Goal: Task Accomplishment & Management: Manage account settings

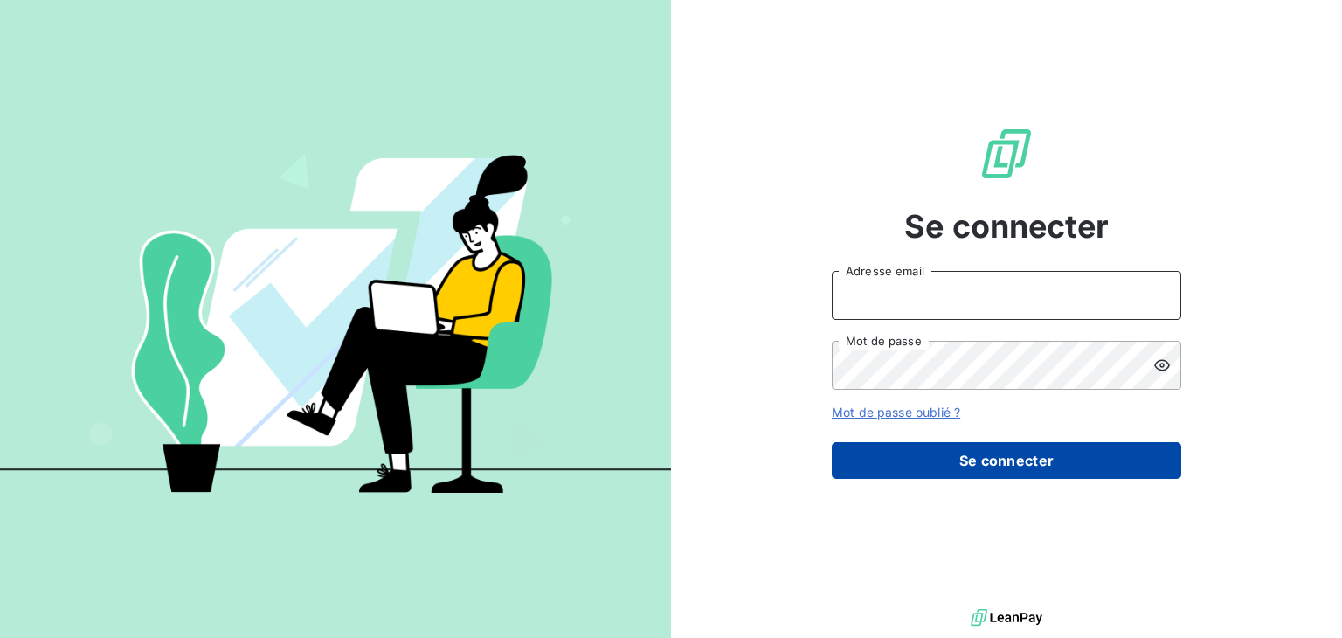
type input "[EMAIL_ADDRESS][DOMAIN_NAME]"
click at [1014, 463] on button "Se connecter" at bounding box center [1006, 460] width 349 height 37
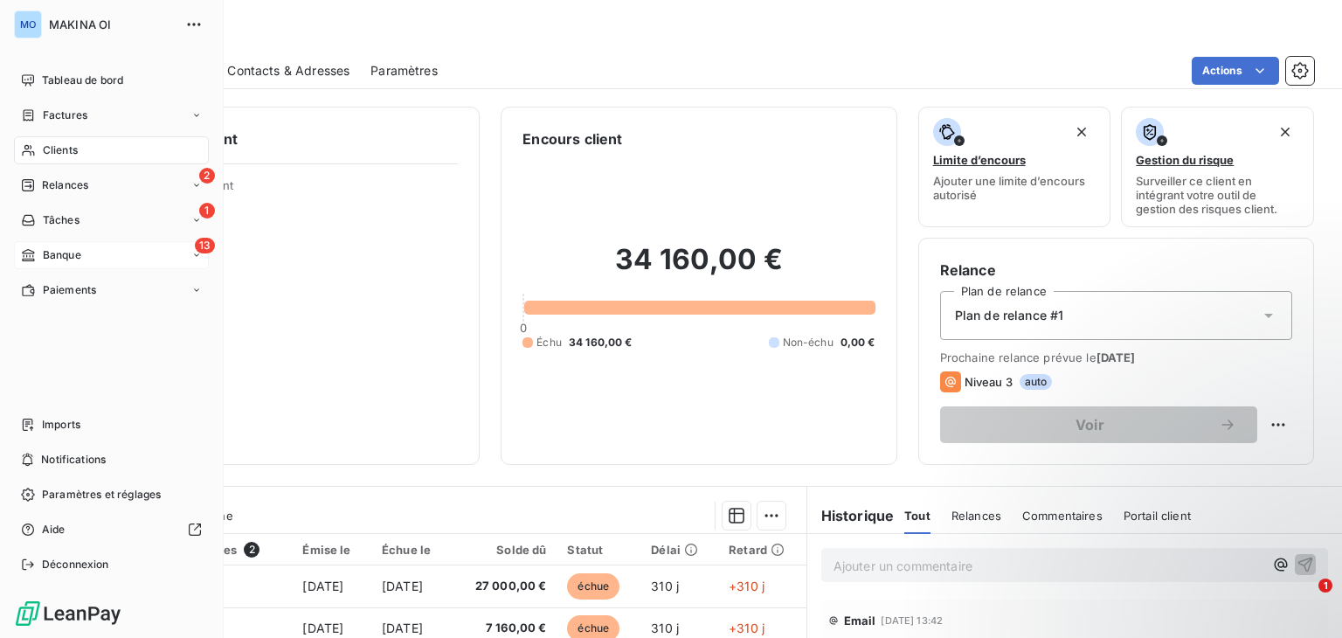
click at [105, 259] on div "13 Banque" at bounding box center [111, 255] width 195 height 28
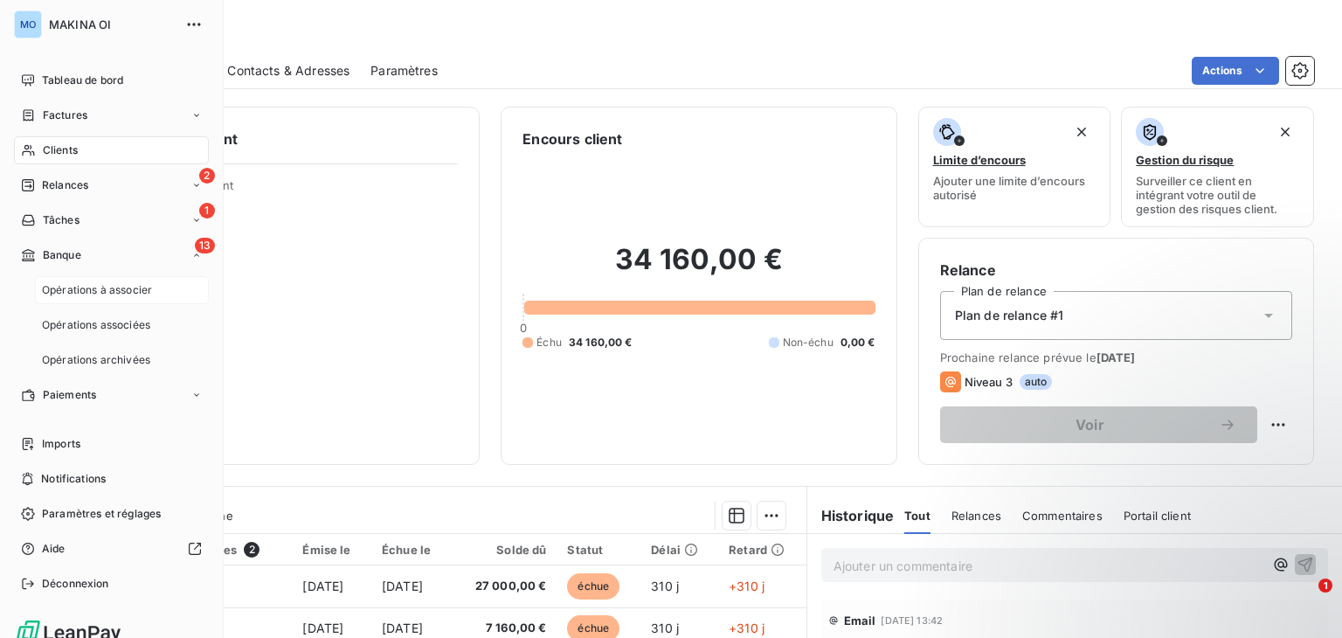
click at [135, 294] on span "Opérations à associer" at bounding box center [97, 290] width 110 height 16
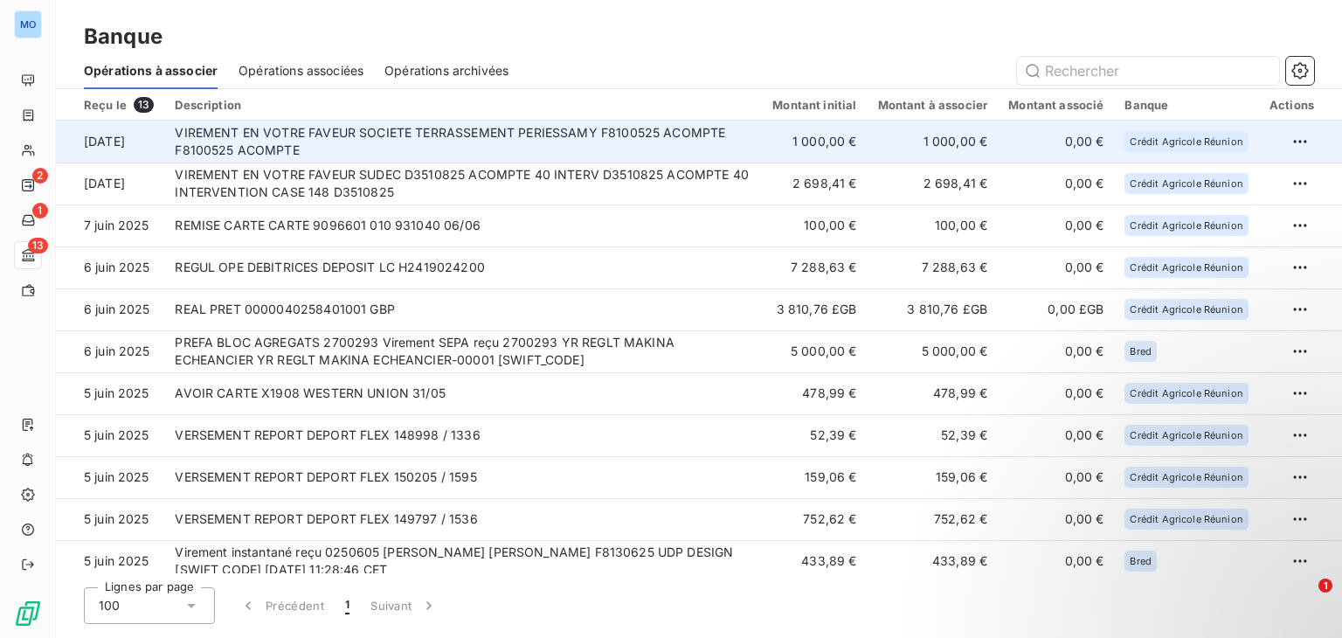
click at [643, 141] on td "VIREMENT EN VOTRE FAVEUR SOCIETE TERRASSEMENT PERIESSAMY F8100525 ACOMPTE F8100…" at bounding box center [463, 142] width 598 height 42
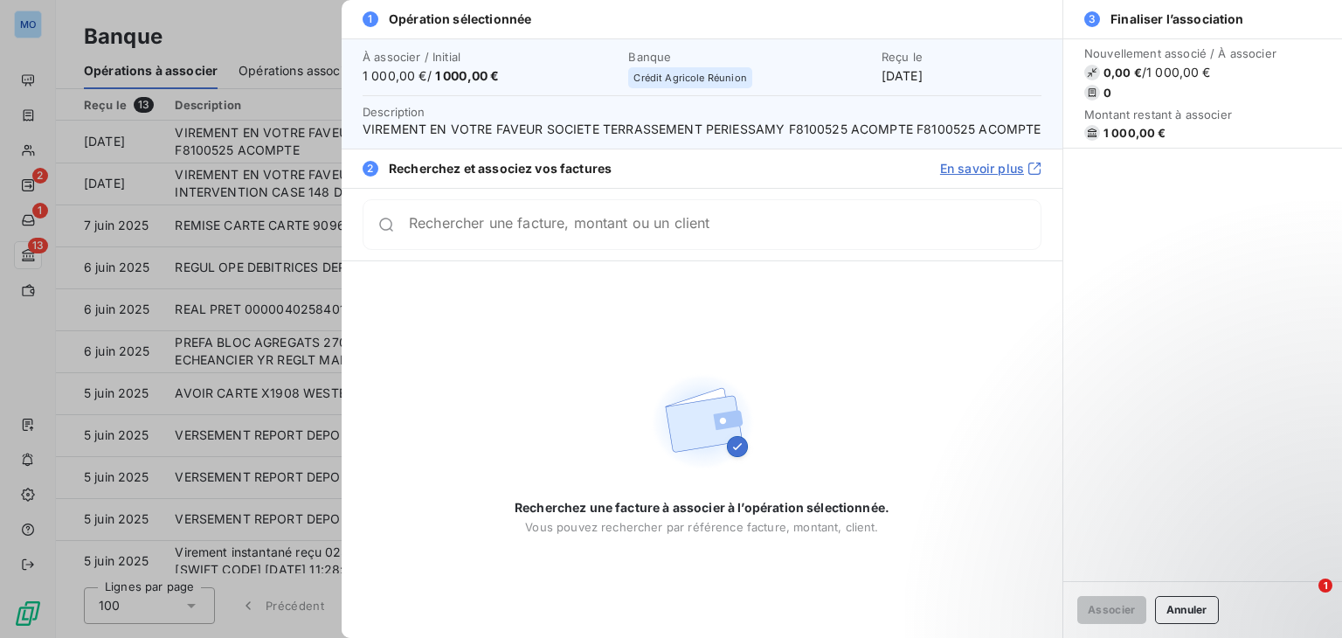
click at [571, 227] on input "Rechercher une facture, montant ou un client" at bounding box center [725, 224] width 632 height 17
type input "f"
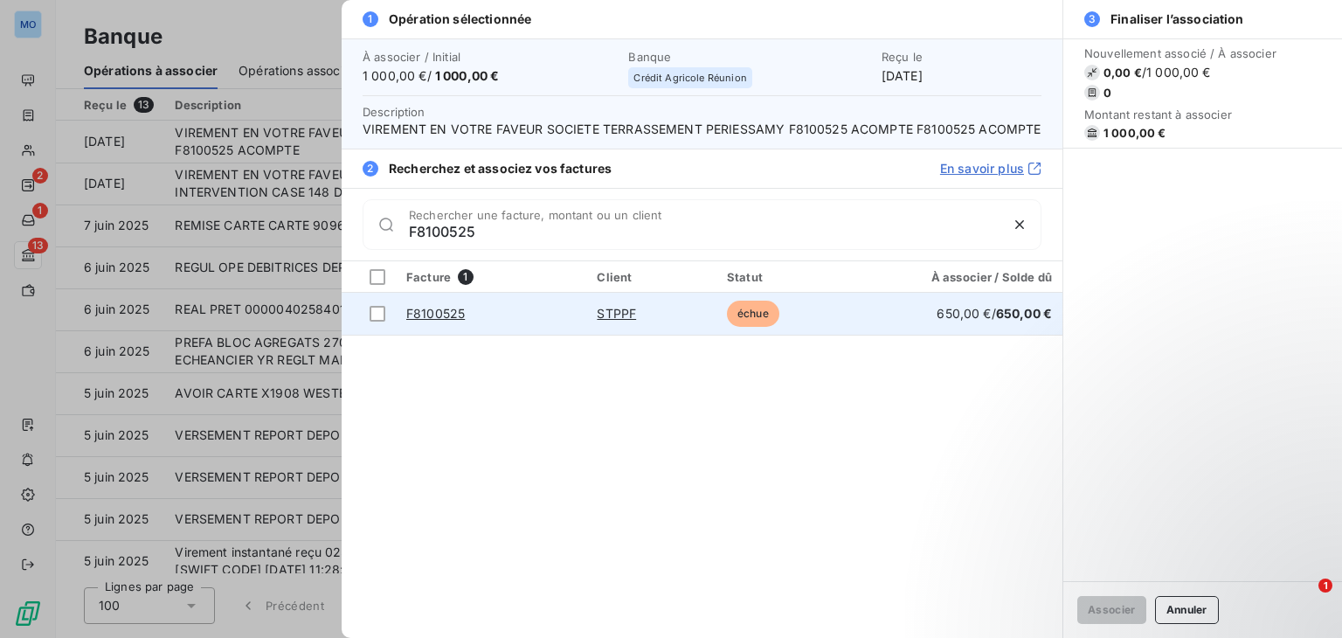
click at [538, 312] on td "F8100525" at bounding box center [491, 314] width 190 height 42
click at [458, 312] on link "F8100525" at bounding box center [435, 313] width 59 height 15
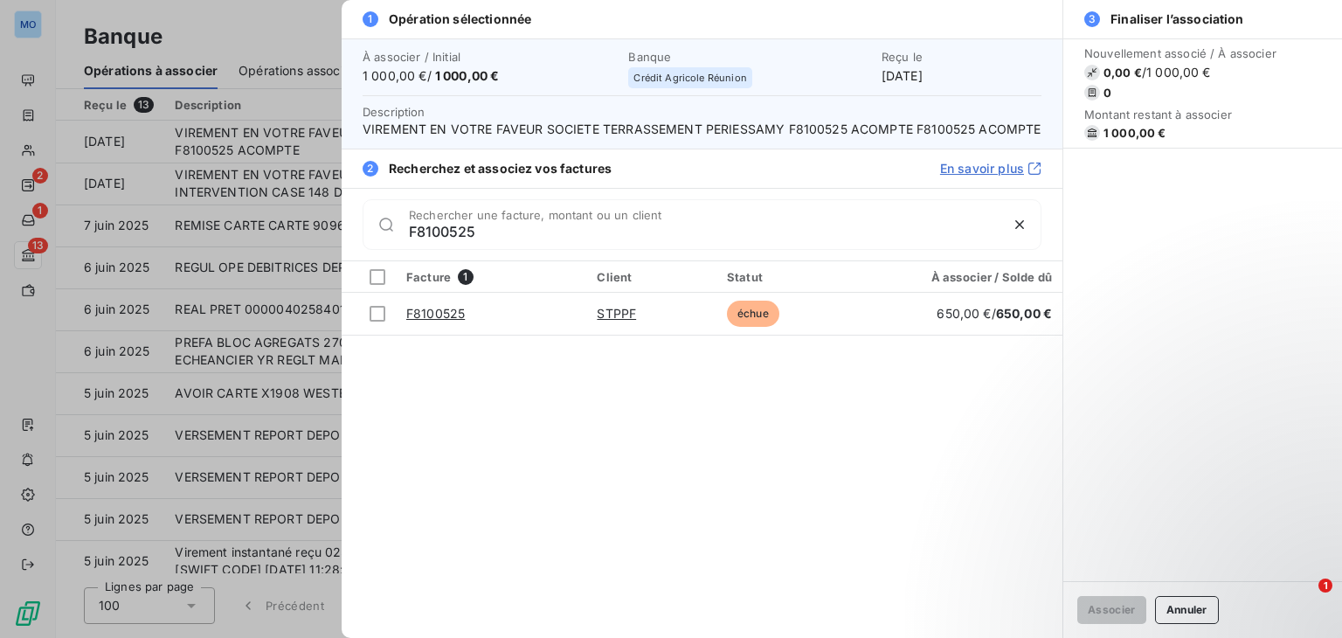
click at [601, 162] on span "Recherchez et associez vos factures" at bounding box center [500, 168] width 223 height 17
click at [626, 174] on div "2 Recherchez et associez vos factures En savoir plus" at bounding box center [702, 168] width 721 height 39
click at [468, 228] on input "F8100525" at bounding box center [704, 231] width 590 height 17
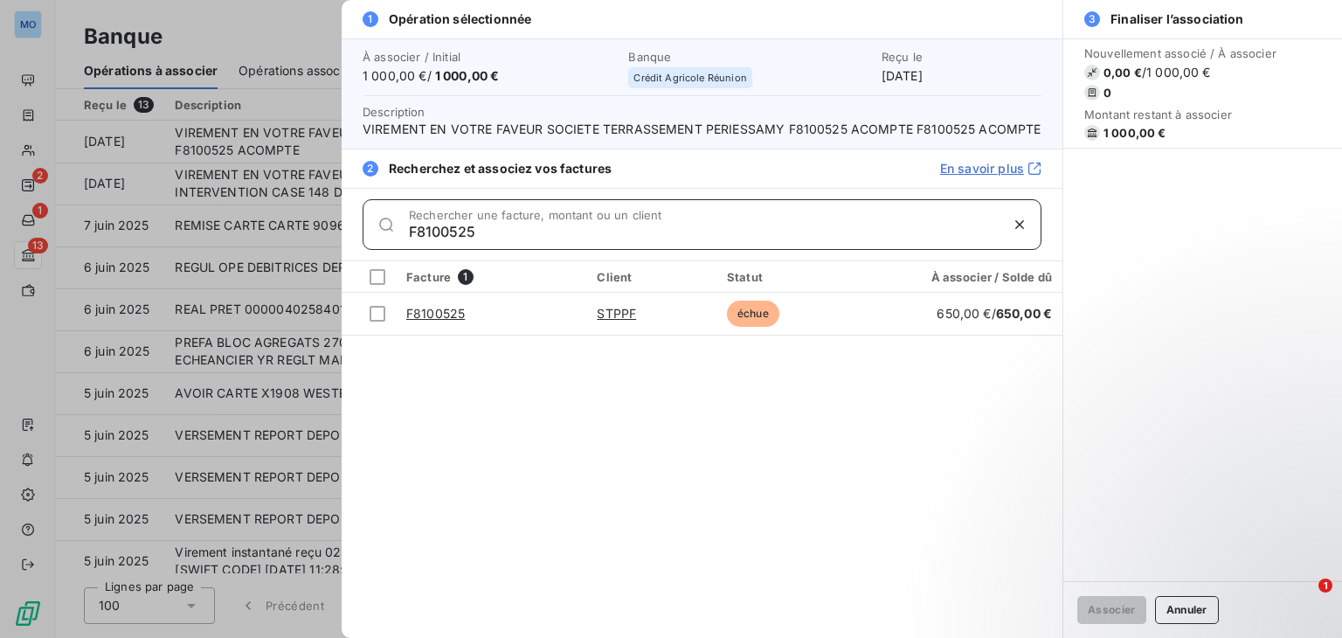
click at [468, 228] on input "F8100525" at bounding box center [704, 231] width 590 height 17
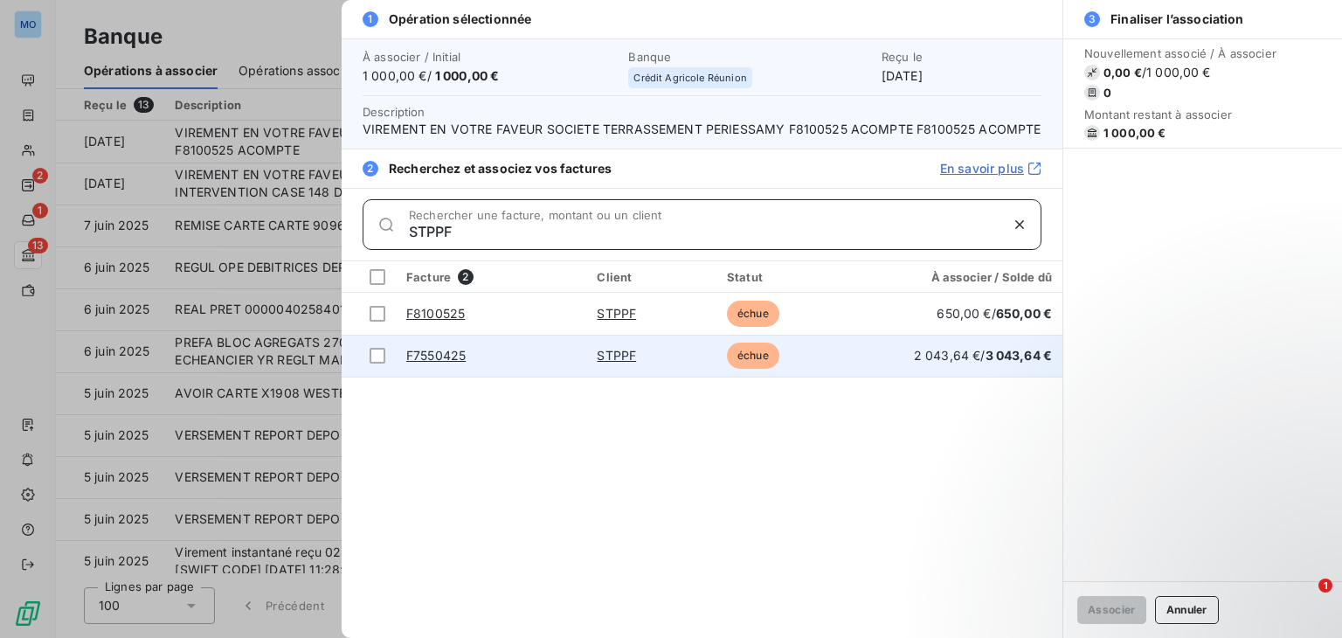
type input "STPPF"
click at [429, 361] on link "F7550425" at bounding box center [435, 355] width 59 height 15
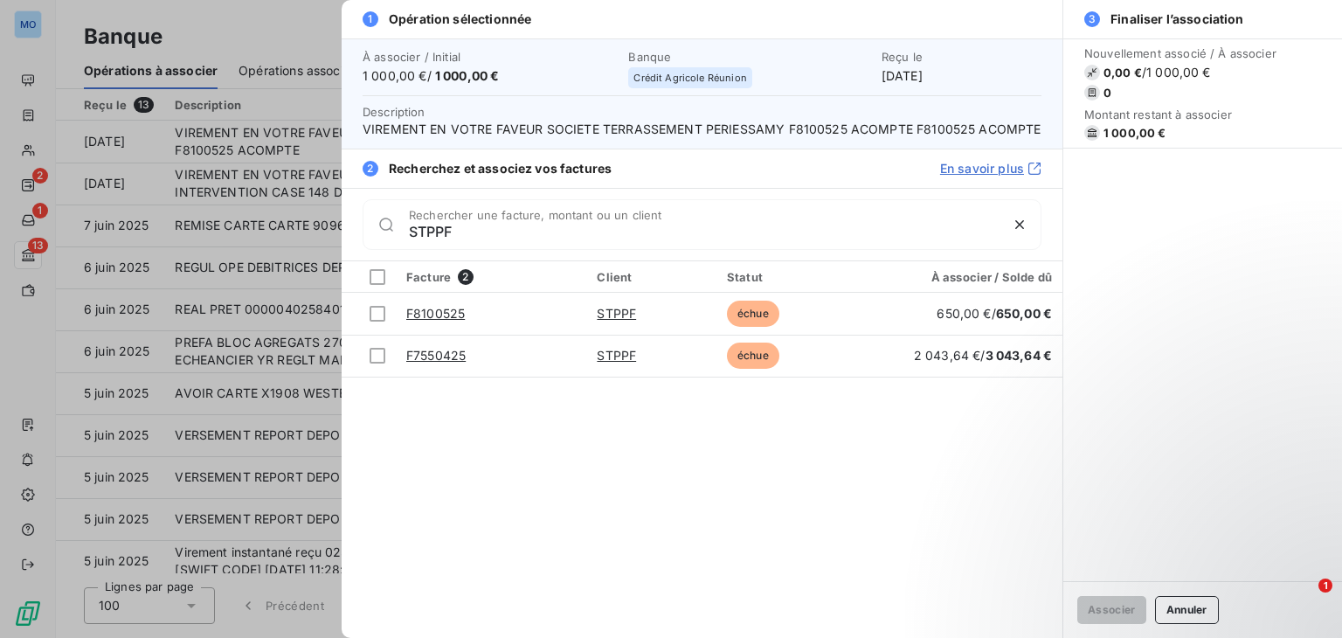
click at [266, 110] on div at bounding box center [671, 319] width 1342 height 638
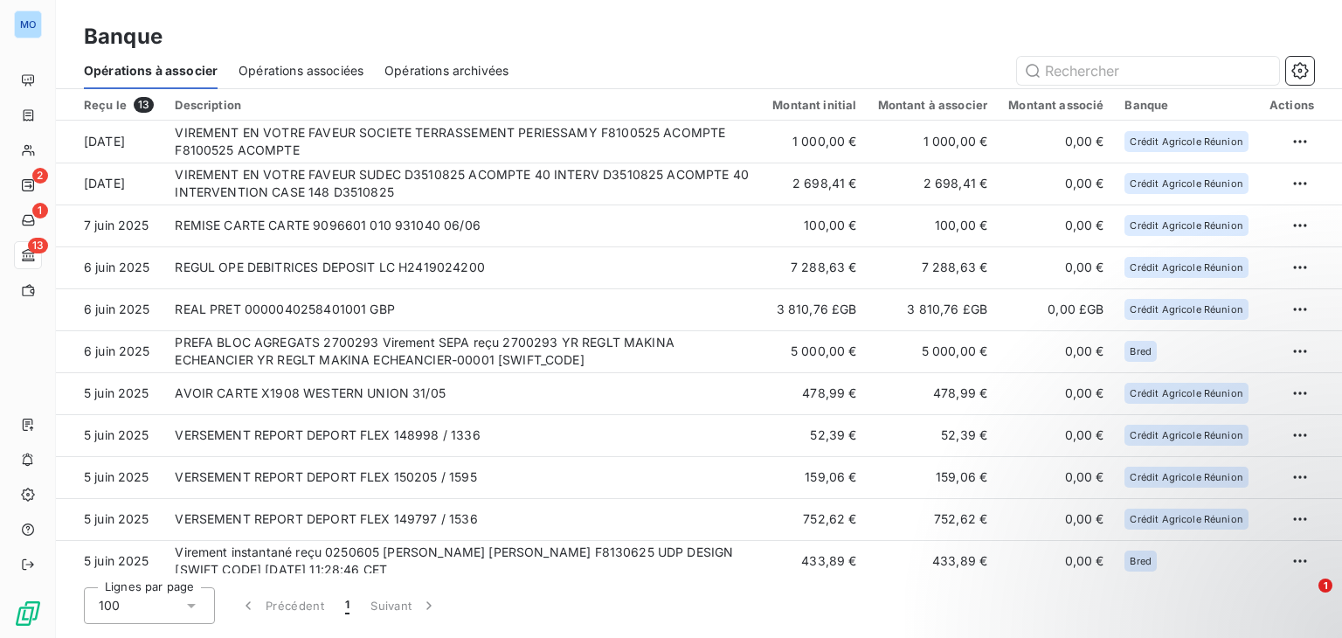
click at [960, 39] on div "Banque" at bounding box center [699, 36] width 1286 height 31
click at [273, 64] on span "Opérations associées" at bounding box center [301, 70] width 125 height 17
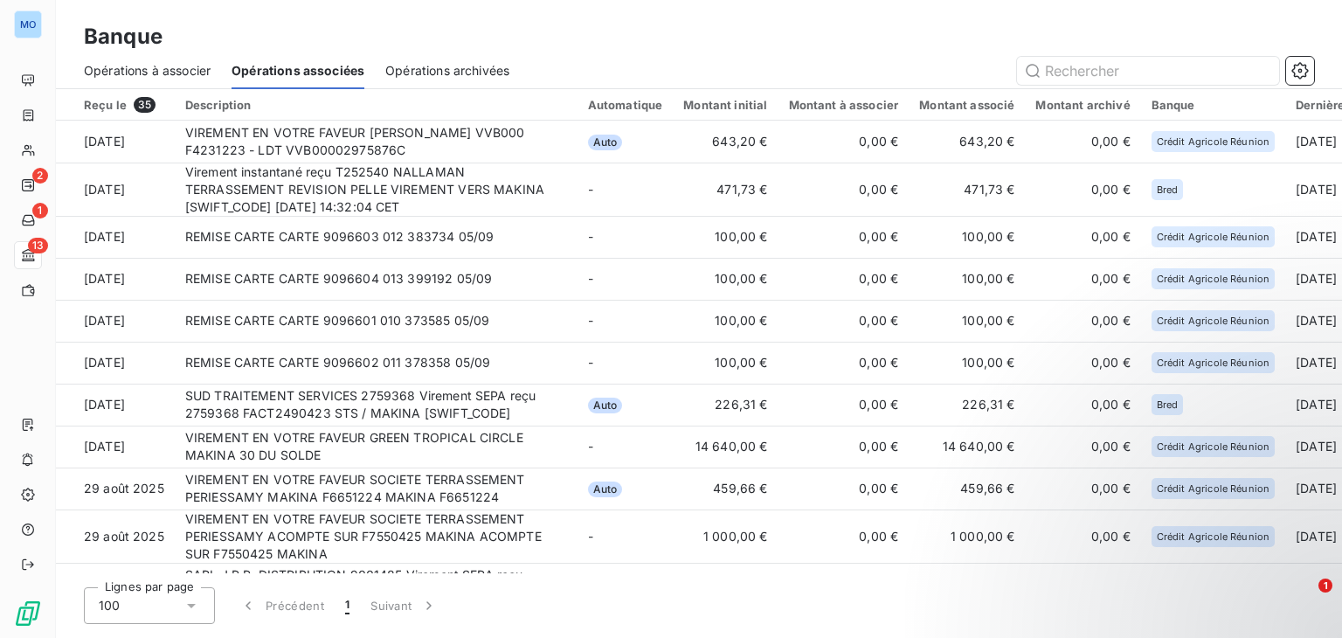
click at [952, 38] on div "Banque" at bounding box center [699, 36] width 1286 height 31
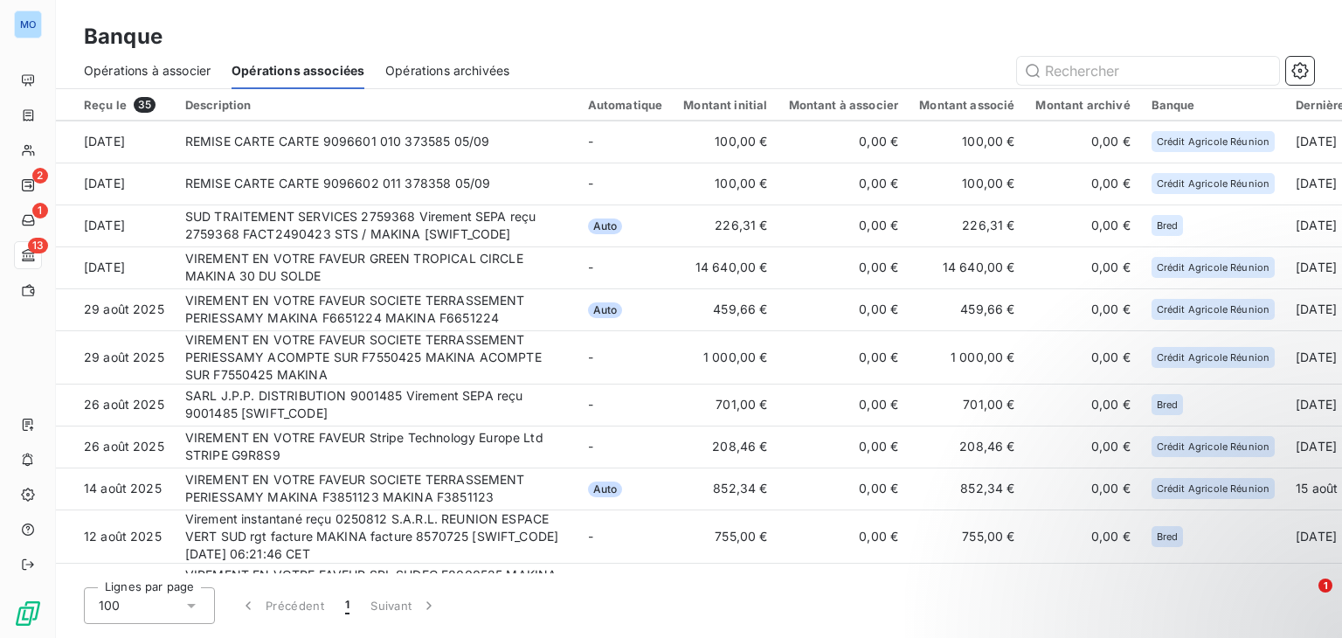
scroll to position [182, 0]
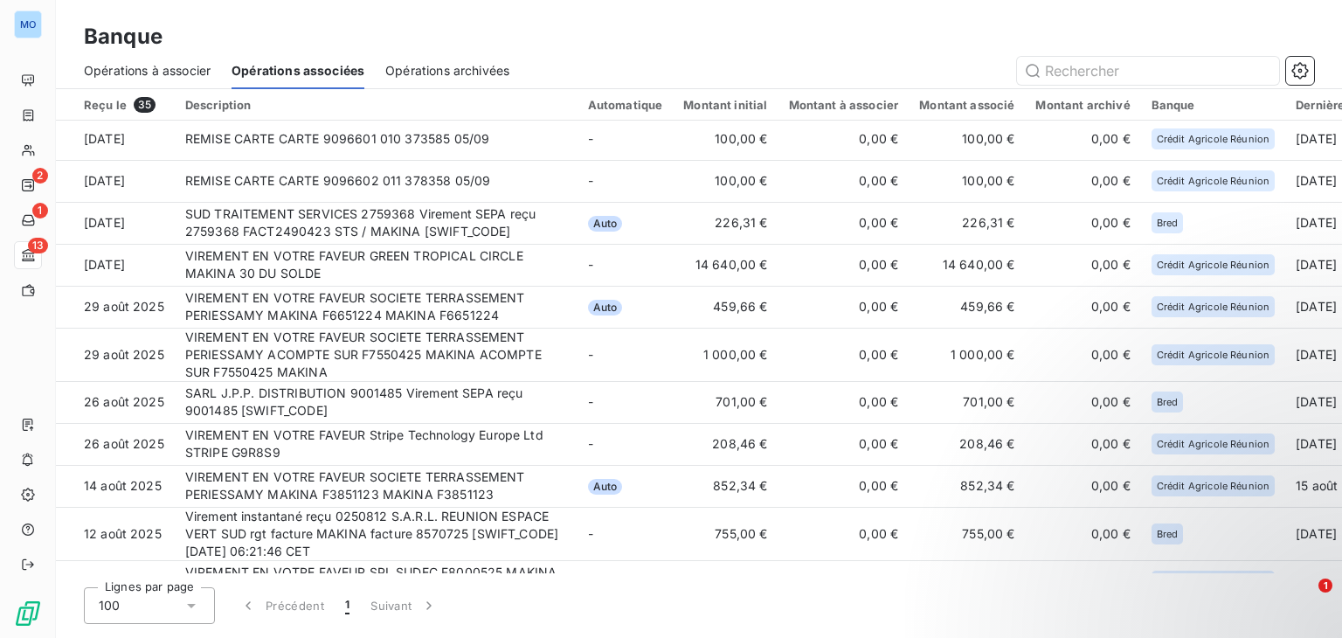
click at [962, 18] on div "Banque Opérations à associer Opérations associées Opérations archivées" at bounding box center [699, 44] width 1286 height 89
click at [889, 60] on div at bounding box center [922, 71] width 784 height 28
click at [954, 0] on div "Banque Opérations à associer Opérations associées Opérations archivées" at bounding box center [699, 44] width 1286 height 89
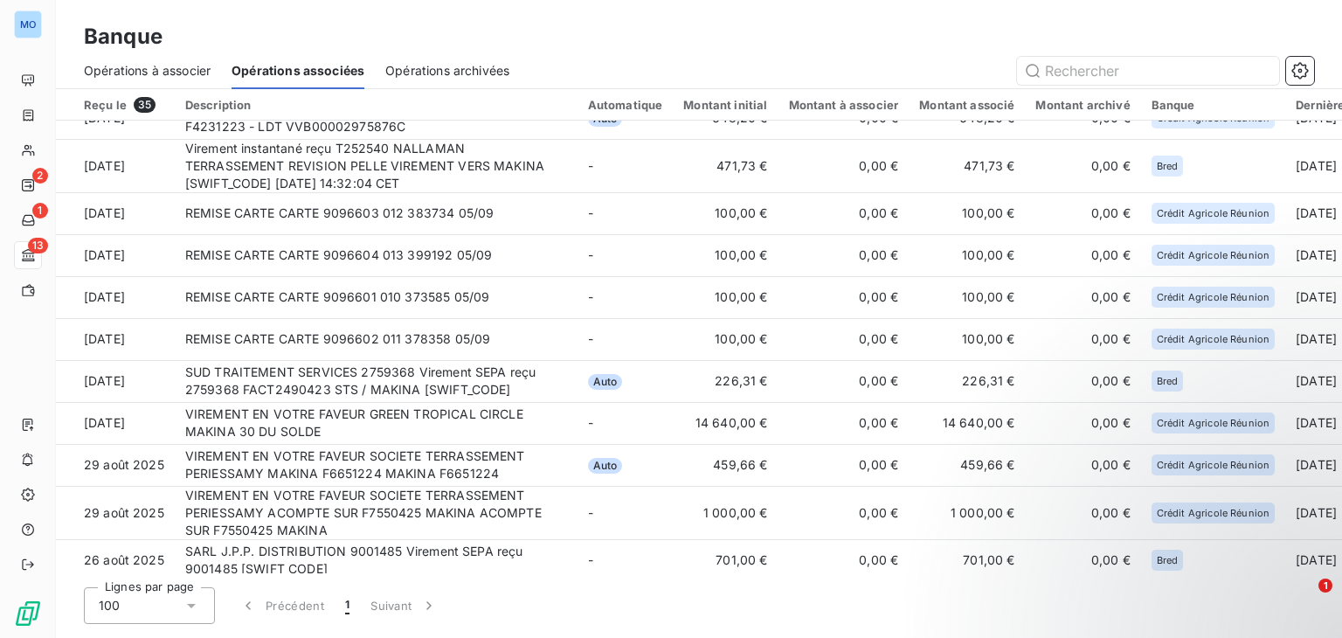
scroll to position [0, 0]
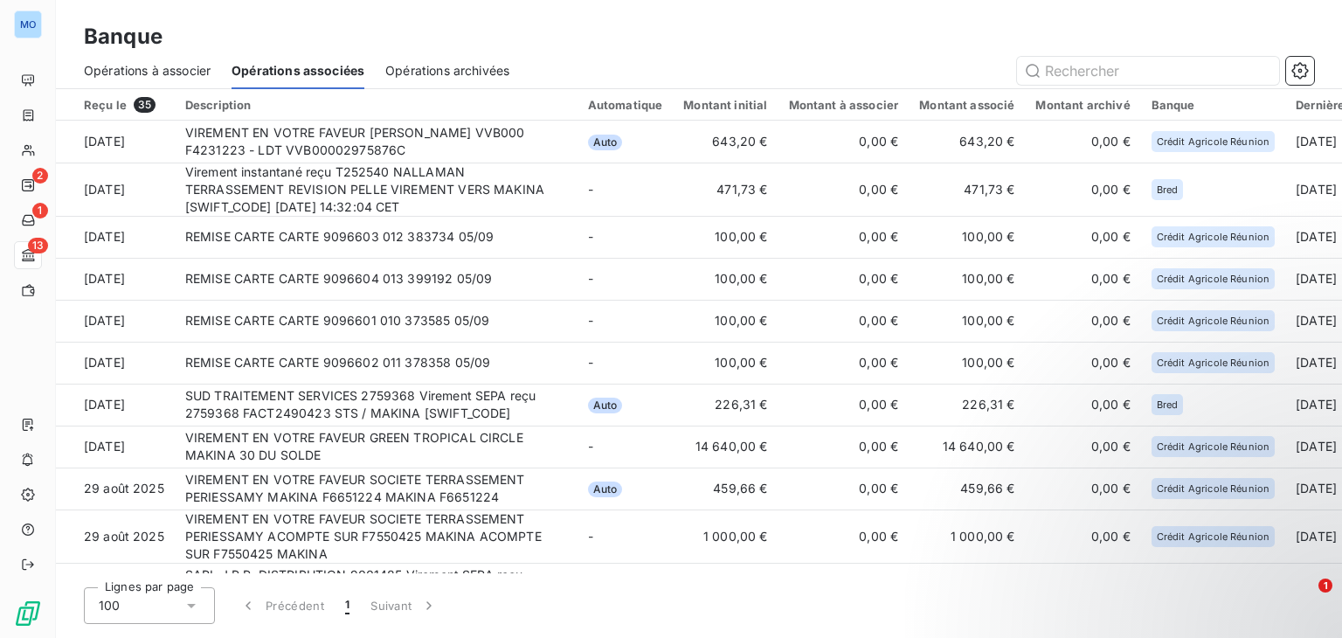
click at [184, 55] on div "Opérations à associer" at bounding box center [147, 70] width 127 height 37
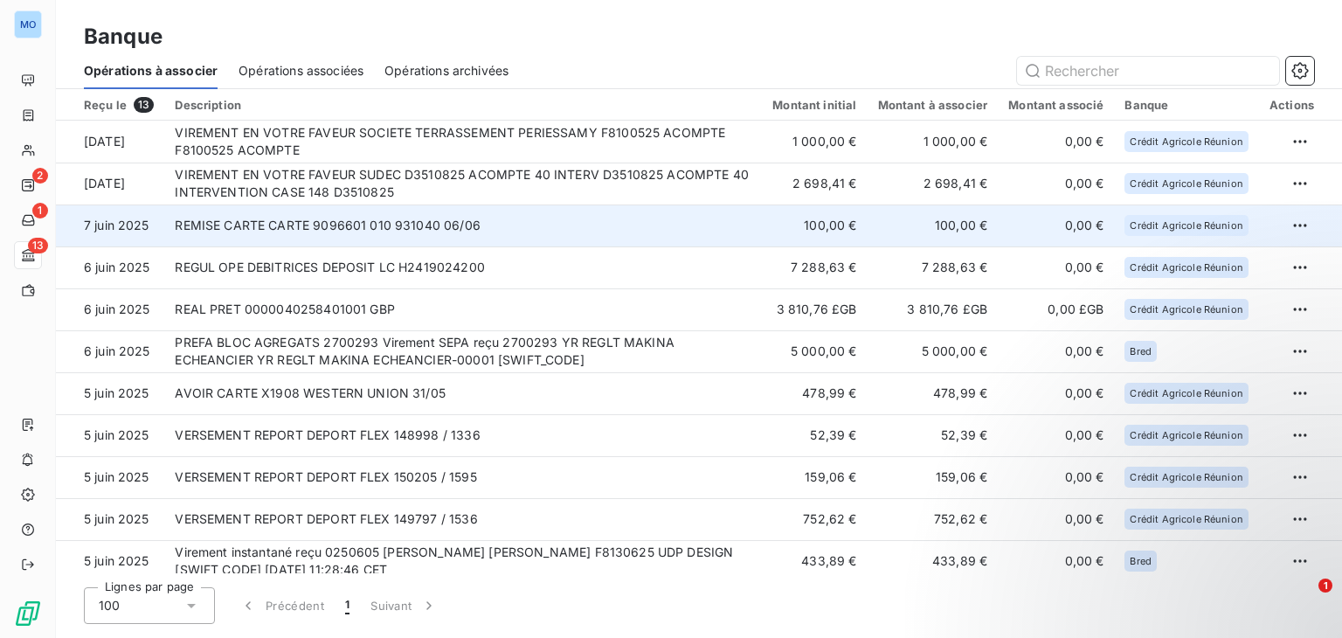
click at [520, 235] on td "REMISE CARTE CARTE 9096601 010 931040 06/06" at bounding box center [463, 225] width 598 height 42
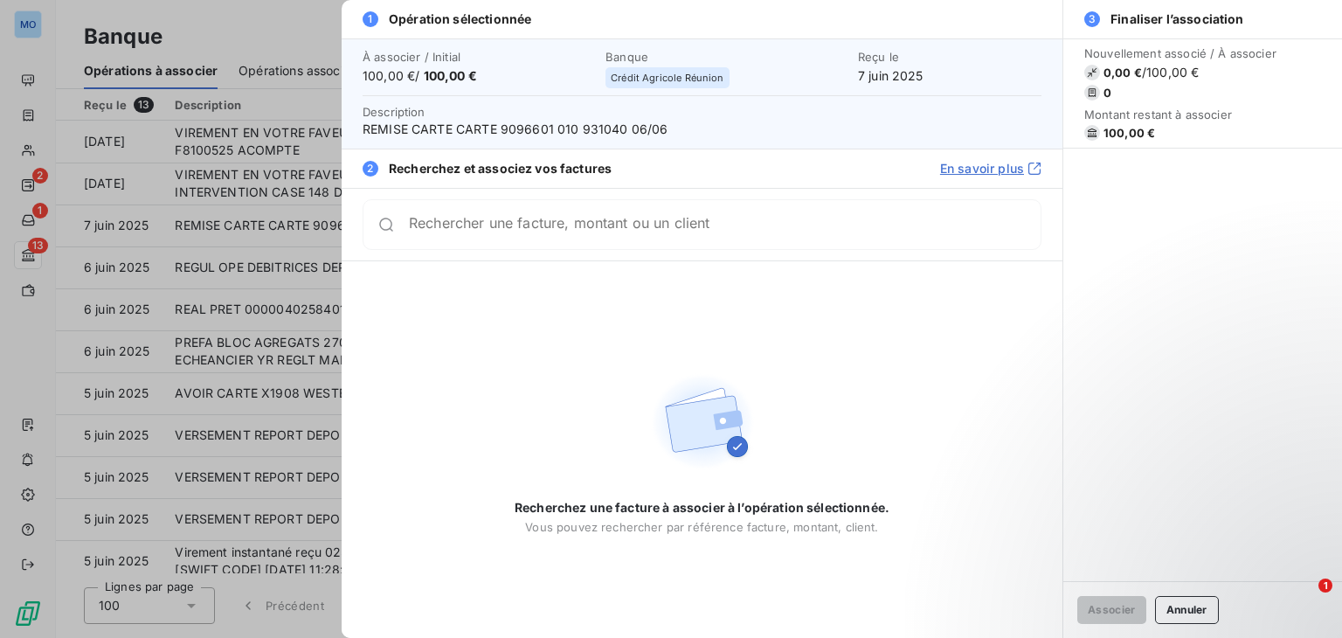
click at [241, 239] on div at bounding box center [671, 319] width 1342 height 638
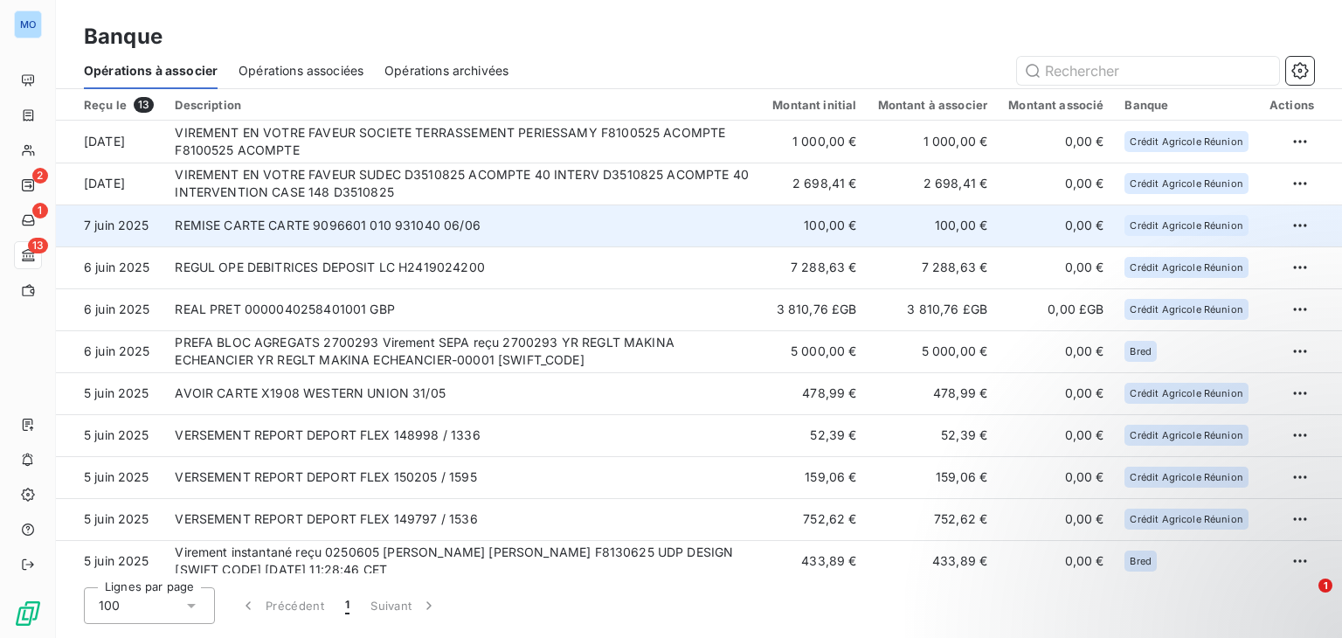
click at [509, 234] on td "REMISE CARTE CARTE 9096601 010 931040 06/06" at bounding box center [463, 225] width 598 height 42
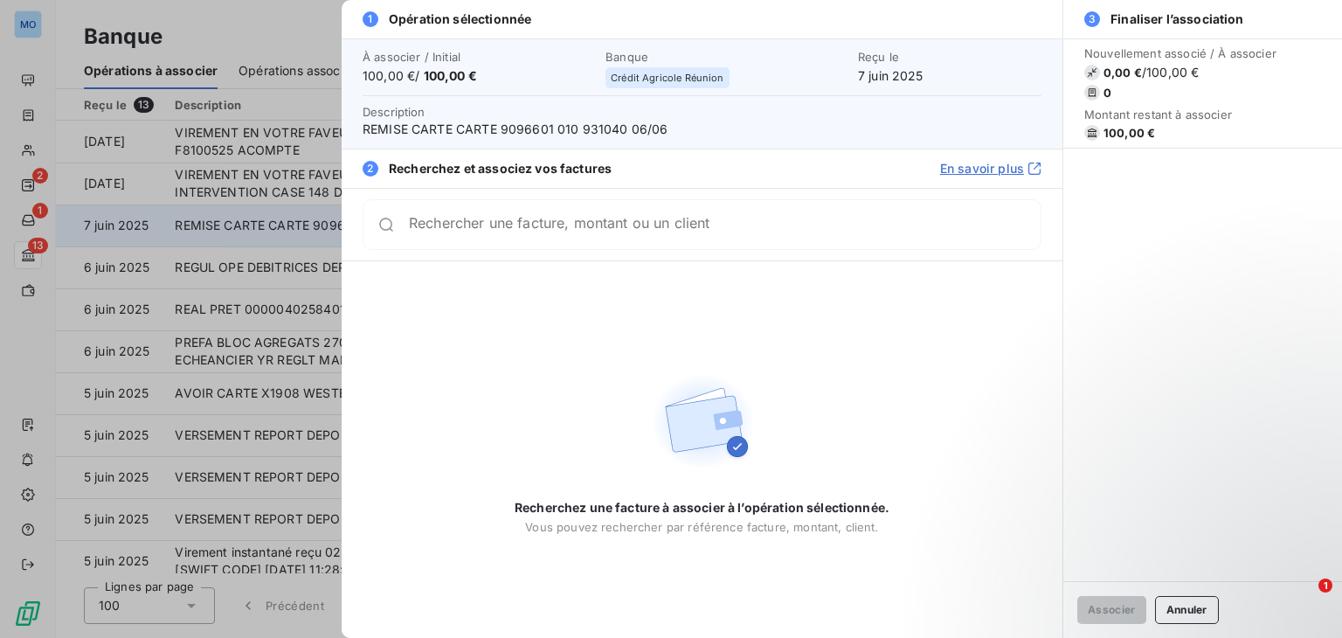
click at [509, 233] on input "Rechercher une facture, montant ou un client" at bounding box center [725, 224] width 632 height 17
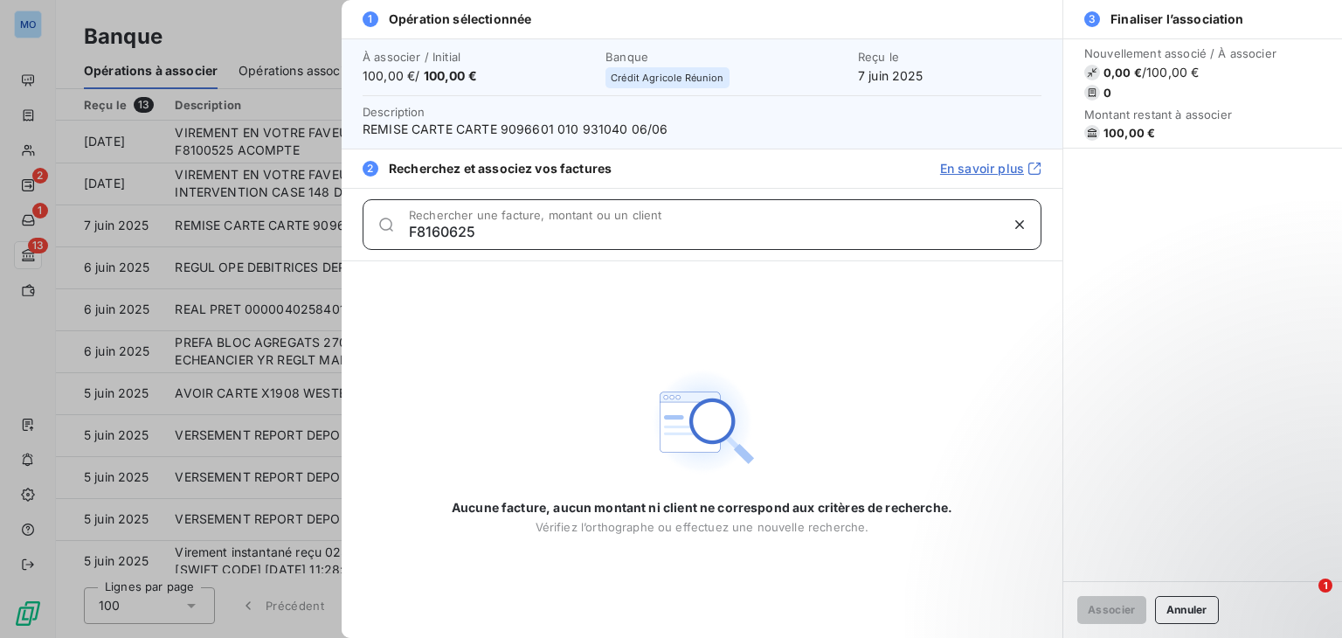
type input "F8160625"
click at [230, 214] on div at bounding box center [671, 319] width 1342 height 638
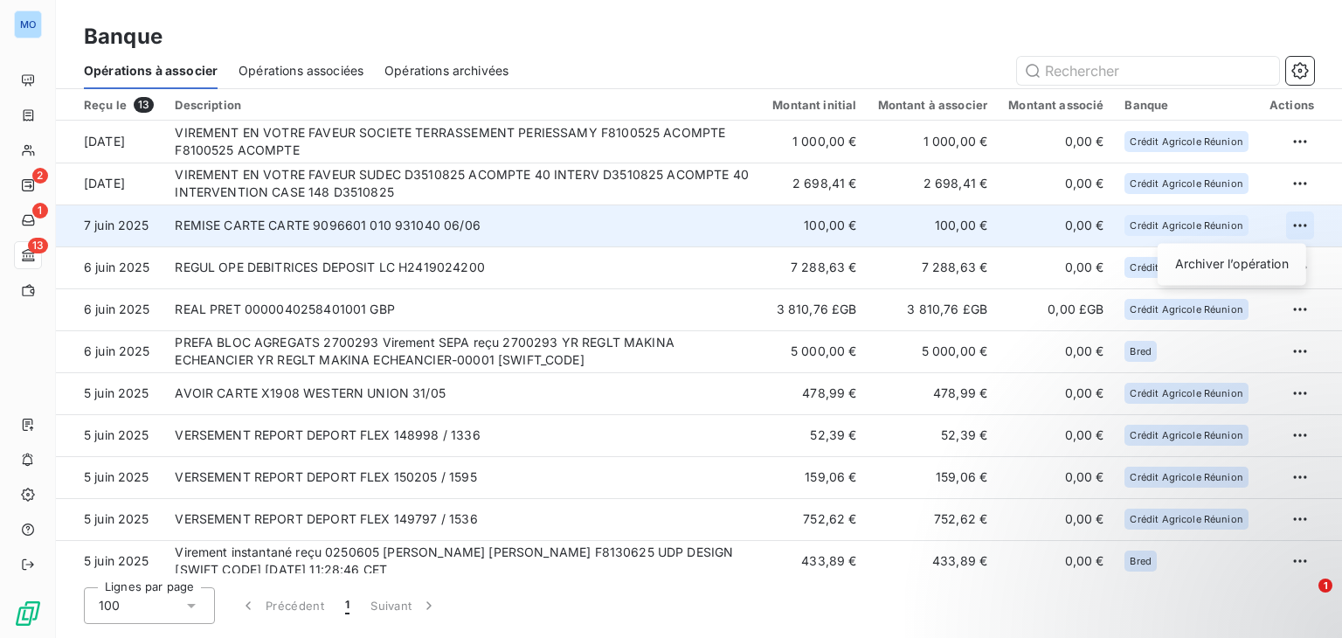
click at [1284, 225] on html "MO 2 1 13 Banque Opérations à associer Opérations associées Opérations archivée…" at bounding box center [671, 319] width 1342 height 638
click at [1235, 266] on div "Archiver l’opération" at bounding box center [1232, 264] width 135 height 28
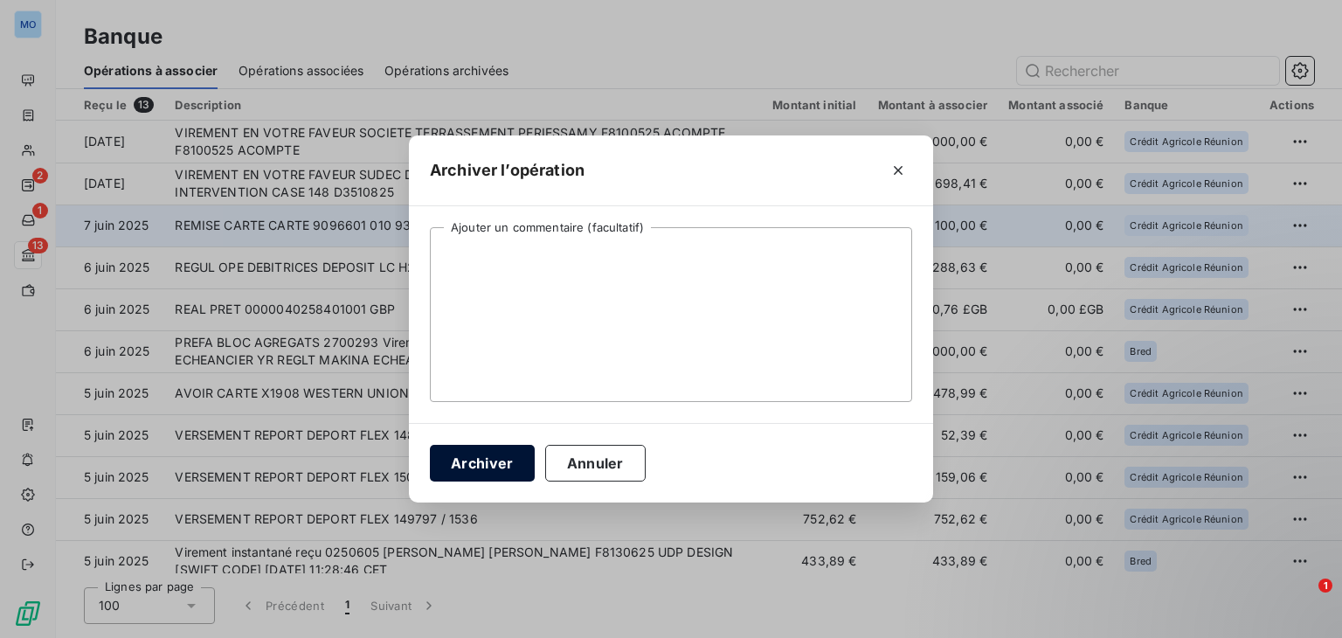
click at [515, 457] on button "Archiver" at bounding box center [482, 463] width 105 height 37
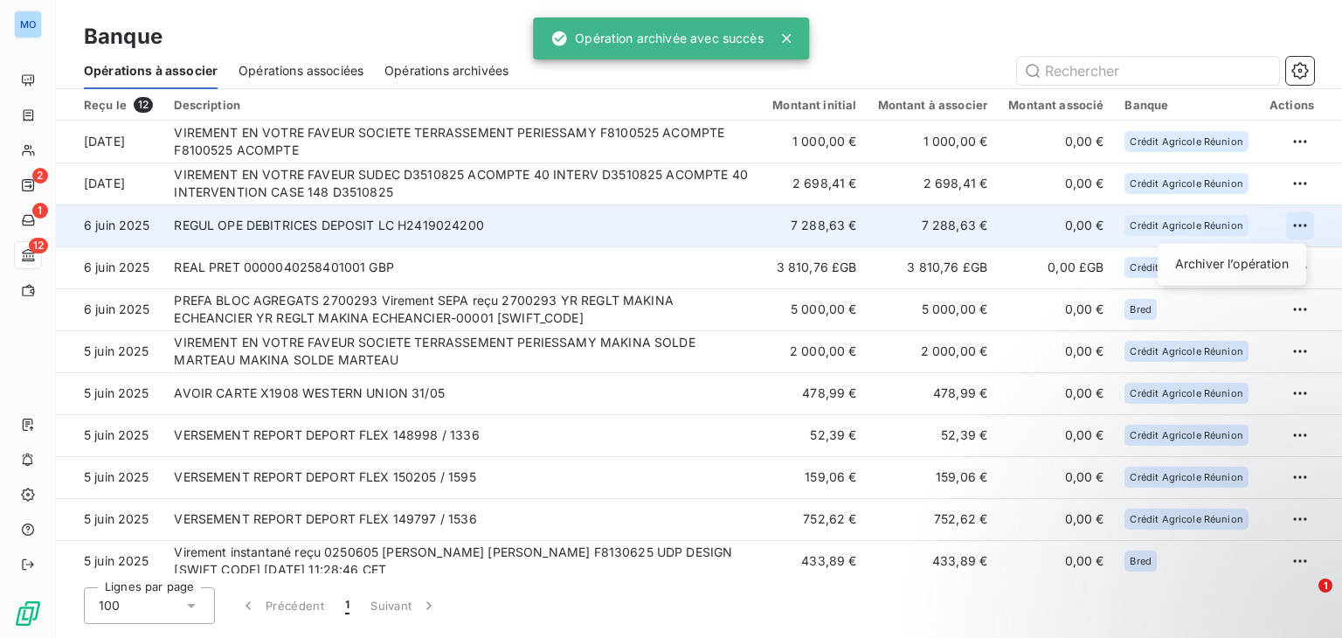
click at [1300, 226] on html "MO 2 1 12 Banque Opérations à associer Opérations associées Opérations archivée…" at bounding box center [671, 319] width 1342 height 638
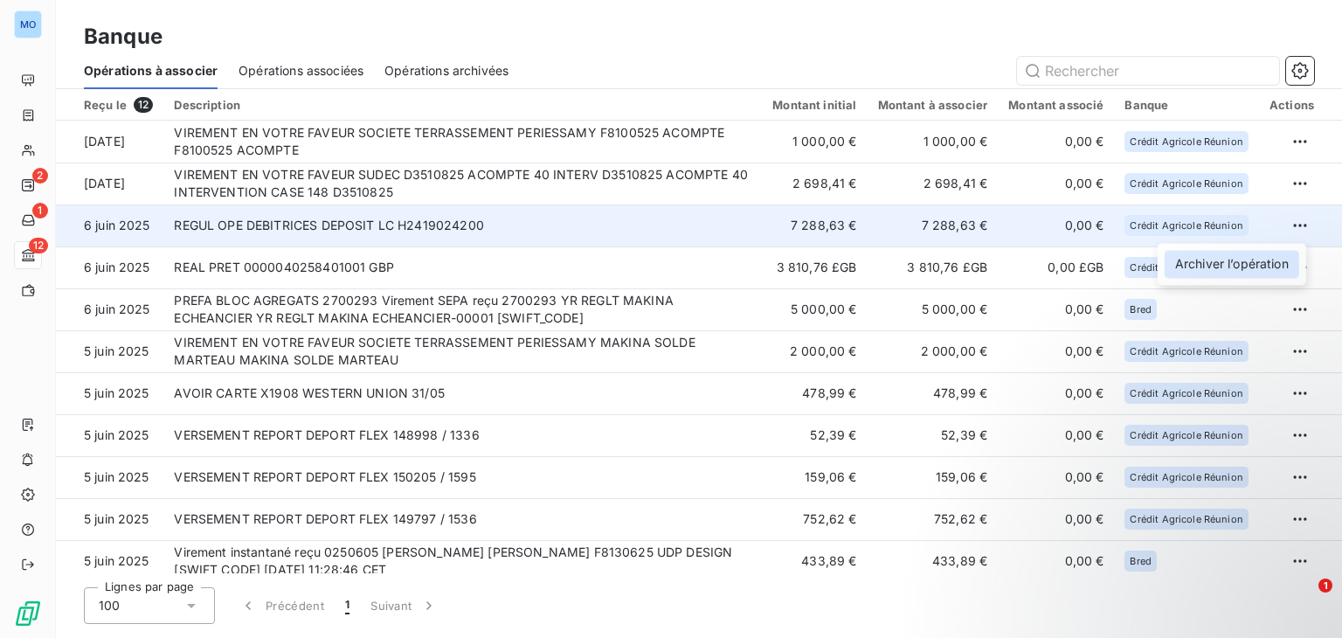
click at [1224, 271] on div "Archiver l’opération" at bounding box center [1232, 264] width 135 height 28
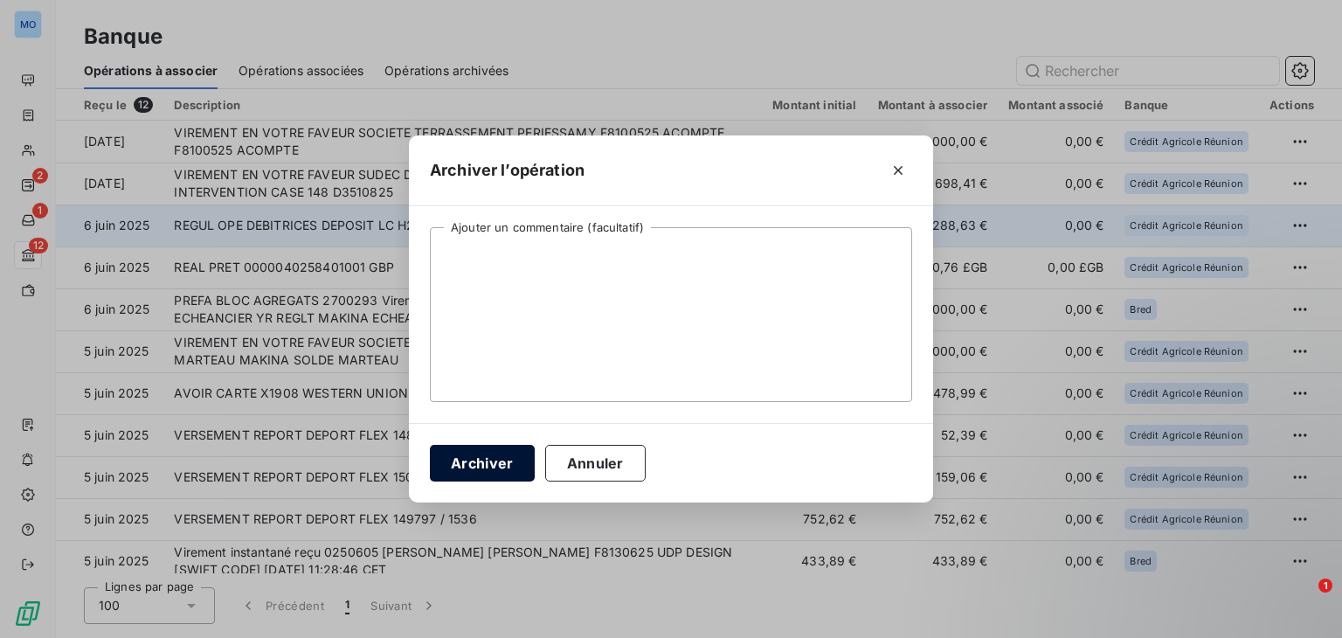
click at [483, 474] on button "Archiver" at bounding box center [482, 463] width 105 height 37
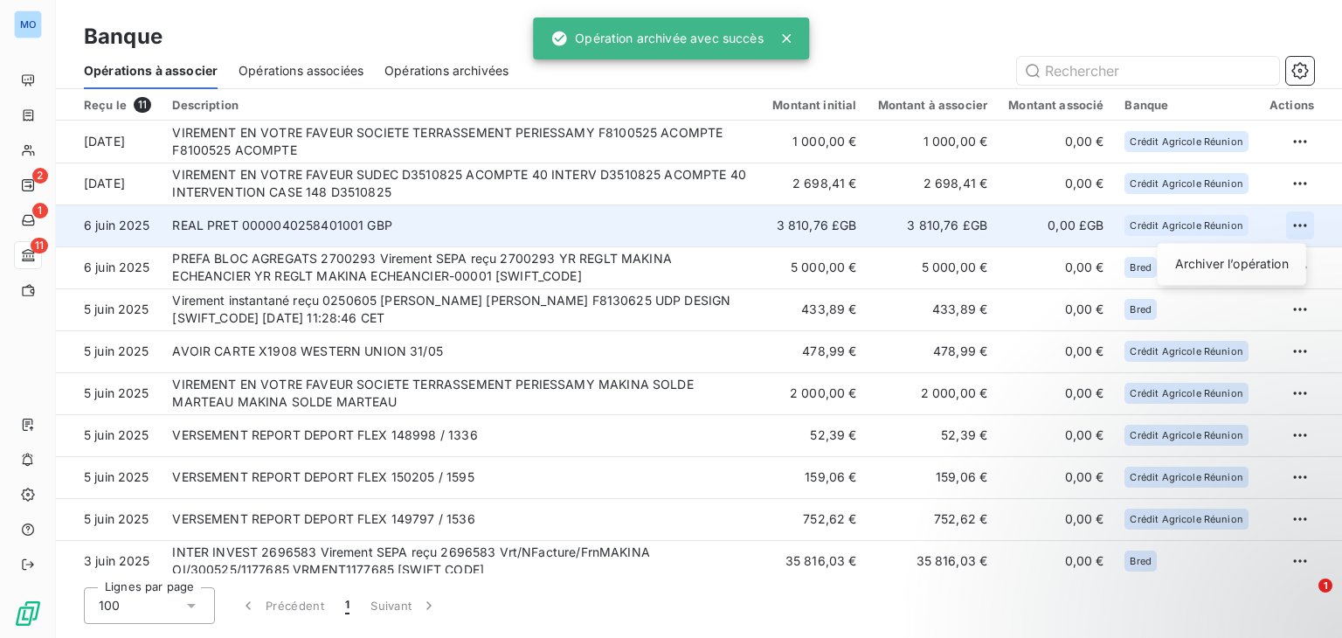
click at [1303, 225] on html "MO 2 1 11 Banque Opérations à associer Opérations associées Opérations archivée…" at bounding box center [671, 319] width 1342 height 638
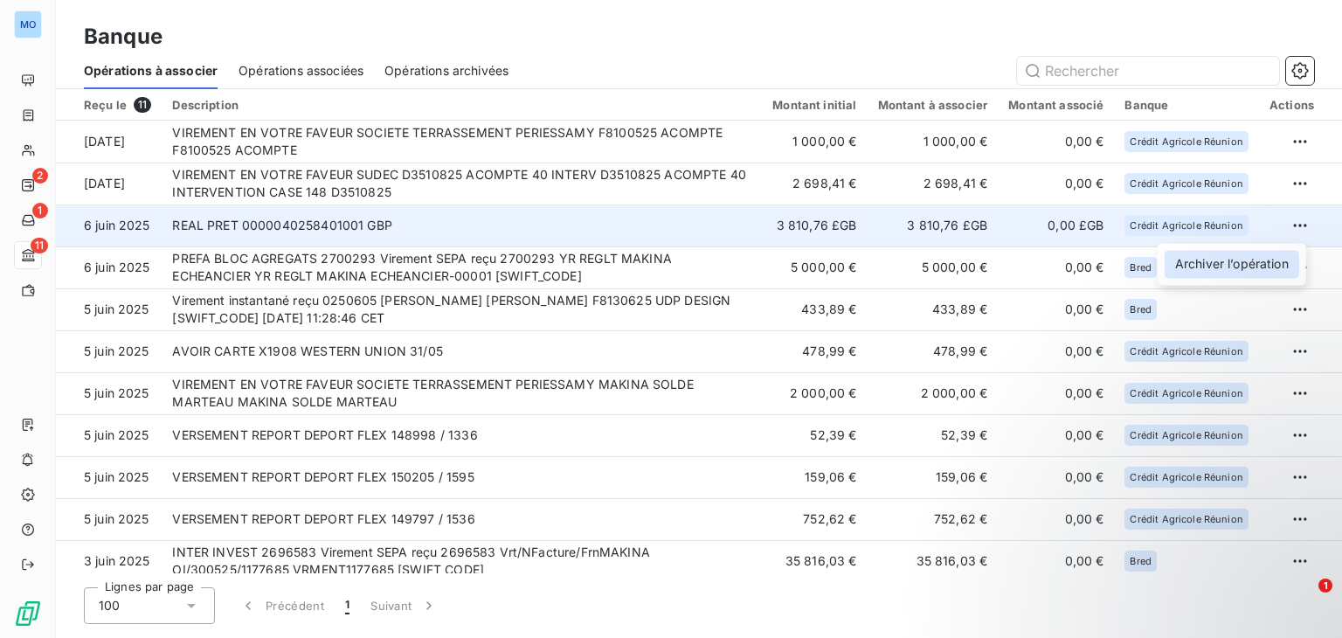
click at [1227, 259] on div "Archiver l’opération" at bounding box center [1232, 264] width 135 height 28
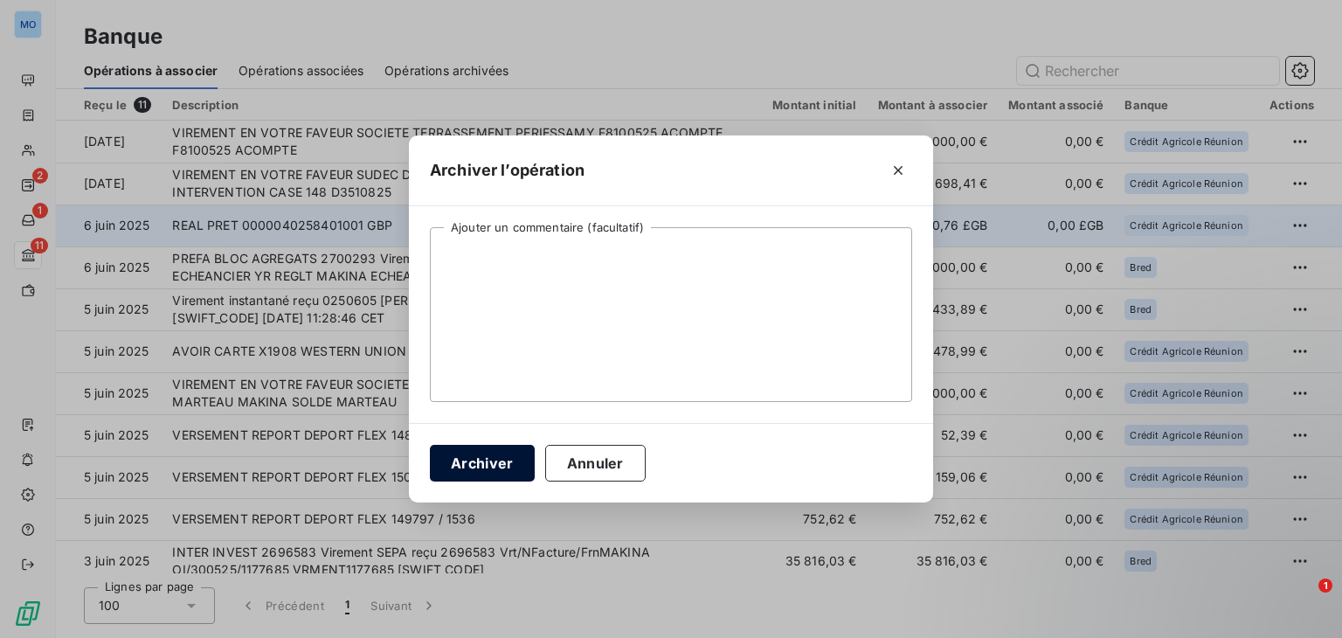
click at [472, 476] on button "Archiver" at bounding box center [482, 463] width 105 height 37
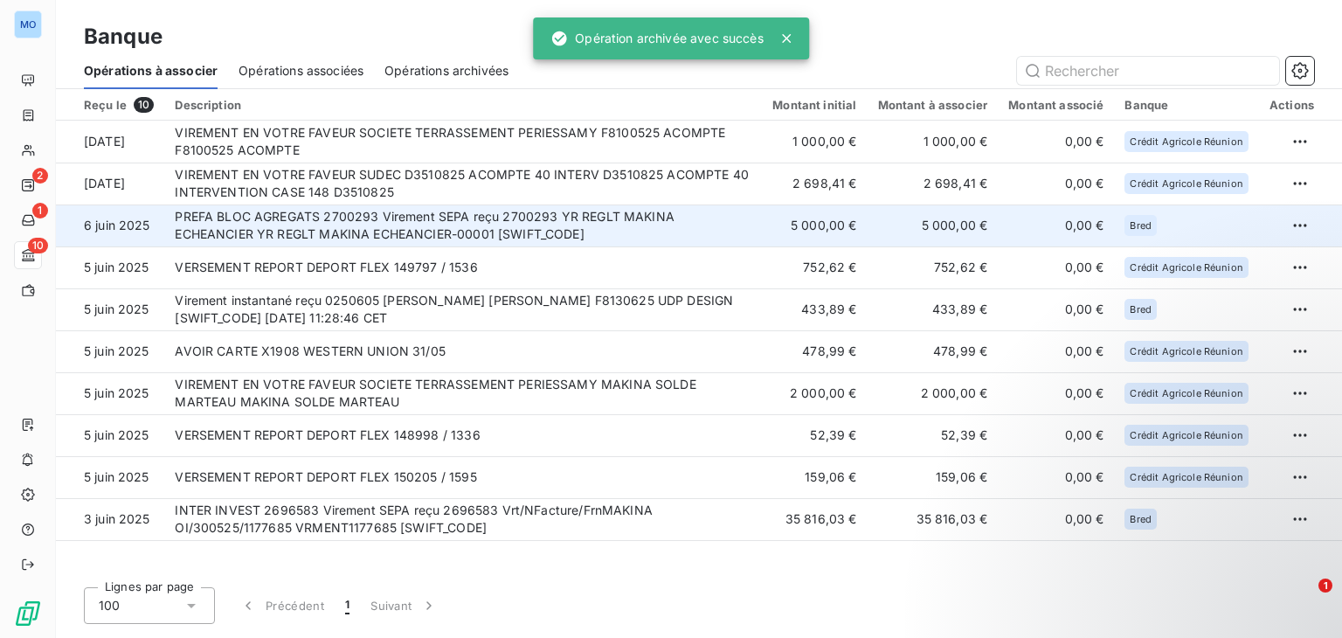
click at [547, 236] on td "PREFA BLOC AGREGATS 2700293 Virement SEPA reçu 2700293 YR REGLT MAKINA ECHEANCI…" at bounding box center [463, 225] width 598 height 42
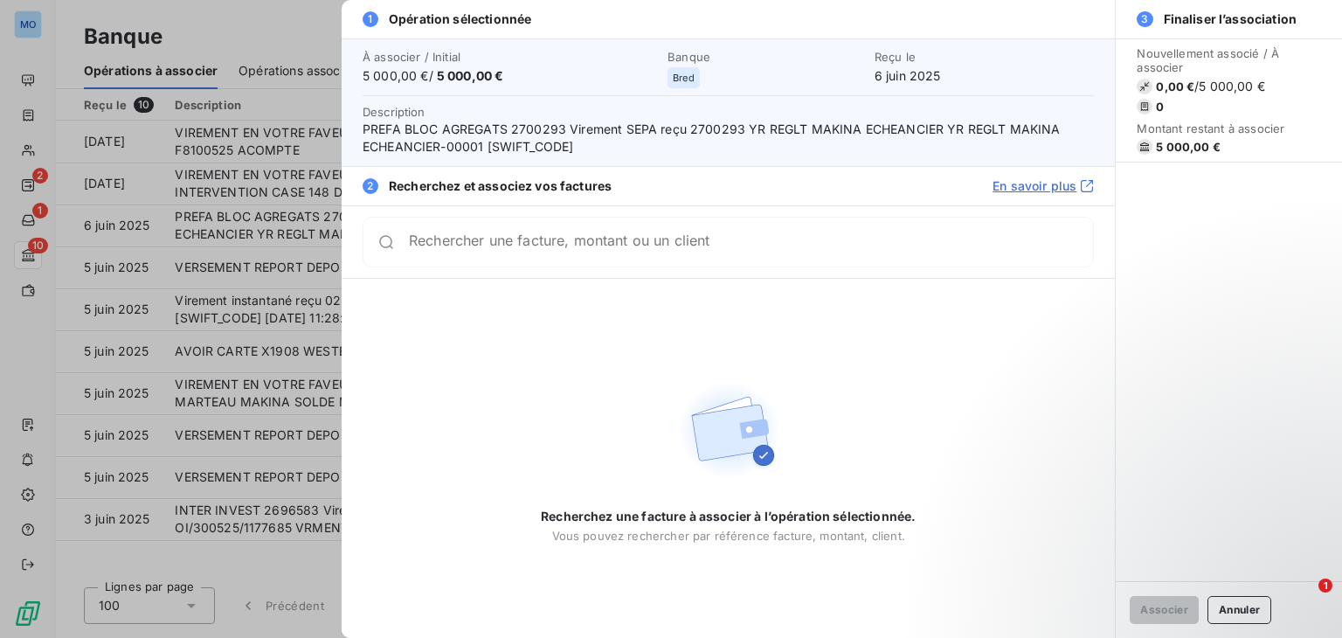
click at [566, 235] on div "Rechercher une facture, montant ou un client" at bounding box center [751, 241] width 684 height 17
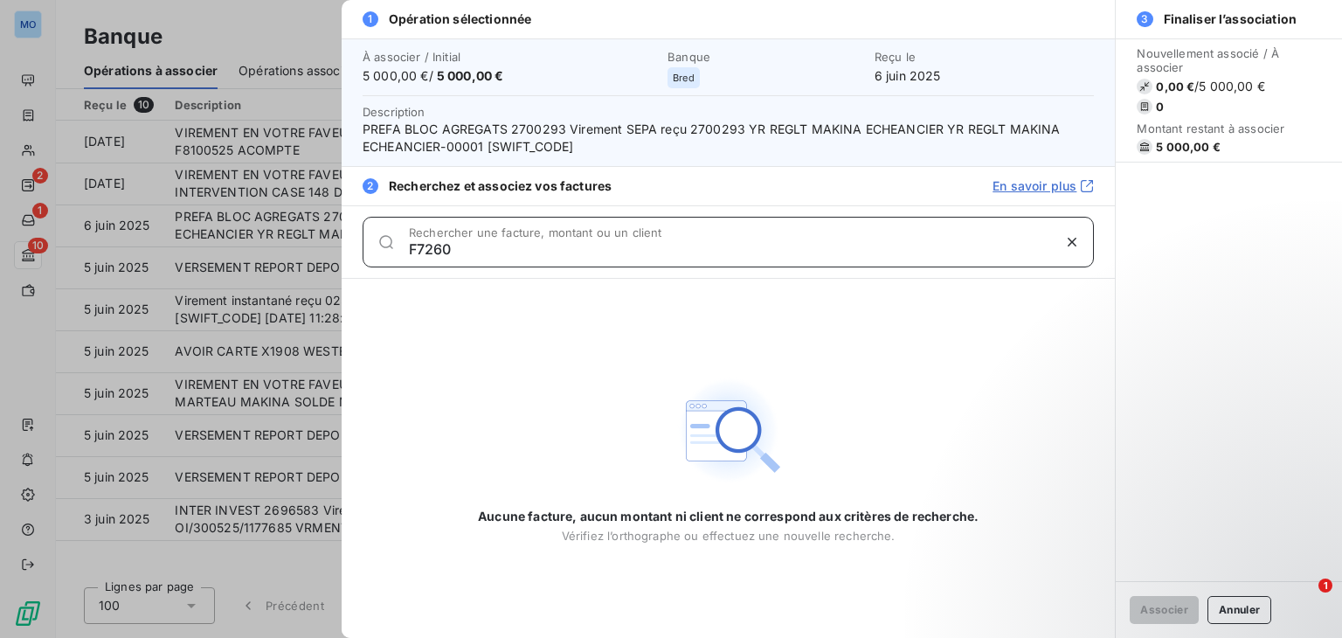
type input "F7260"
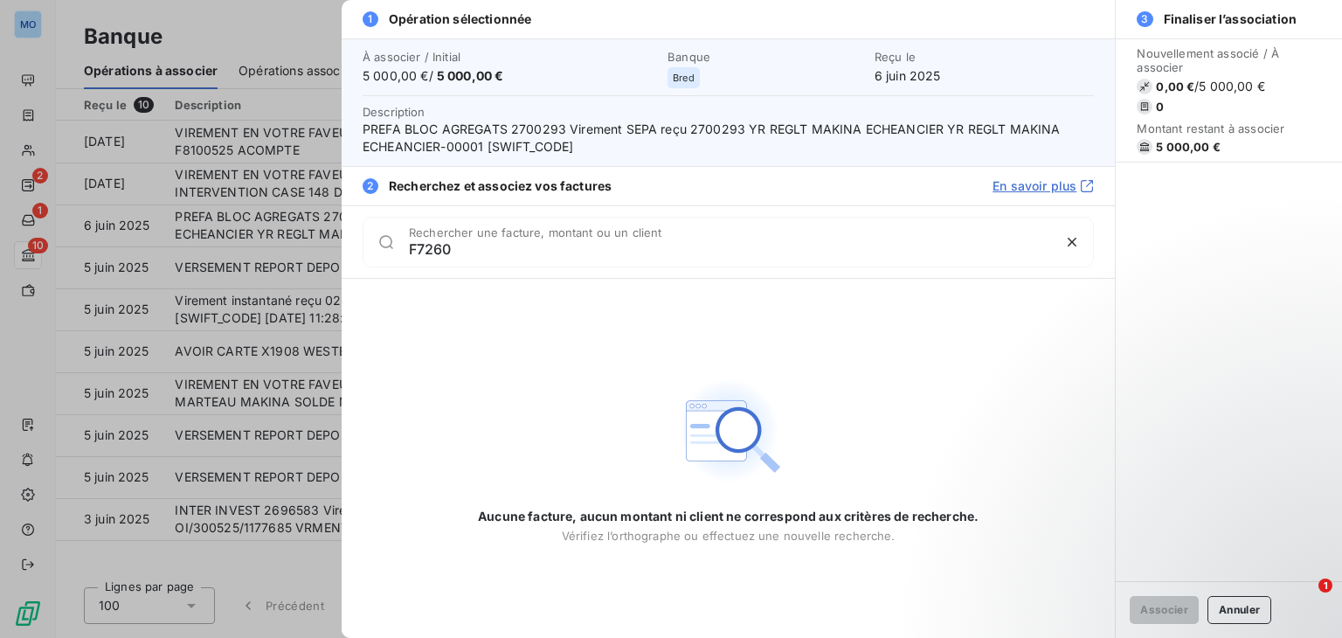
click at [284, 196] on div at bounding box center [671, 319] width 1342 height 638
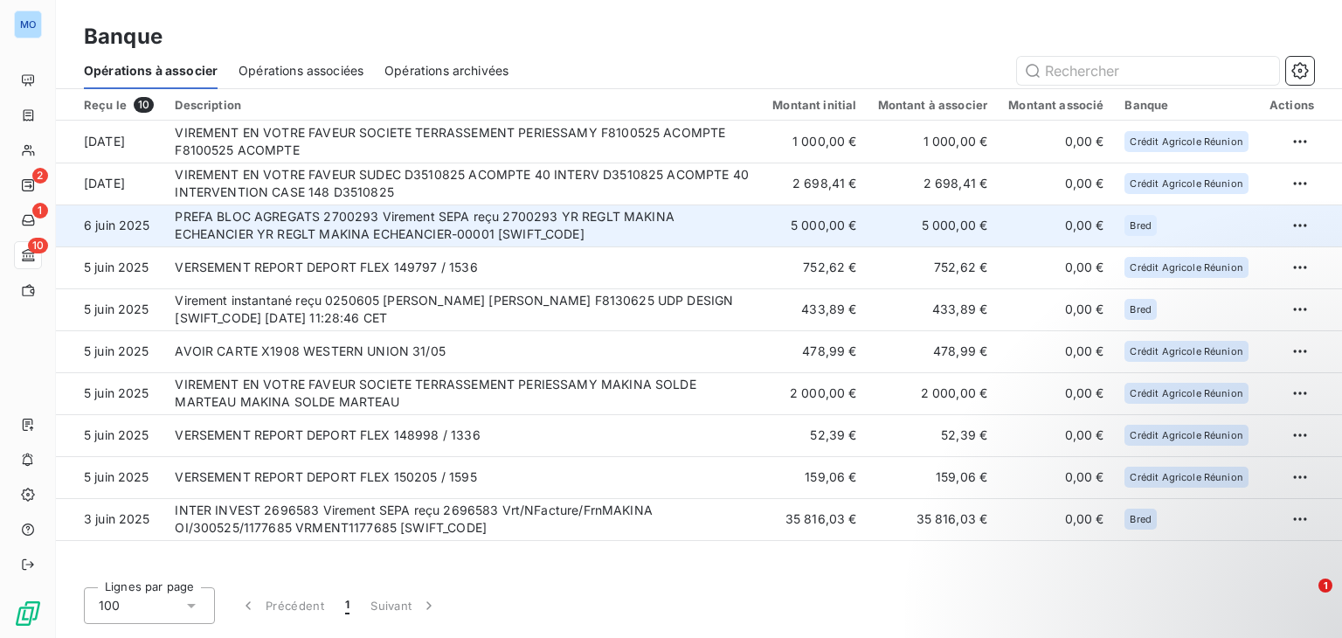
click at [622, 220] on td "PREFA BLOC AGREGATS 2700293 Virement SEPA reçu 2700293 YR REGLT MAKINA ECHEANCI…" at bounding box center [463, 225] width 598 height 42
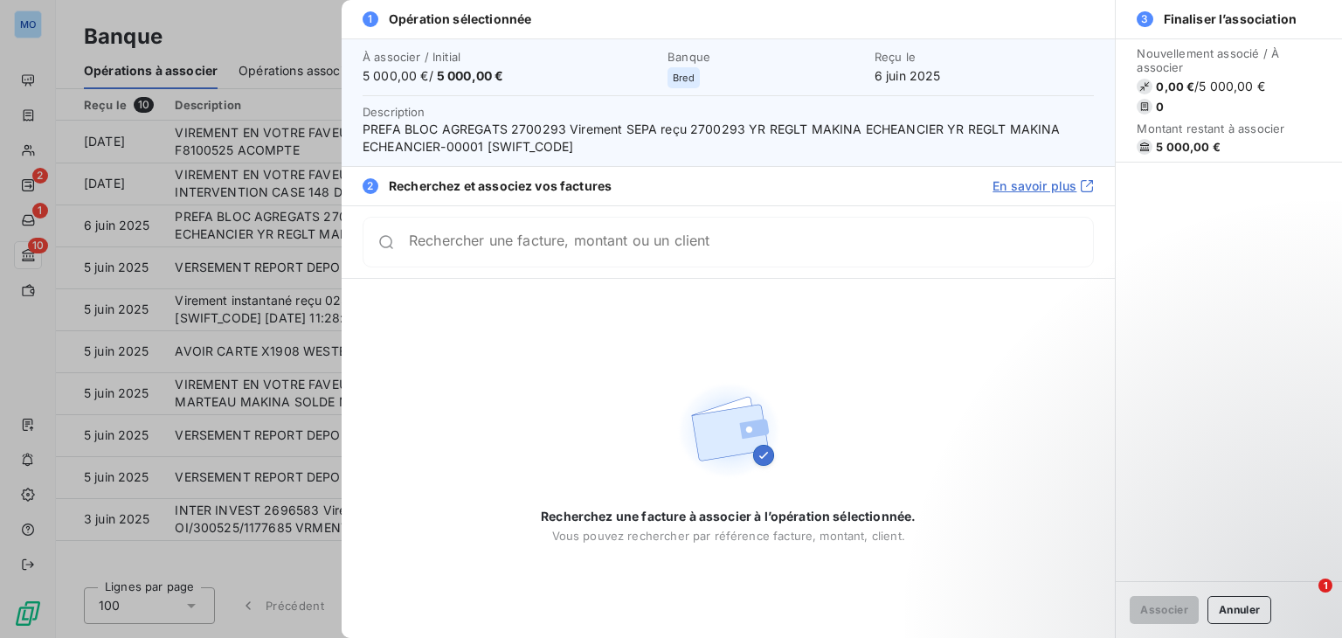
click at [311, 211] on div at bounding box center [671, 319] width 1342 height 638
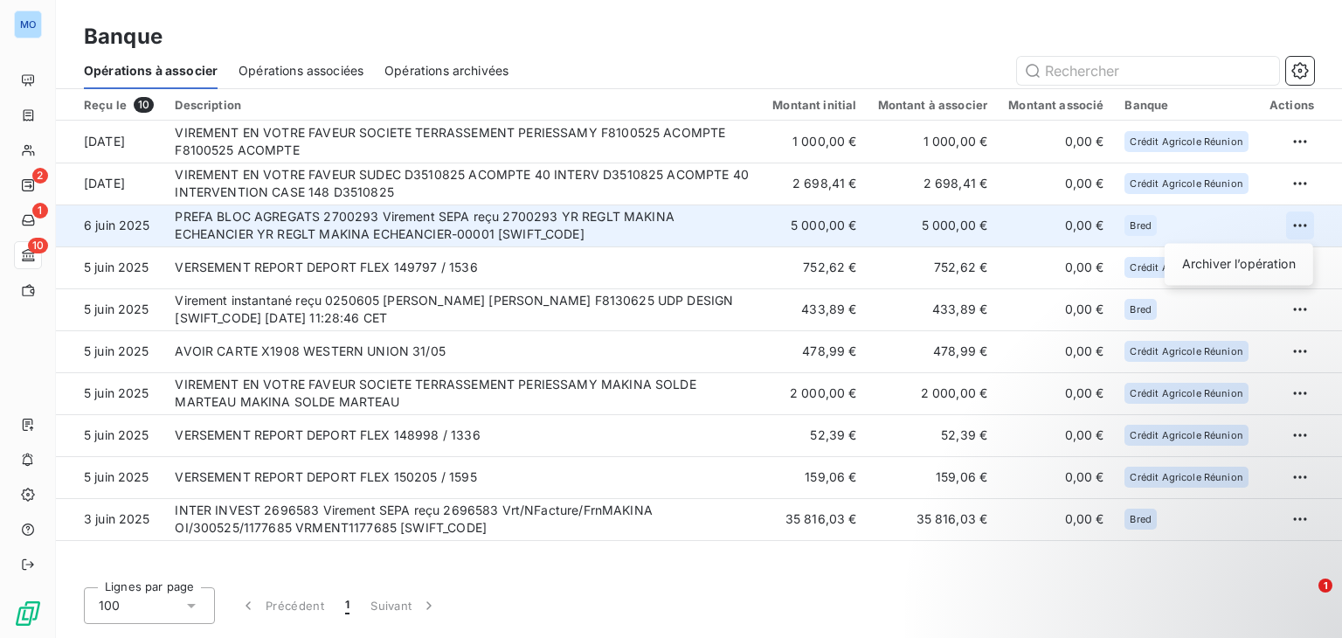
click at [1300, 235] on html "MO 2 1 10 Banque Opérations à associer Opérations associées Opérations archivée…" at bounding box center [671, 319] width 1342 height 638
click at [1237, 264] on div "Archiver l’opération" at bounding box center [1239, 264] width 135 height 28
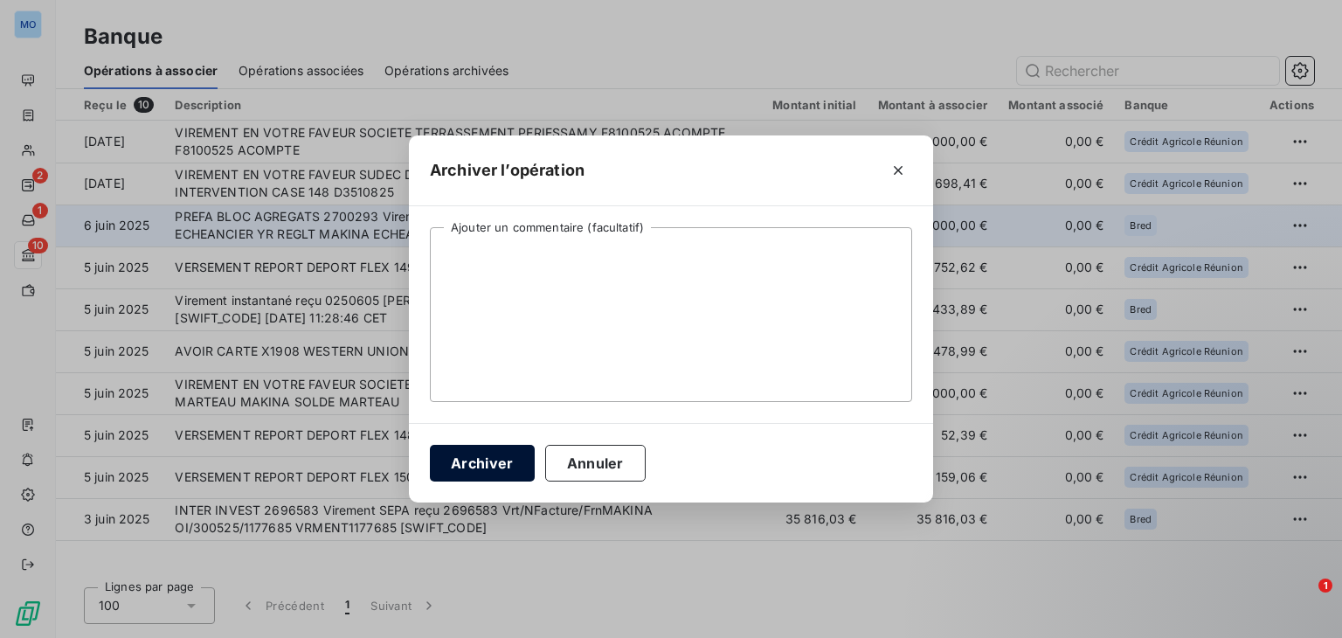
click at [508, 447] on button "Archiver" at bounding box center [482, 463] width 105 height 37
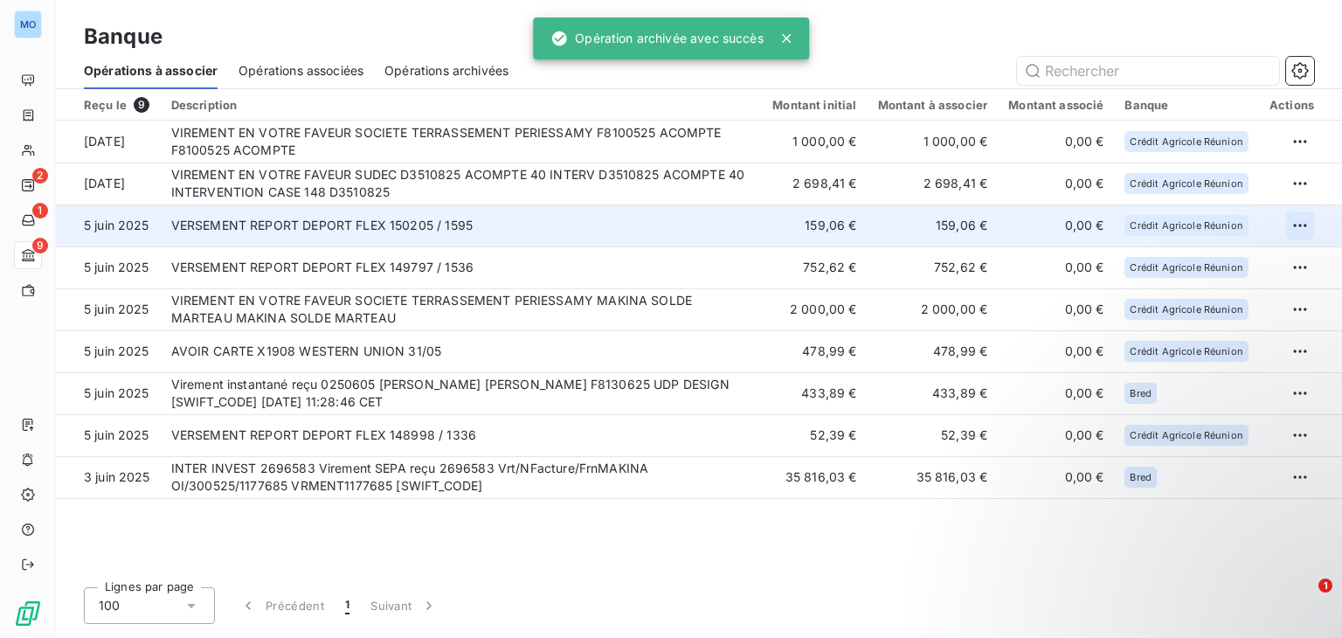
click at [1297, 224] on html "MO 2 1 9 Banque Opérations à associer Opérations associées Opérations archivées…" at bounding box center [671, 319] width 1342 height 638
click at [1230, 254] on div "Archiver l’opération" at bounding box center [1239, 264] width 135 height 28
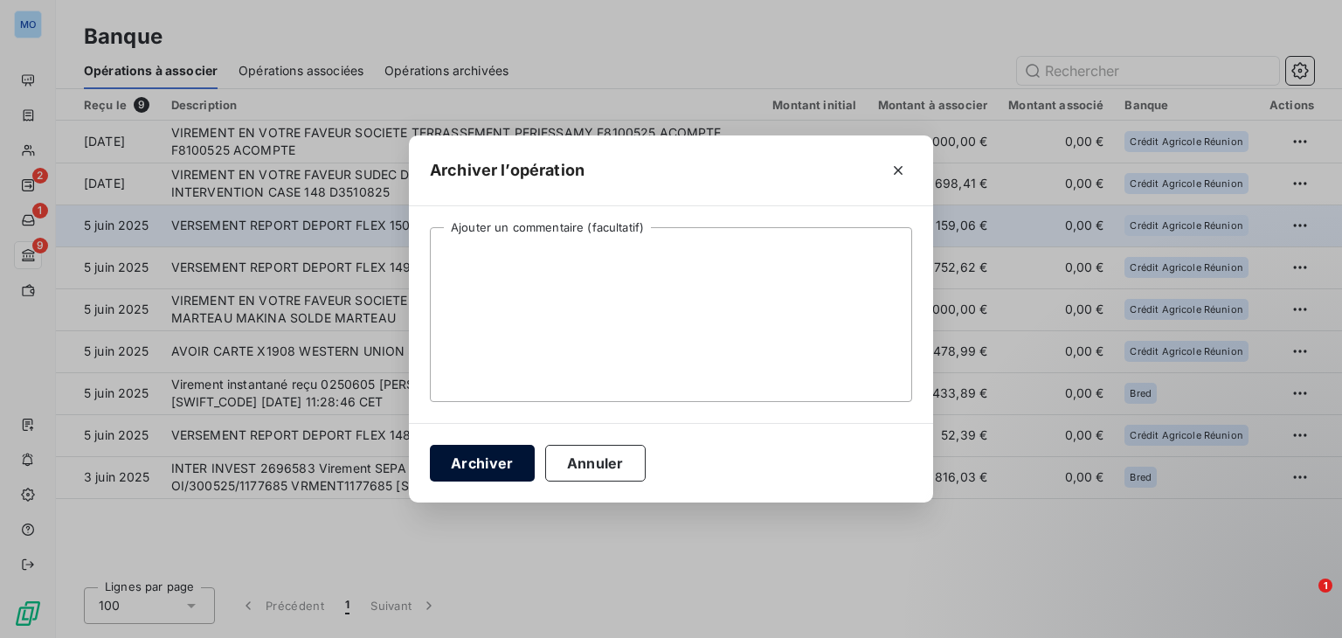
click at [521, 459] on button "Archiver" at bounding box center [482, 463] width 105 height 37
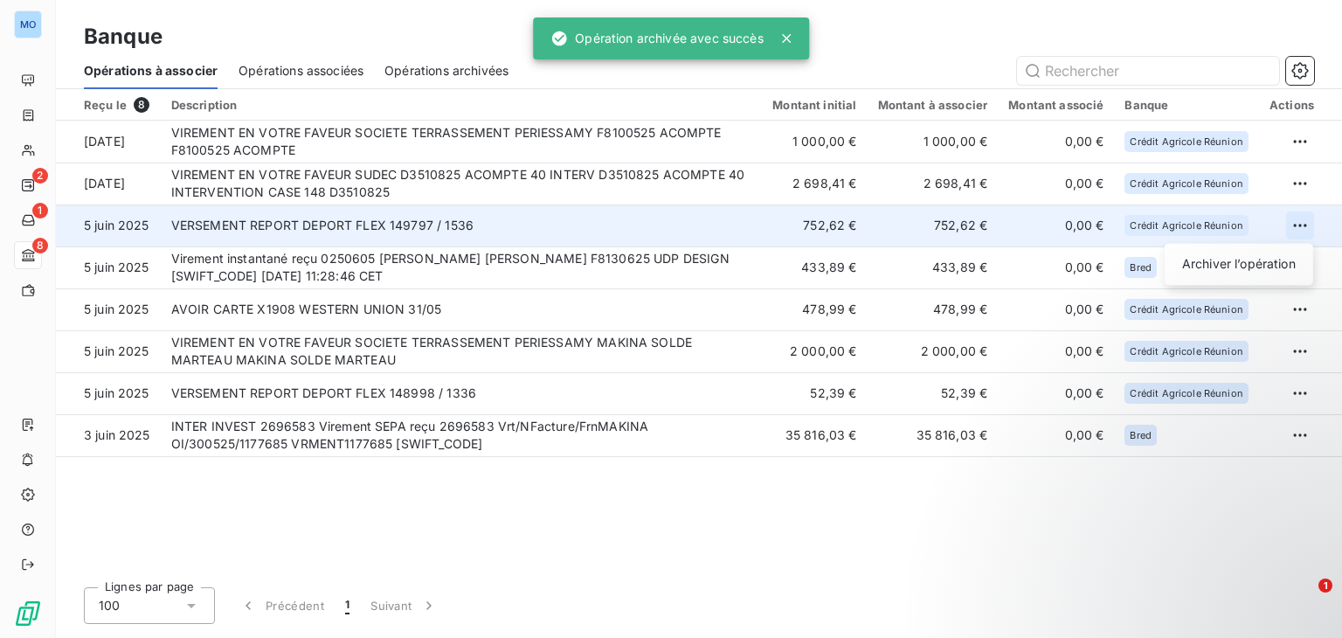
click at [1308, 230] on html "MO 2 1 8 Banque Opérations à associer Opérations associées Opérations archivées…" at bounding box center [671, 319] width 1342 height 638
click at [1219, 255] on div "Archiver l’opération" at bounding box center [1239, 264] width 135 height 28
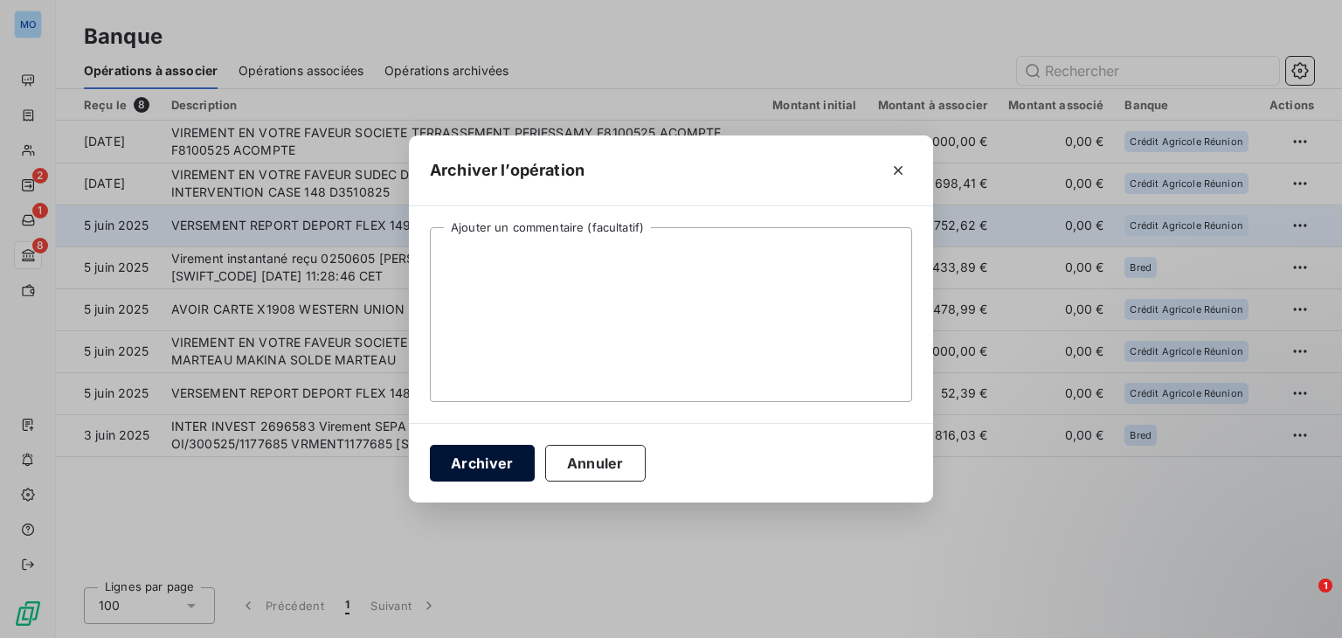
click at [489, 462] on button "Archiver" at bounding box center [482, 463] width 105 height 37
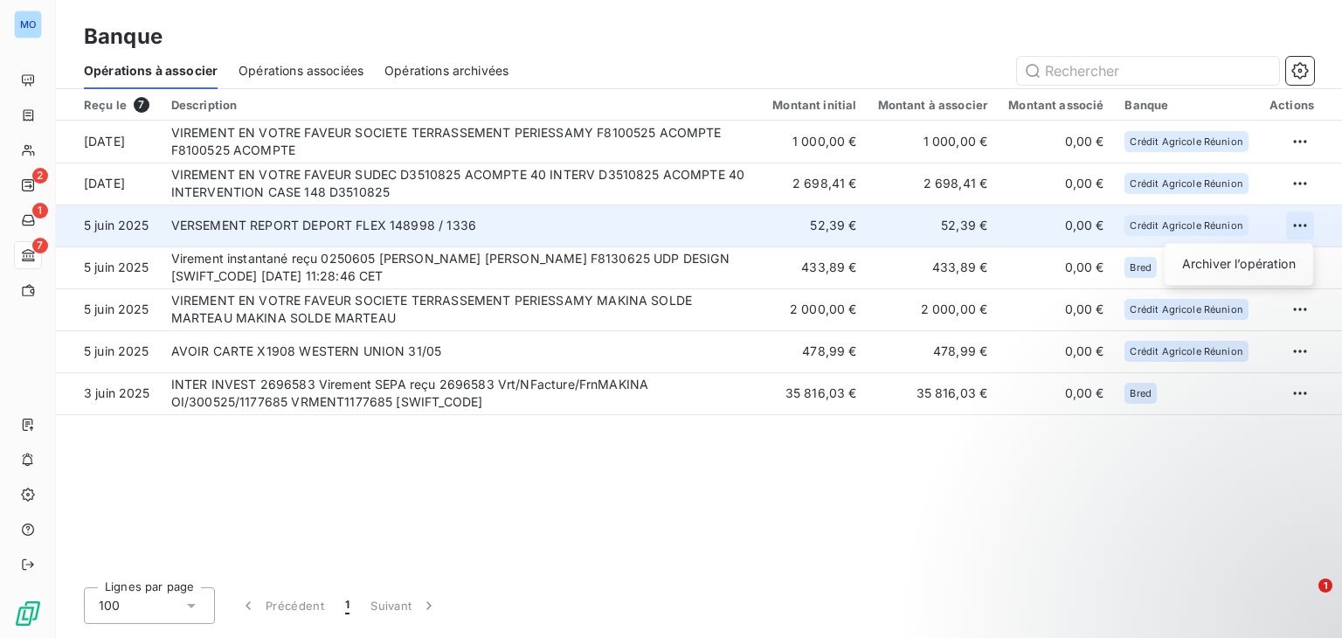
click at [1292, 232] on html "MO 2 1 7 Banque Opérations à associer Opérations associées Opérations archivées…" at bounding box center [671, 319] width 1342 height 638
click at [1219, 260] on div "Archiver l’opération" at bounding box center [1239, 264] width 135 height 28
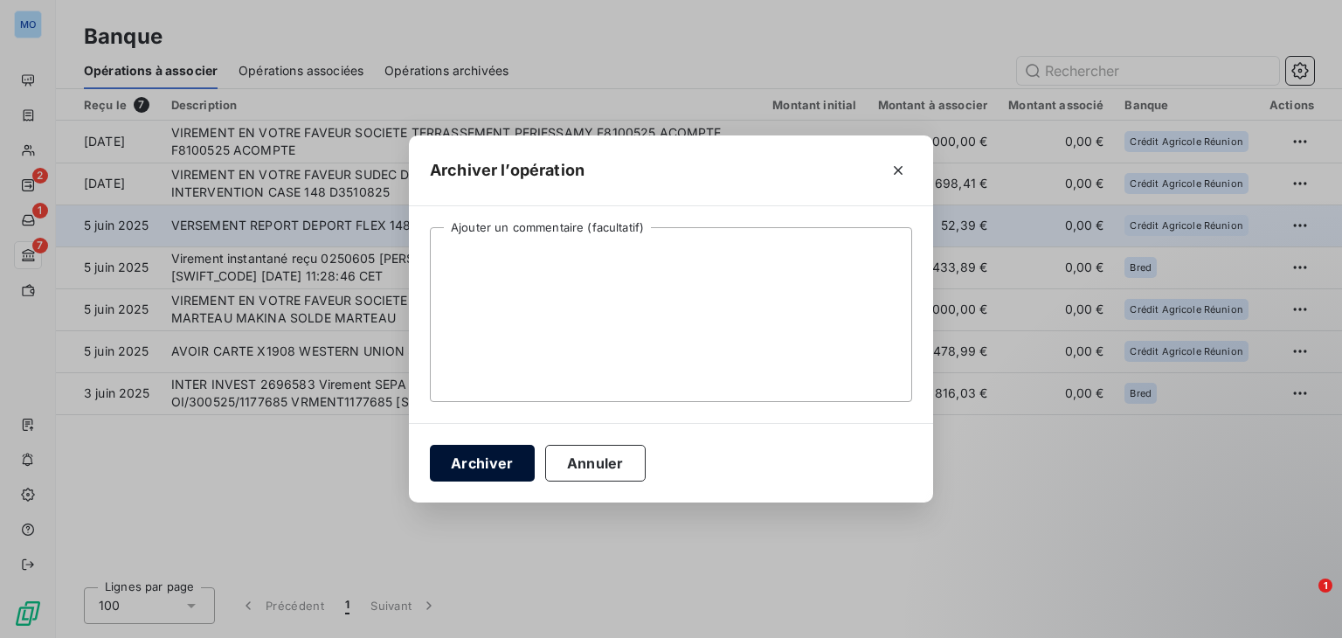
click at [500, 450] on button "Archiver" at bounding box center [482, 463] width 105 height 37
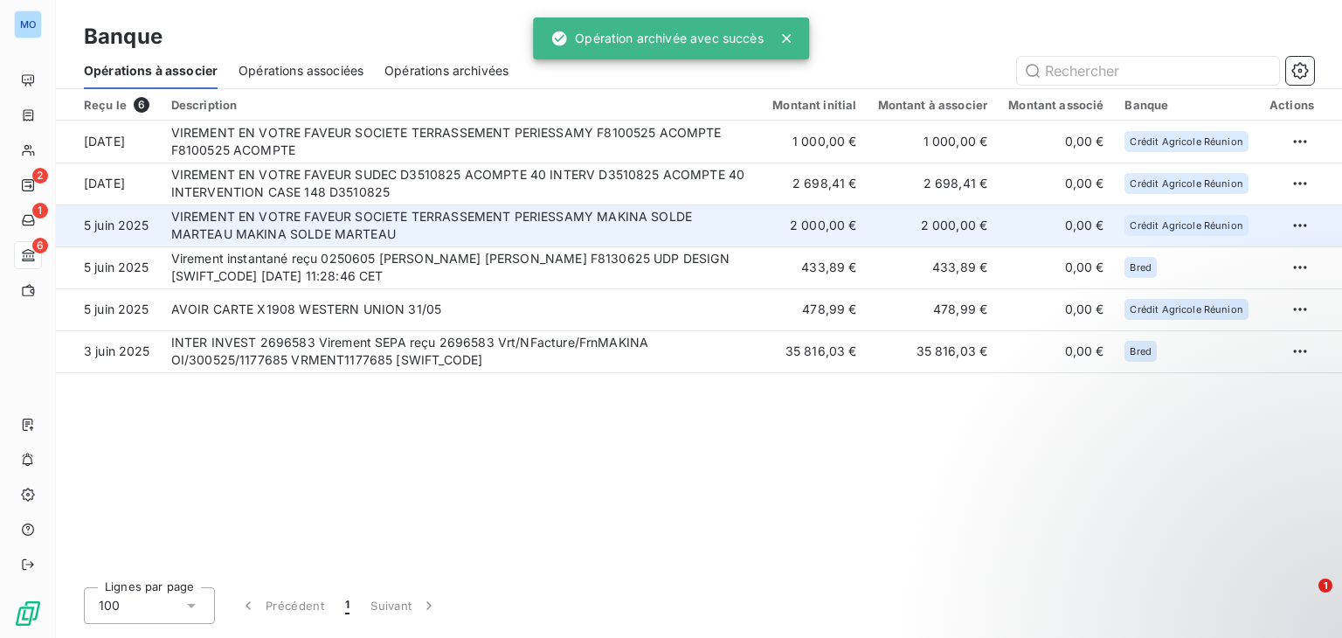
click at [521, 239] on td "VIREMENT EN VOTRE FAVEUR SOCIETE TERRASSEMENT PERIESSAMY MAKINA SOLDE MARTEAU M…" at bounding box center [462, 225] width 602 height 42
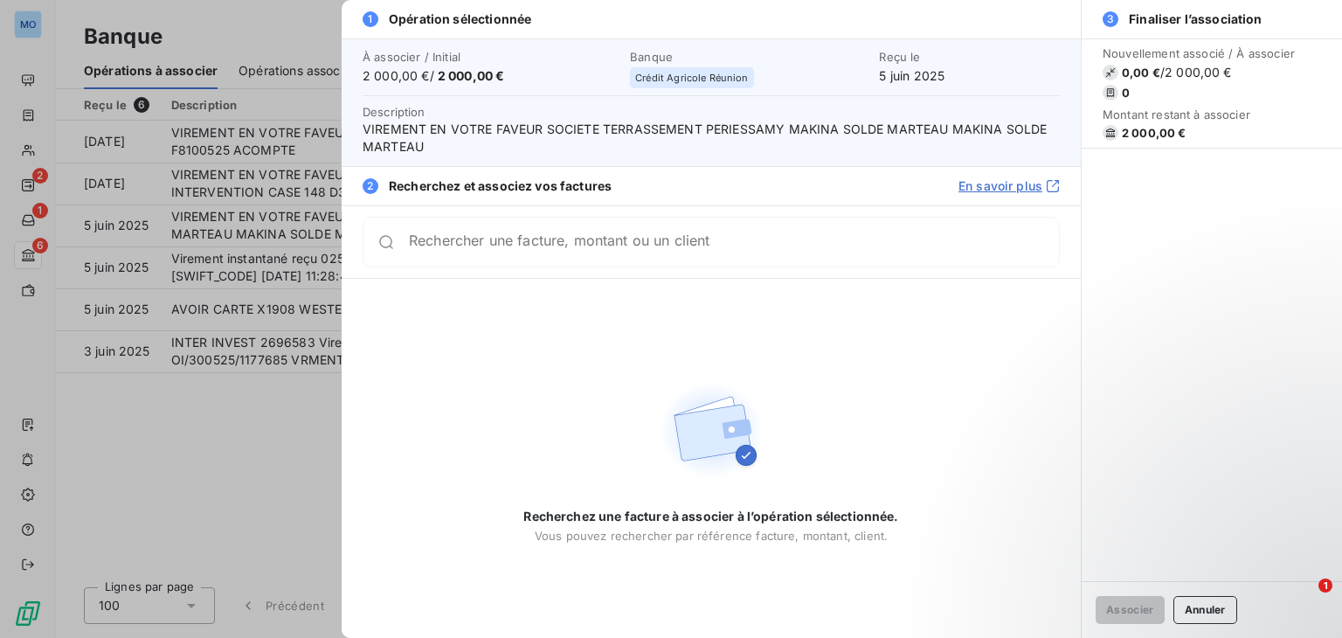
click at [265, 402] on div at bounding box center [671, 319] width 1342 height 638
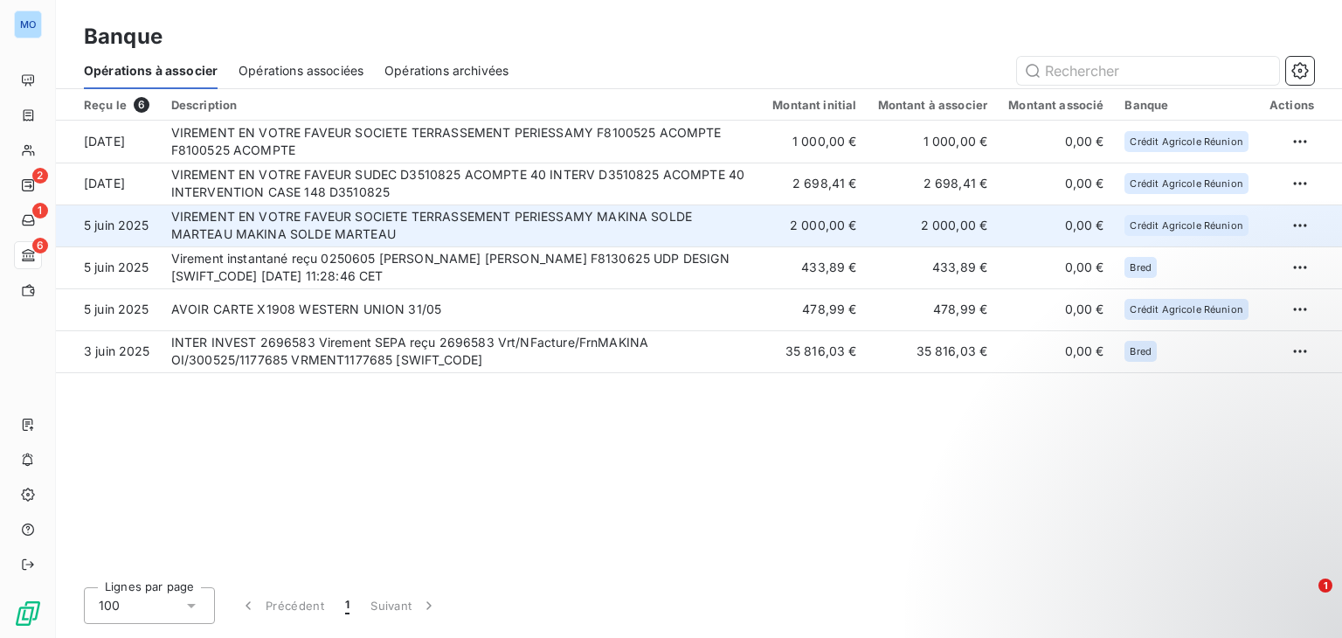
click at [484, 229] on td "VIREMENT EN VOTRE FAVEUR SOCIETE TERRASSEMENT PERIESSAMY MAKINA SOLDE MARTEAU M…" at bounding box center [462, 225] width 602 height 42
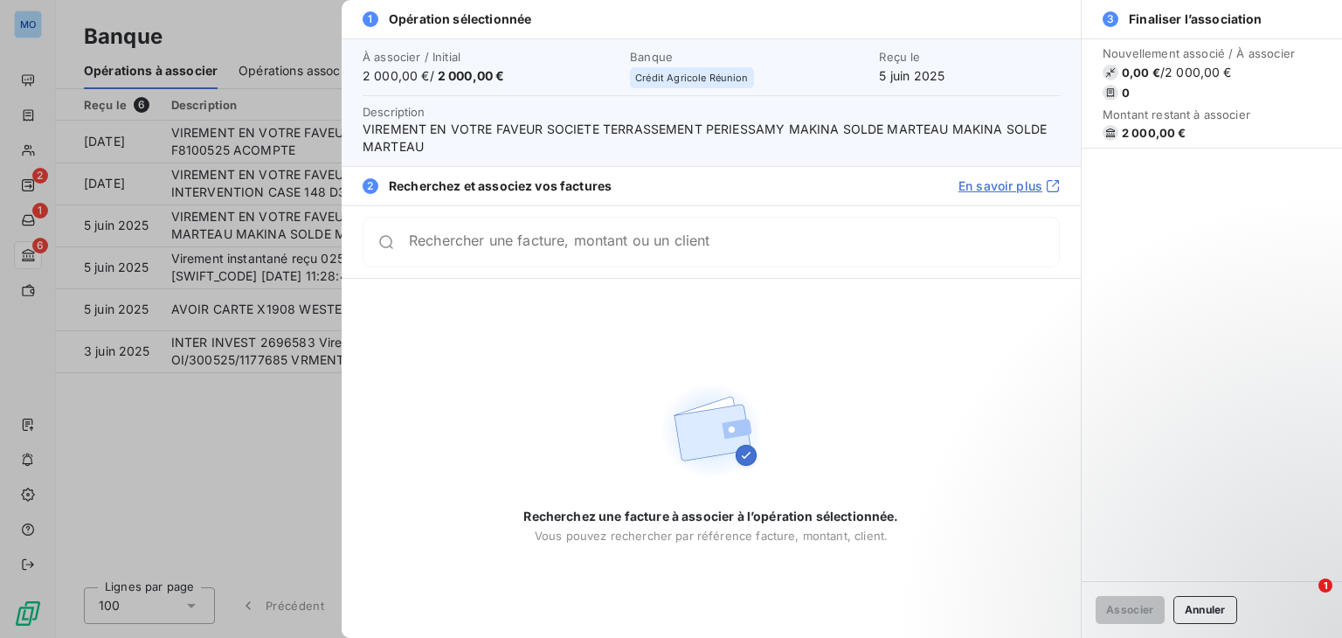
click at [331, 408] on div at bounding box center [671, 319] width 1342 height 638
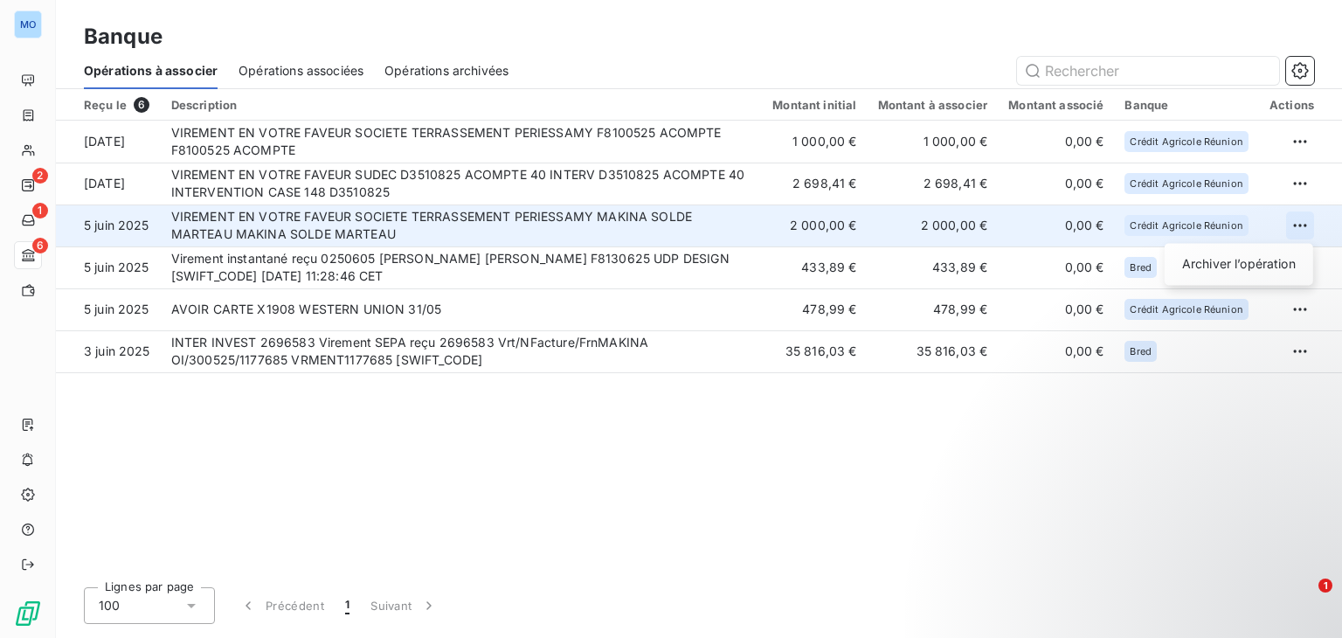
click at [1311, 218] on html "MO 2 1 6 Banque Opérations à associer Opérations associées Opérations archivées…" at bounding box center [671, 319] width 1342 height 638
click at [1242, 268] on div "Archiver l’opération" at bounding box center [1239, 264] width 135 height 28
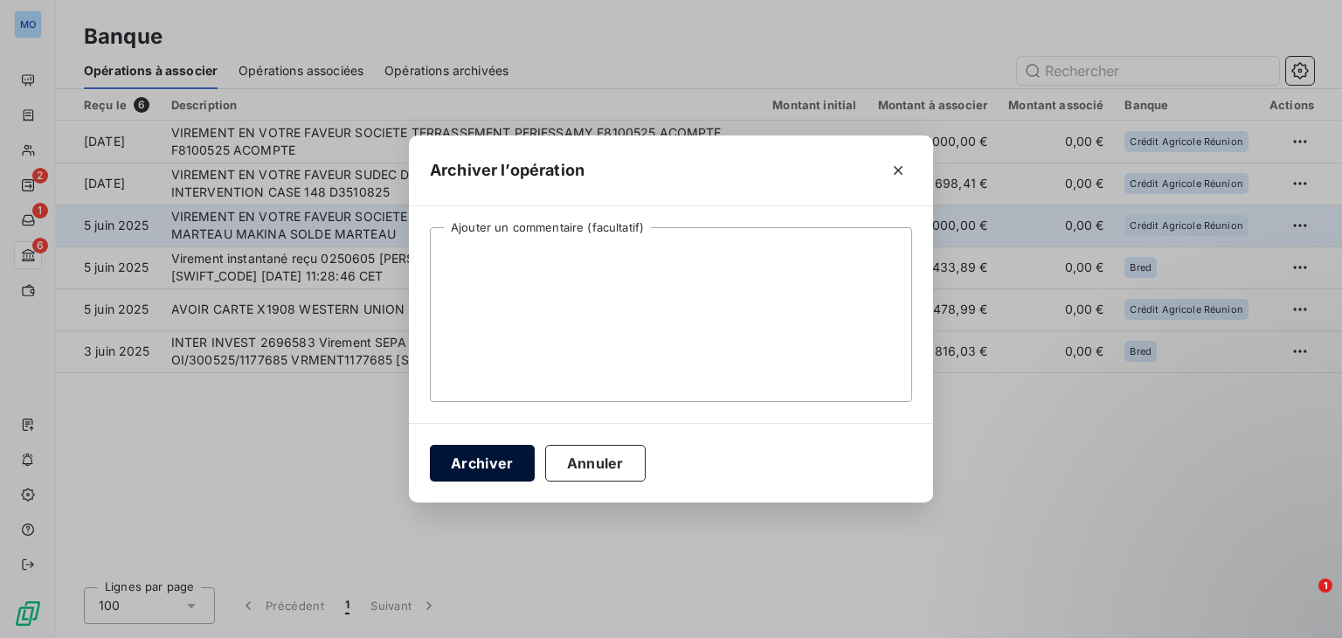
click at [502, 459] on button "Archiver" at bounding box center [482, 463] width 105 height 37
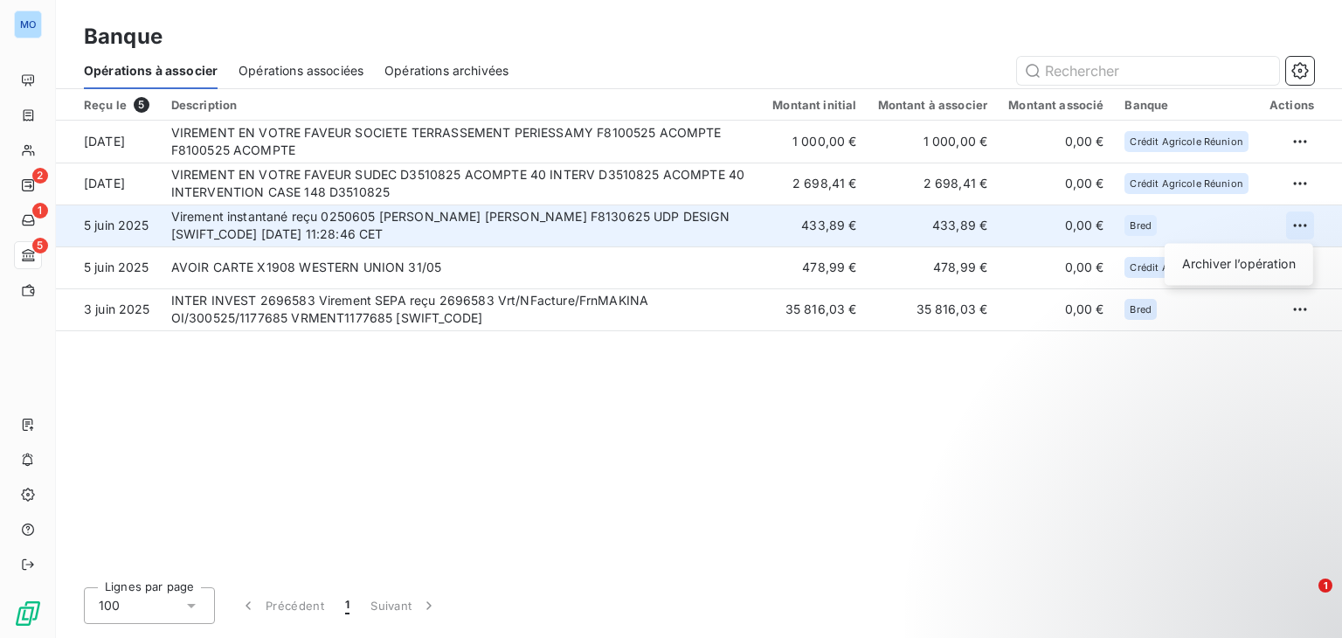
click at [1307, 229] on html "MO 2 1 5 Banque Opérations à associer Opérations associées Opérations archivées…" at bounding box center [671, 319] width 1342 height 638
click at [1216, 266] on div "Archiver l’opération" at bounding box center [1239, 264] width 135 height 28
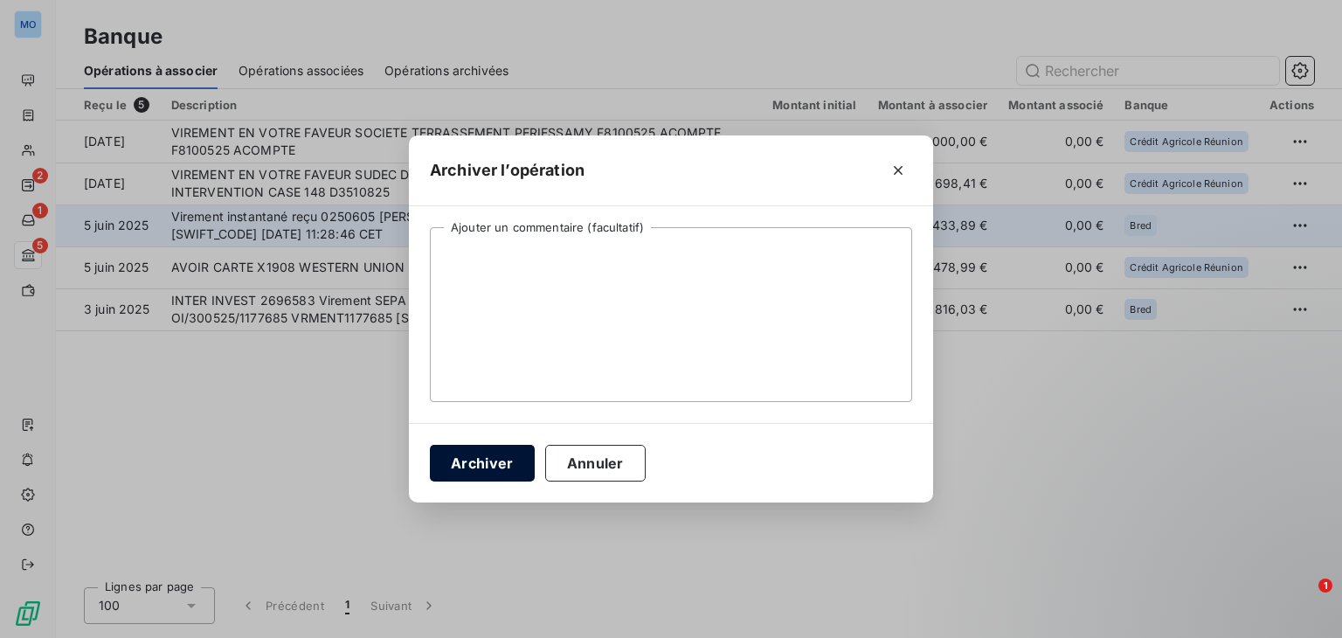
click at [486, 468] on button "Archiver" at bounding box center [482, 463] width 105 height 37
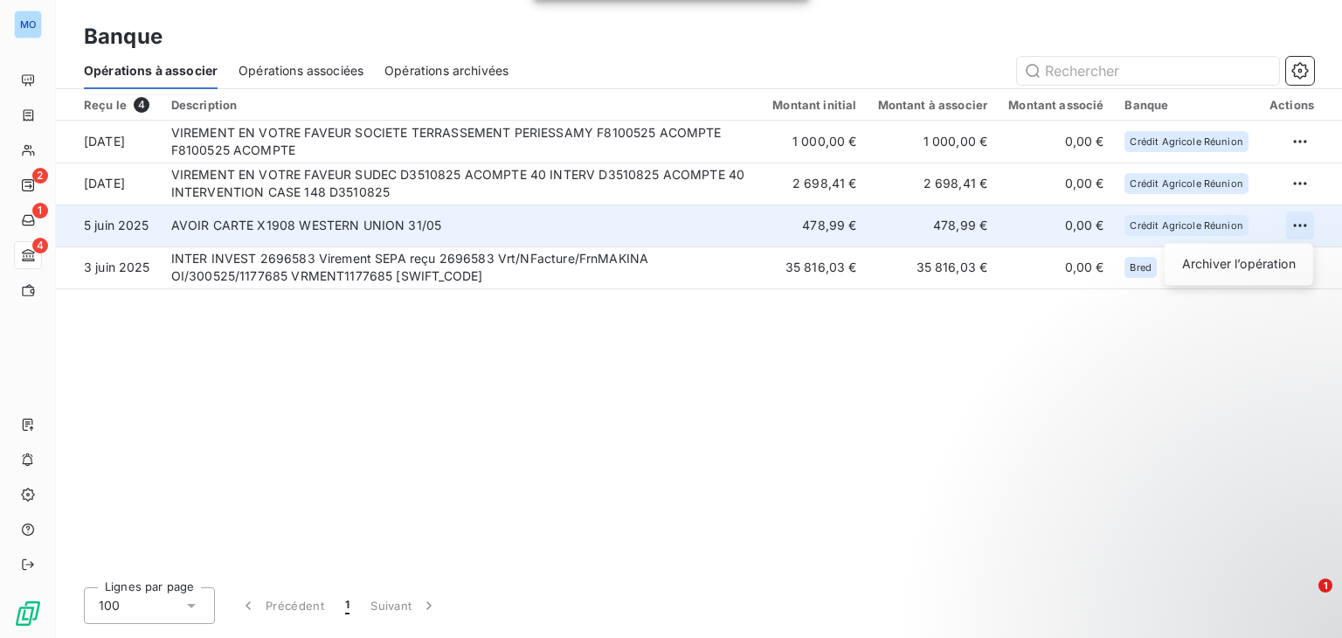
click at [1297, 225] on html "MO 2 1 4 Banque Opérations à associer Opérations associées Opérations archivées…" at bounding box center [671, 319] width 1342 height 638
click at [1235, 253] on div "Archiver l’opération" at bounding box center [1239, 264] width 135 height 28
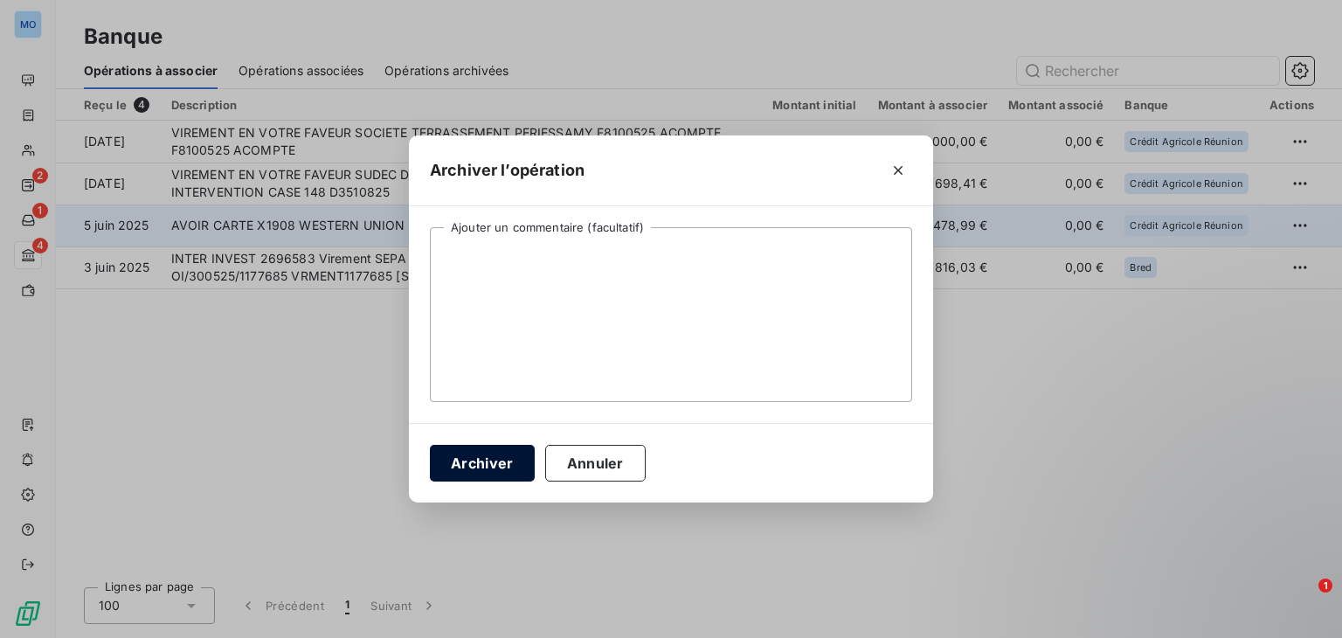
click at [471, 462] on button "Archiver" at bounding box center [482, 463] width 105 height 37
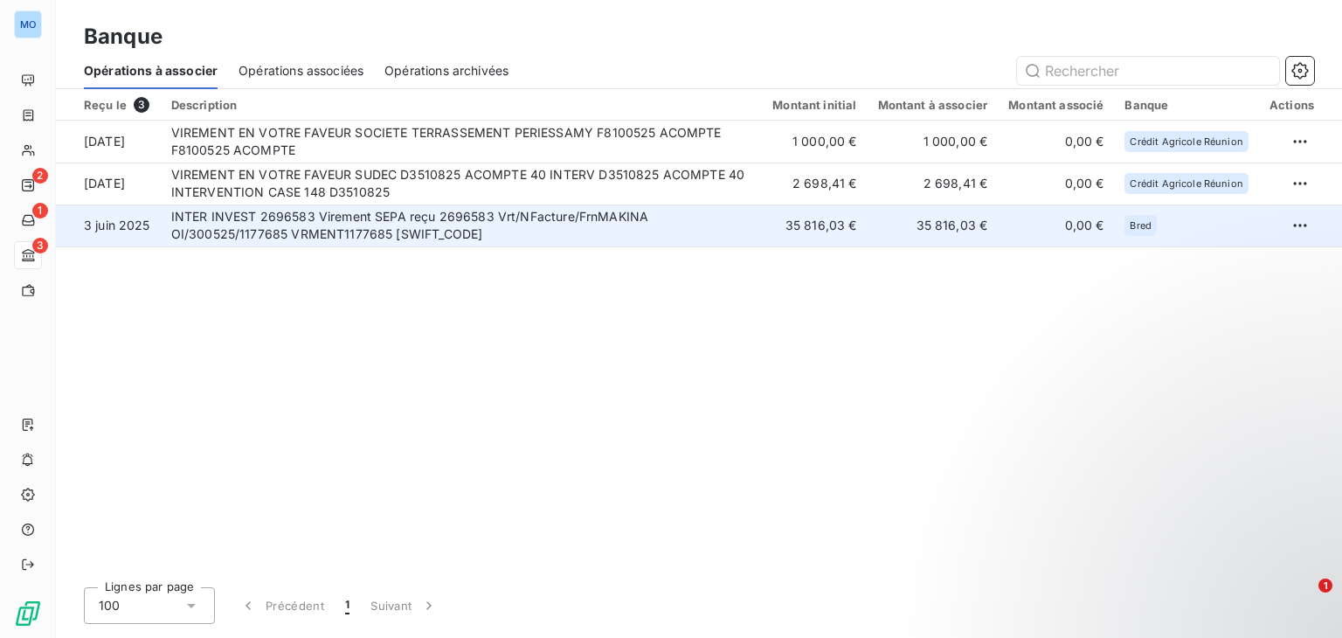
click at [480, 225] on td "INTER INVEST 2696583 Virement SEPA reçu 2696583 Vrt/NFacture/FrnMAKINA OI/30052…" at bounding box center [462, 225] width 602 height 42
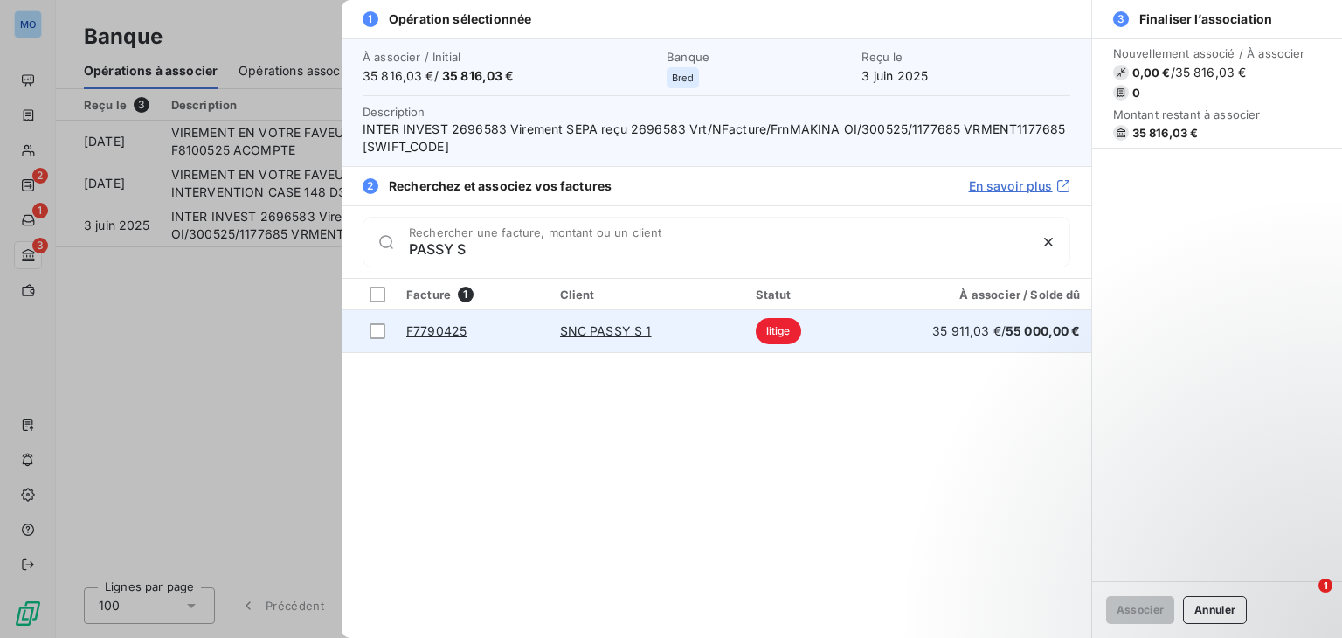
type input "PASSY S"
click at [701, 345] on td "SNC PASSY S 1" at bounding box center [648, 331] width 196 height 42
click at [695, 331] on td "SNC PASSY S 1" at bounding box center [648, 331] width 196 height 42
click at [377, 329] on div at bounding box center [378, 331] width 16 height 16
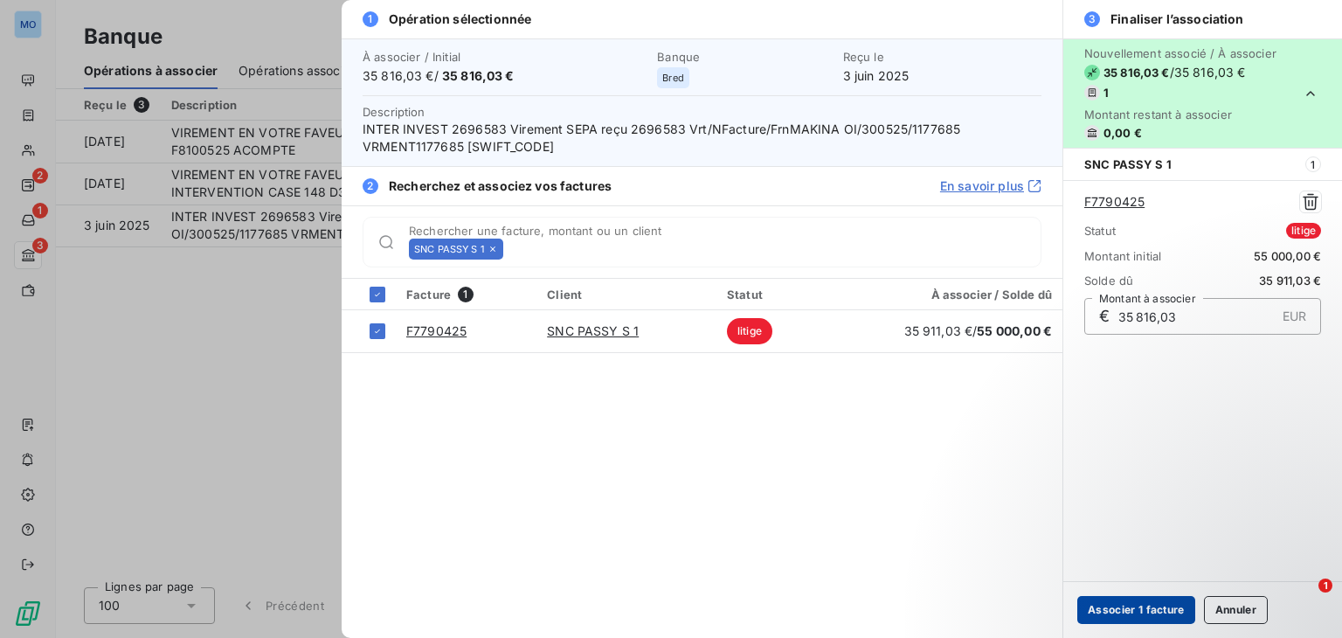
click at [1119, 612] on button "Associer 1 facture" at bounding box center [1136, 610] width 118 height 28
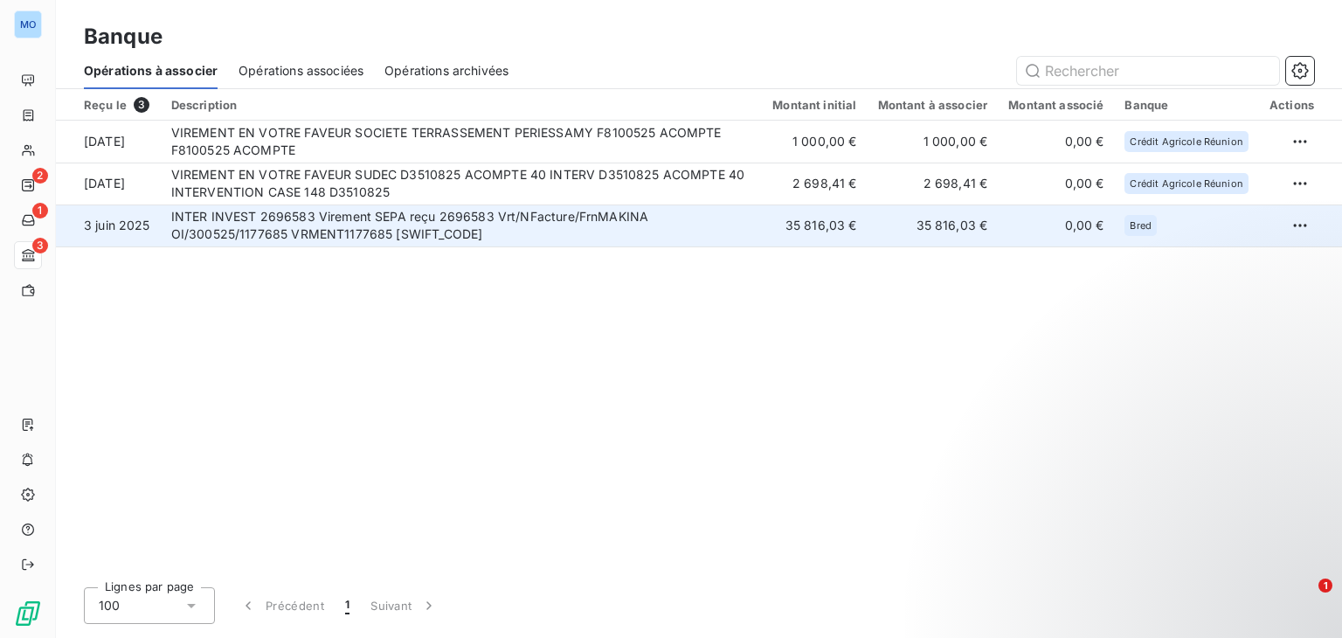
click at [690, 235] on td "INTER INVEST 2696583 Virement SEPA reçu 2696583 Vrt/NFacture/FrnMAKINA OI/30052…" at bounding box center [462, 225] width 602 height 42
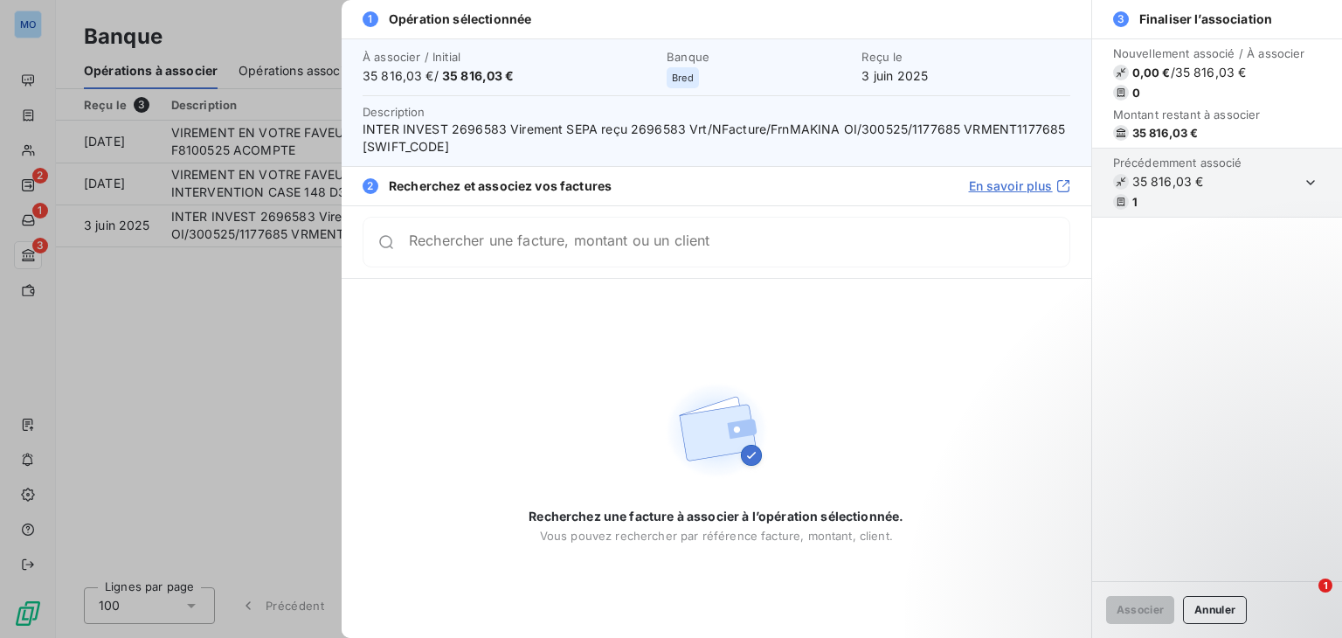
click at [286, 319] on div at bounding box center [671, 319] width 1342 height 638
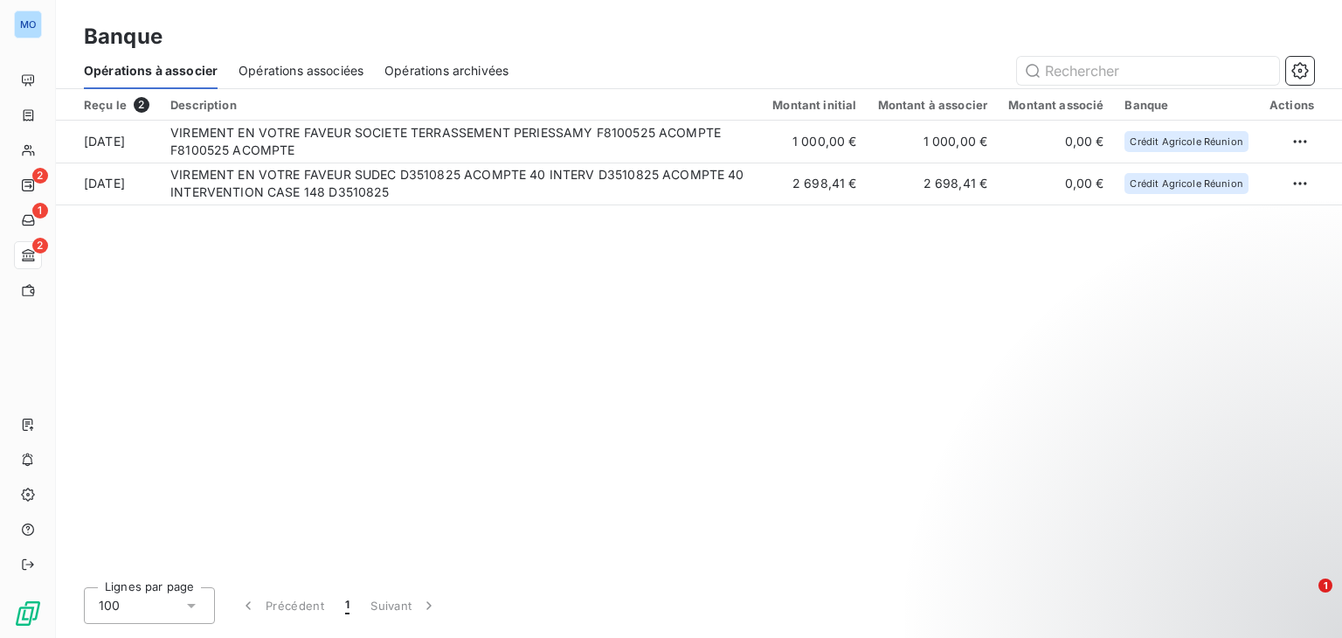
click at [435, 78] on span "Opérations archivées" at bounding box center [446, 70] width 124 height 17
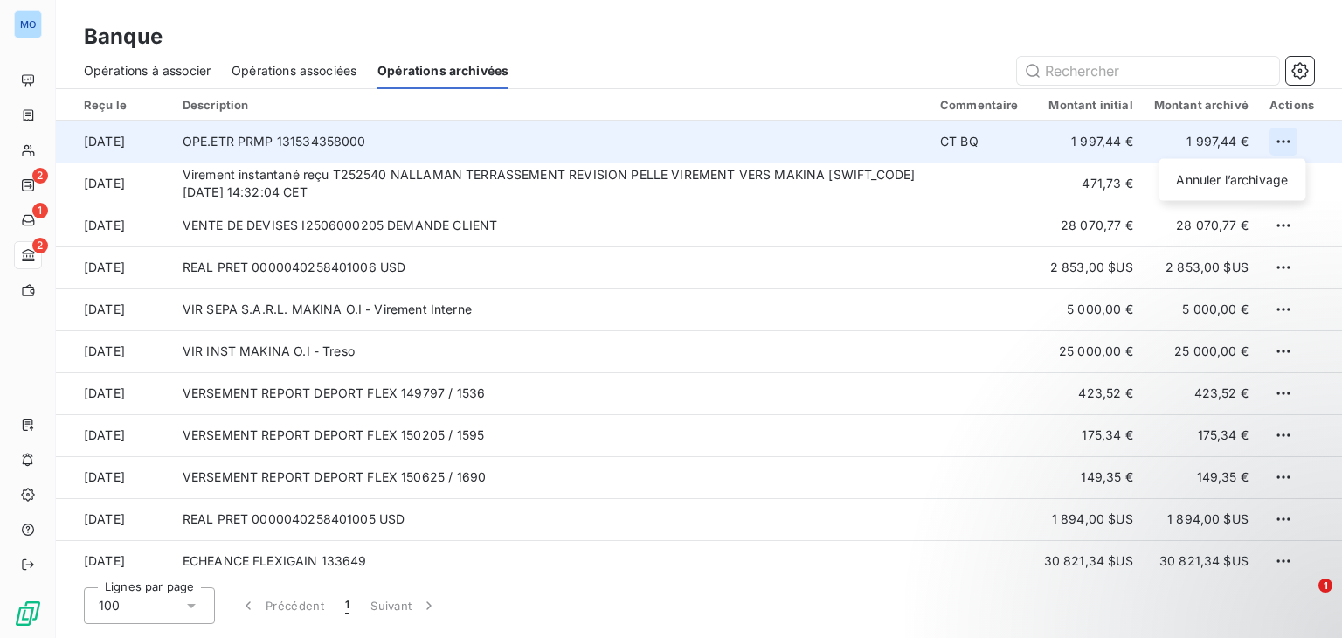
click at [1276, 151] on html "MO 2 1 2 Banque Opérations à associer Opérations associées Opérations archivées…" at bounding box center [671, 319] width 1342 height 638
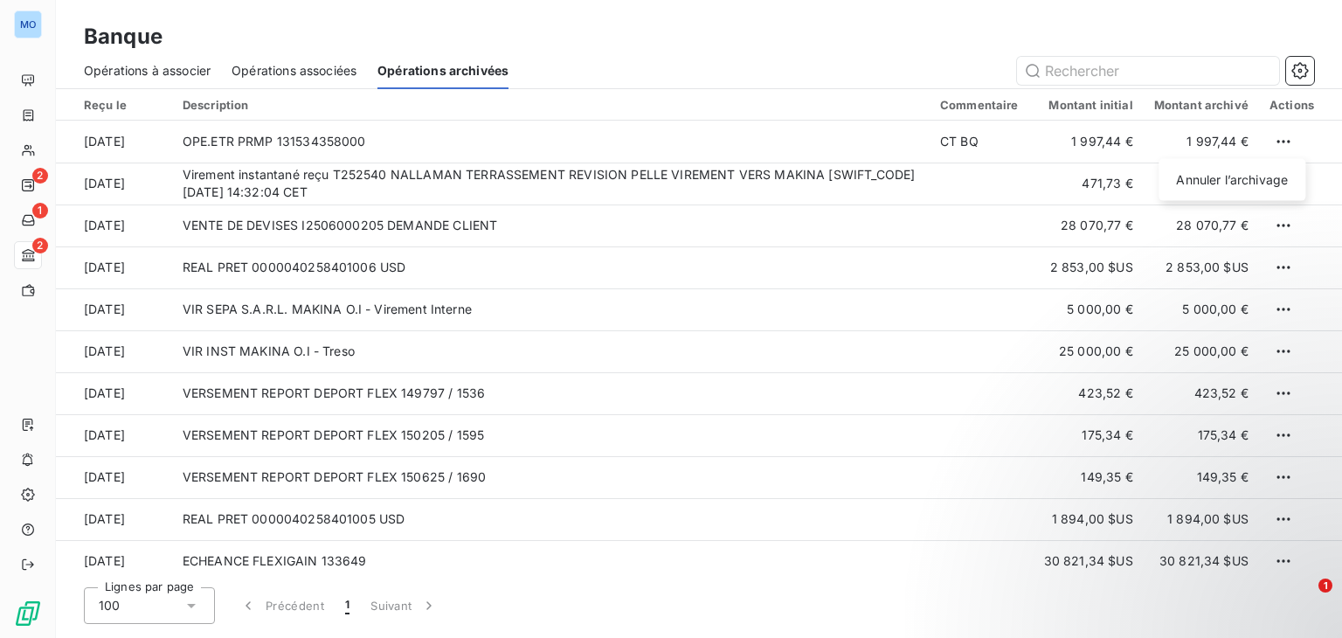
click at [881, 217] on html "MO 2 1 2 Banque Opérations à associer Opérations associées Opérations archivées…" at bounding box center [671, 319] width 1342 height 638
click at [136, 63] on span "Opérations à associer" at bounding box center [147, 70] width 127 height 17
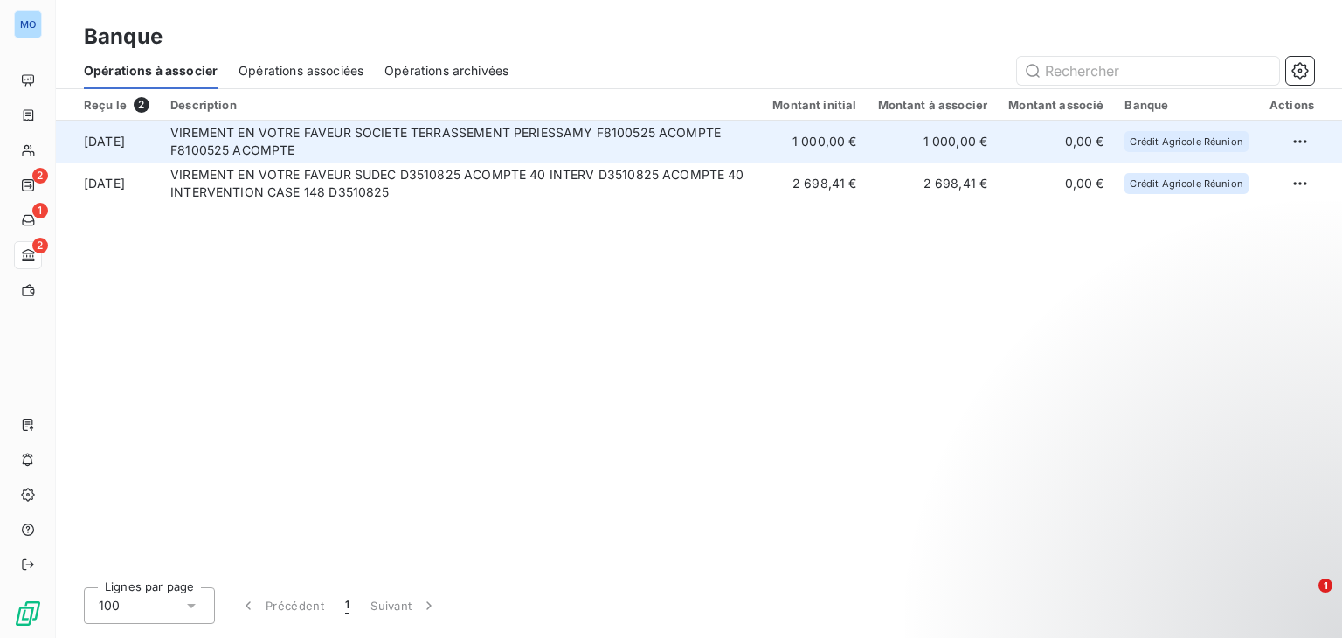
click at [513, 155] on td "VIREMENT EN VOTRE FAVEUR SOCIETE TERRASSEMENT PERIESSAMY F8100525 ACOMPTE F8100…" at bounding box center [461, 142] width 602 height 42
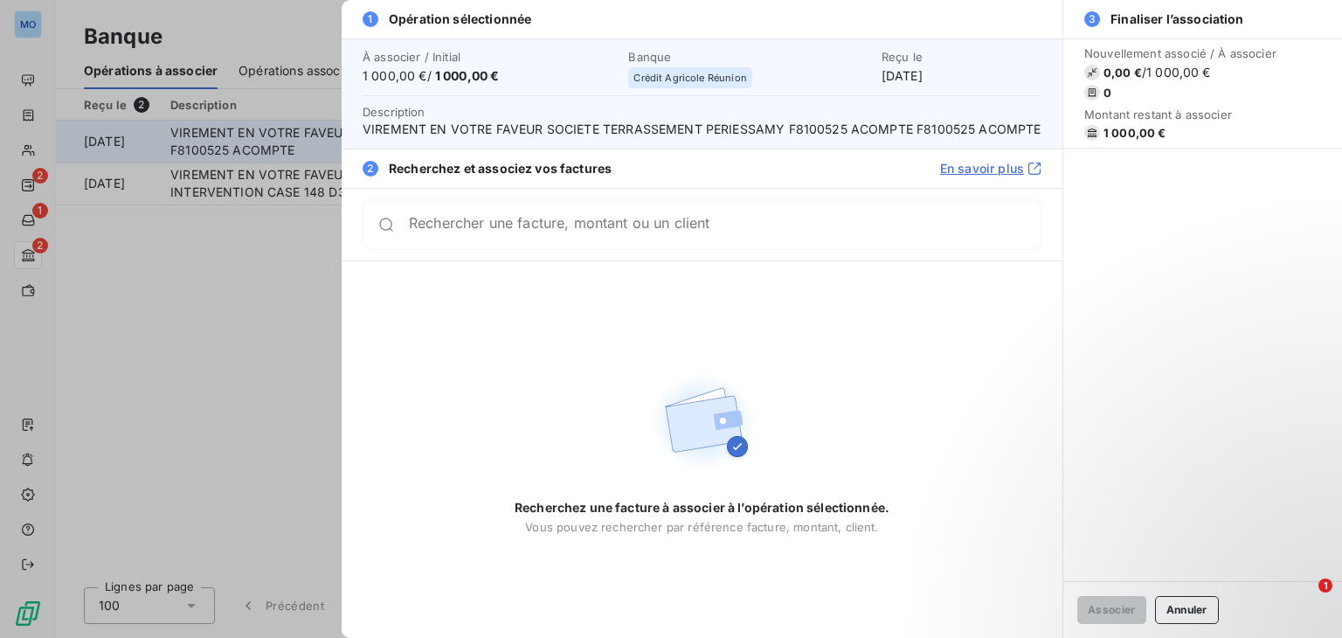
click at [513, 155] on div "2 Recherchez et associez vos factures En savoir plus" at bounding box center [702, 168] width 721 height 39
click at [488, 235] on div "Rechercher une facture, montant ou un client" at bounding box center [702, 224] width 679 height 51
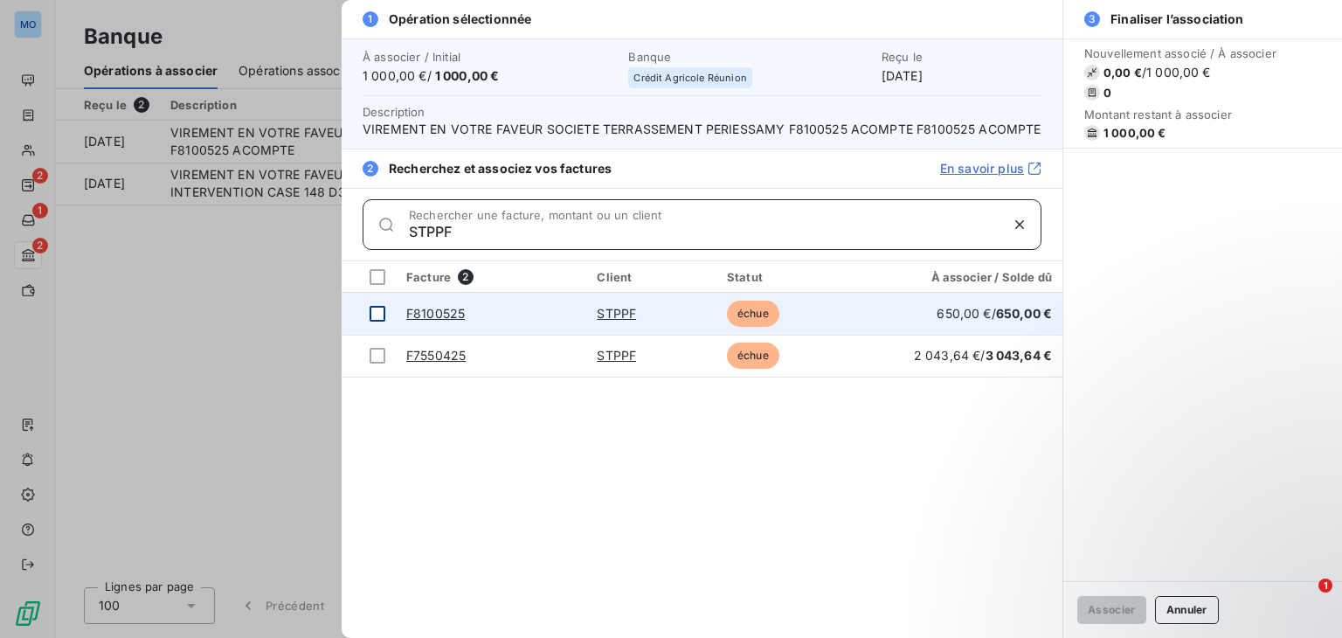
type input "STPPF"
click at [381, 316] on div at bounding box center [378, 314] width 16 height 16
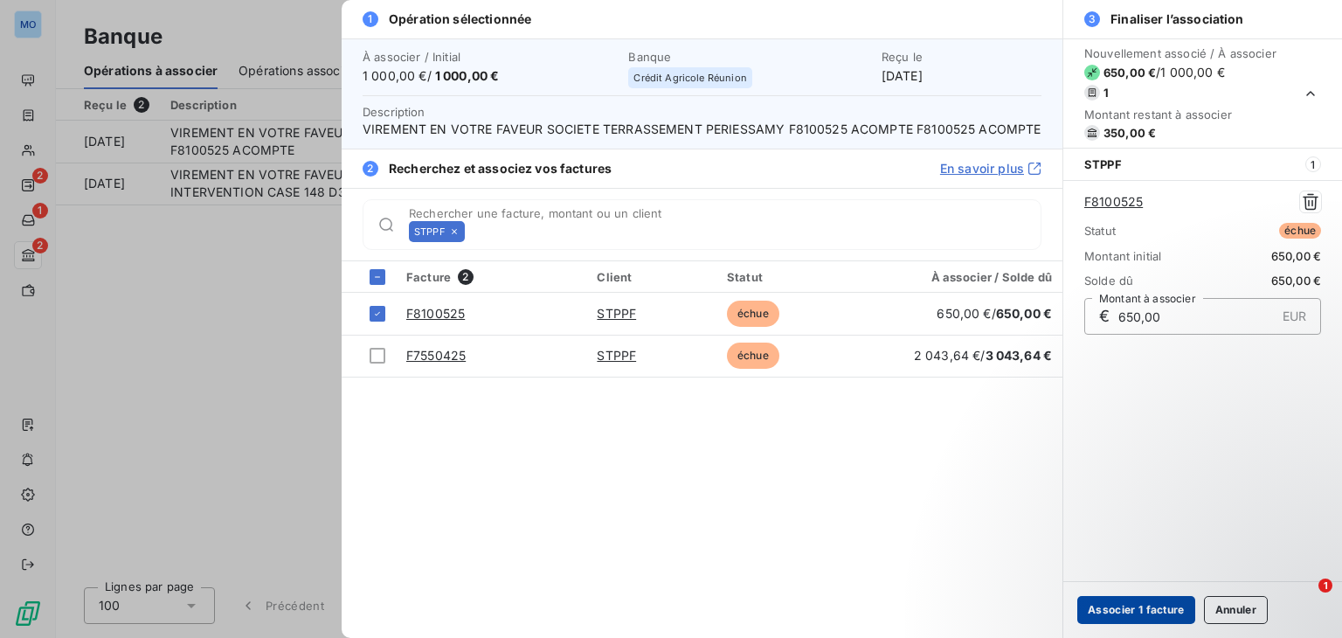
click at [1124, 612] on button "Associer 1 facture" at bounding box center [1136, 610] width 118 height 28
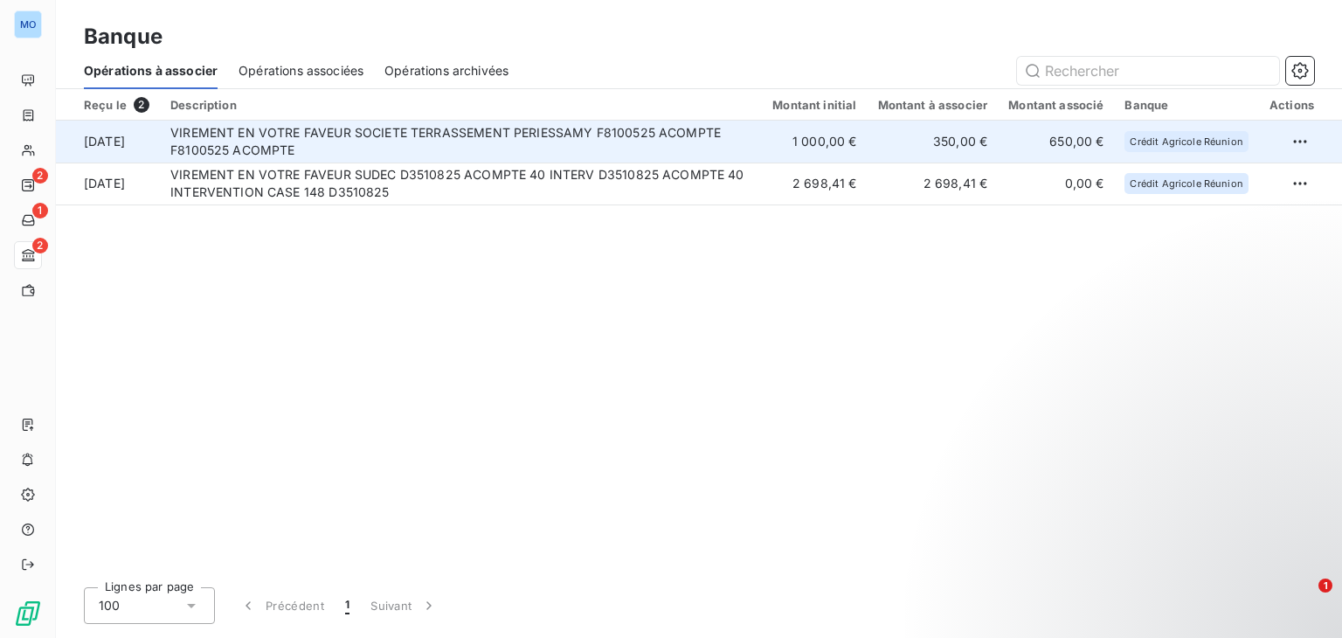
click at [762, 141] on td "VIREMENT EN VOTRE FAVEUR SOCIETE TERRASSEMENT PERIESSAMY F8100525 ACOMPTE F8100…" at bounding box center [461, 142] width 602 height 42
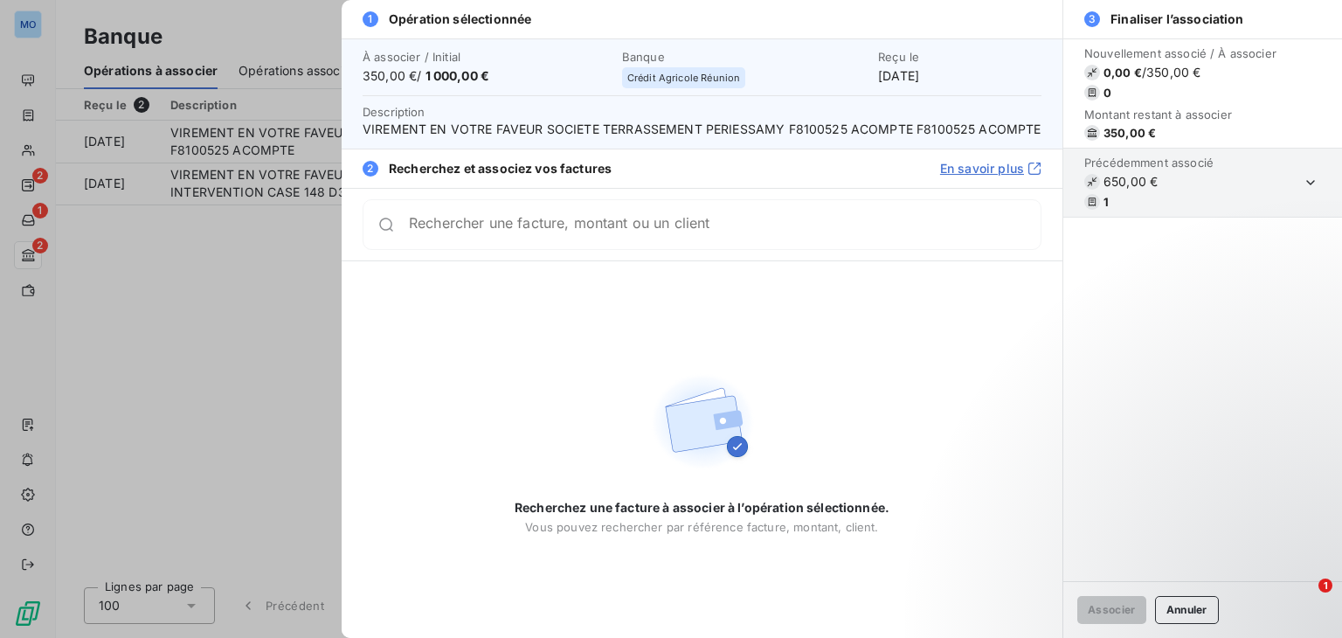
click at [688, 218] on div "Rechercher une facture, montant ou un client" at bounding box center [725, 224] width 632 height 17
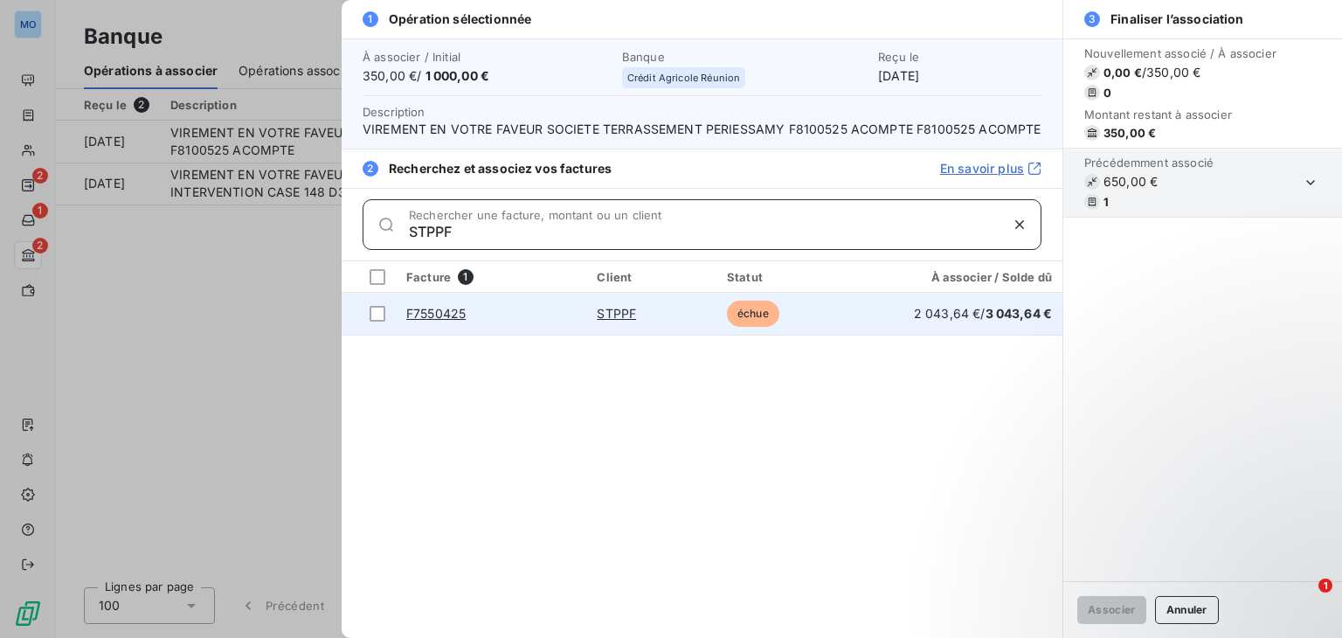
type input "STPPF"
click at [531, 302] on td "F7550425" at bounding box center [491, 314] width 190 height 42
click at [374, 308] on div at bounding box center [378, 314] width 16 height 16
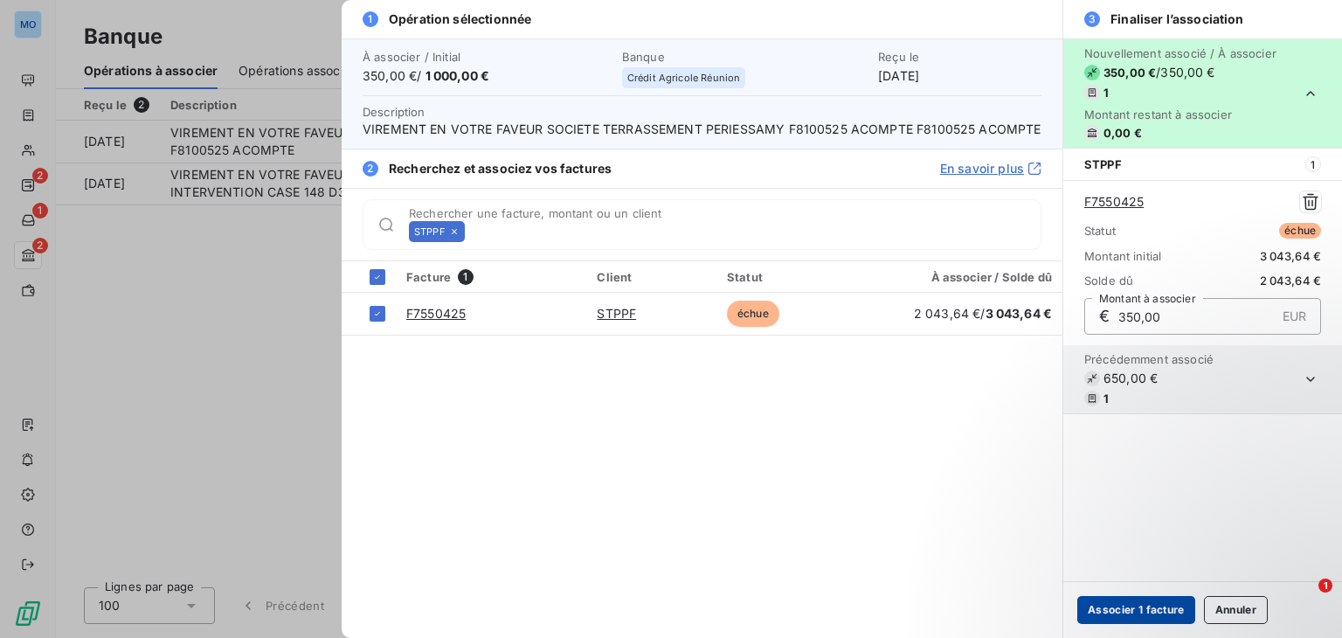
click at [1142, 603] on button "Associer 1 facture" at bounding box center [1136, 610] width 118 height 28
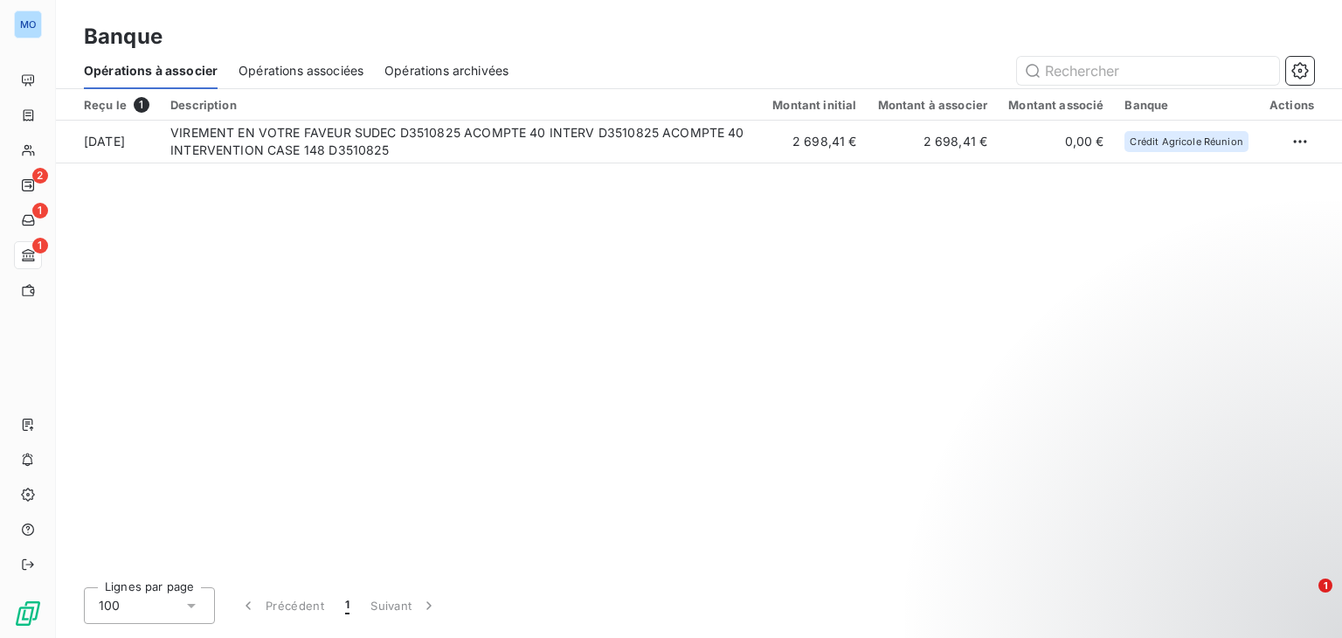
click at [338, 65] on span "Opérations associées" at bounding box center [301, 70] width 125 height 17
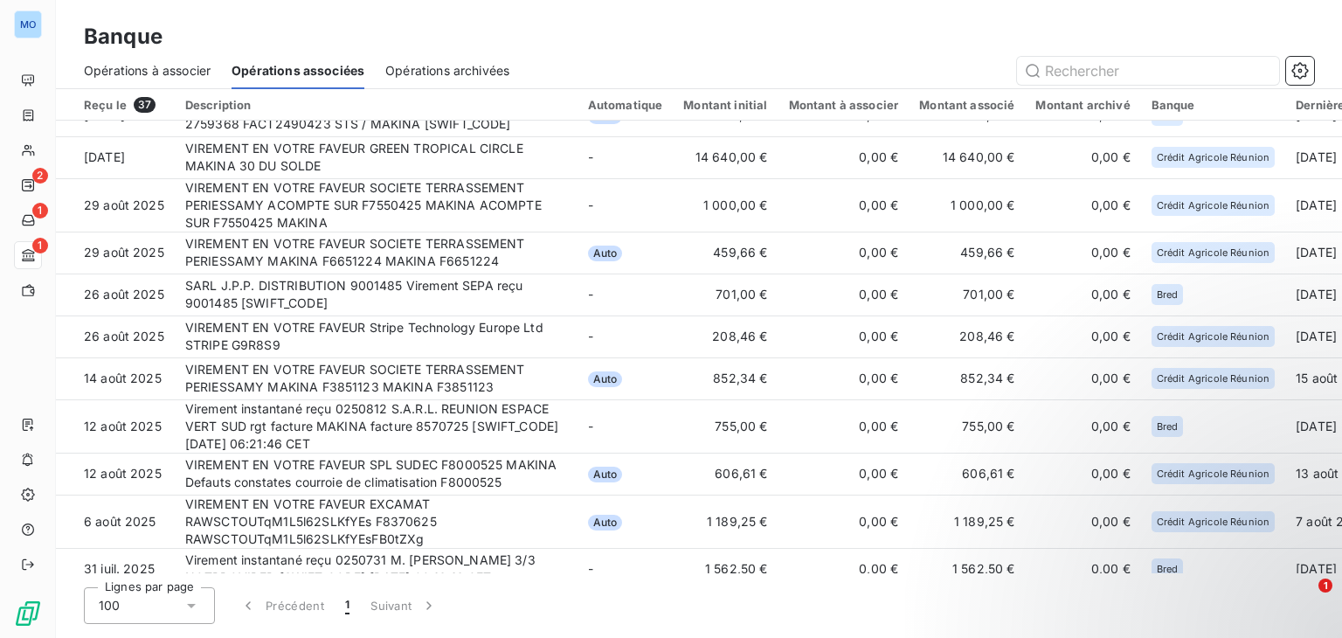
scroll to position [336, 0]
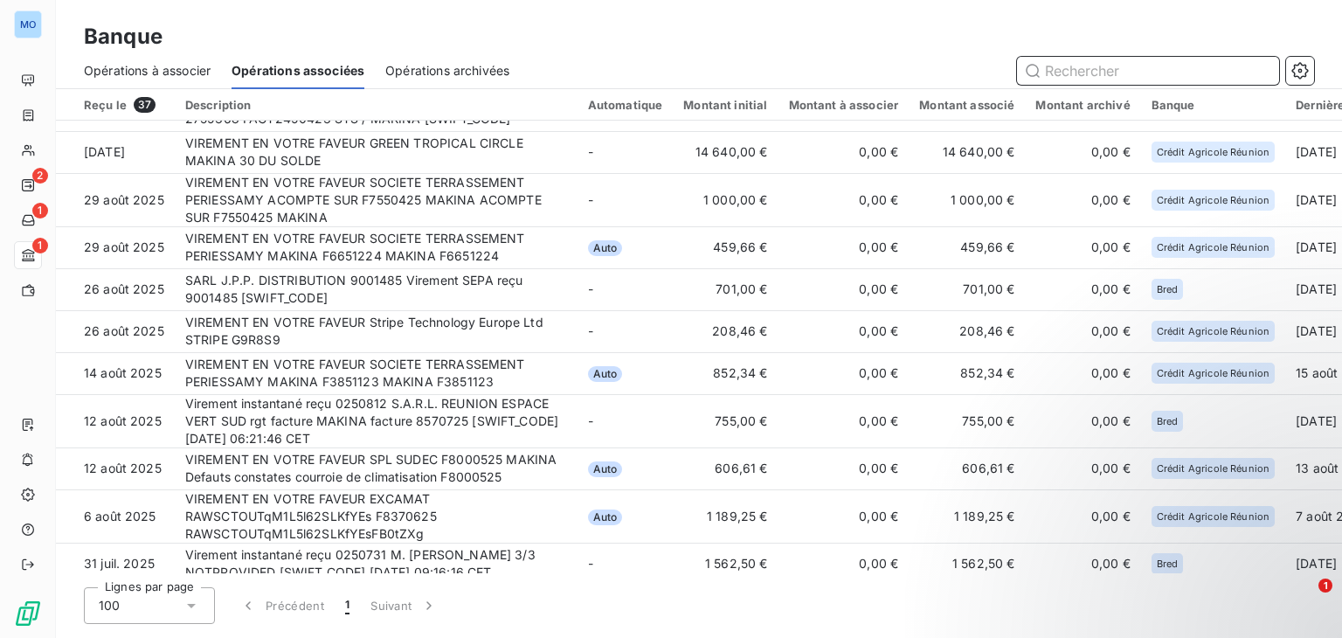
click at [422, 66] on span "Opérations archivées" at bounding box center [447, 70] width 124 height 17
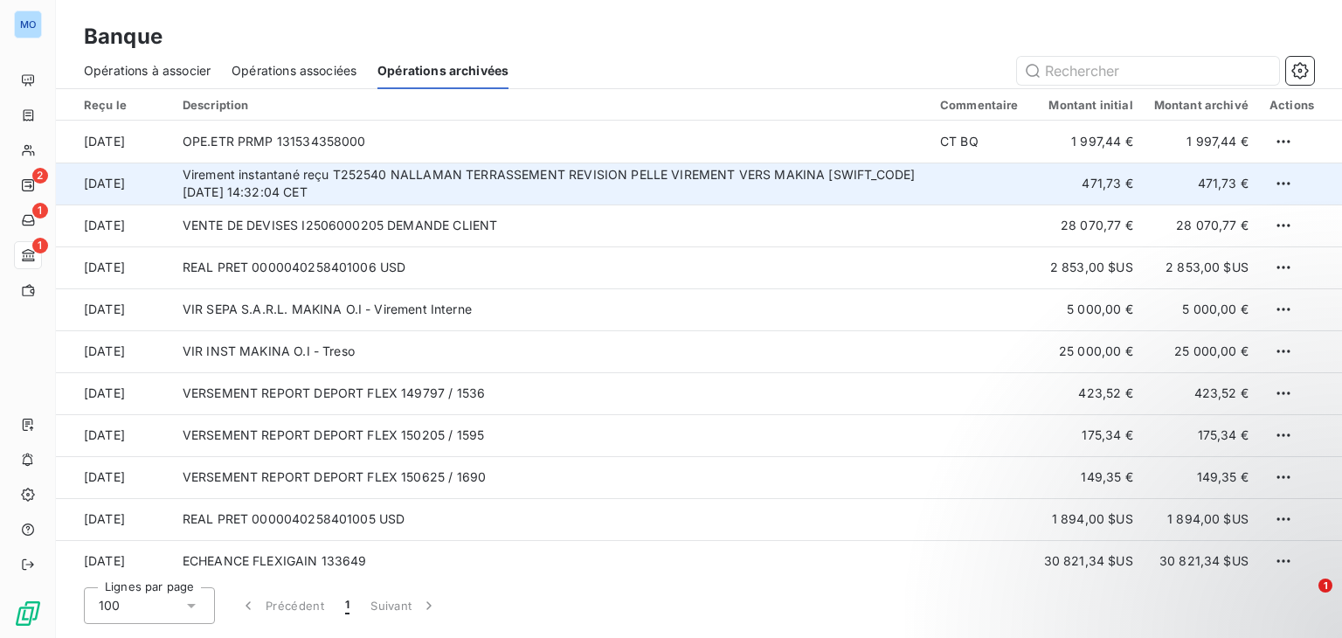
click at [651, 183] on td "Virement instantané reçu T252540 NALLAMAN TERRASSEMENT REVISION PELLE VIREMENT …" at bounding box center [551, 184] width 758 height 42
click at [623, 190] on td "Virement instantané reçu T252540 NALLAMAN TERRASSEMENT REVISION PELLE VIREMENT …" at bounding box center [551, 184] width 758 height 42
click at [603, 179] on td "Virement instantané reçu T252540 NALLAMAN TERRASSEMENT REVISION PELLE VIREMENT …" at bounding box center [551, 184] width 758 height 42
click at [1267, 184] on html "MO 2 1 1 Banque Opérations à associer Opérations associées Opérations archivées…" at bounding box center [671, 319] width 1342 height 638
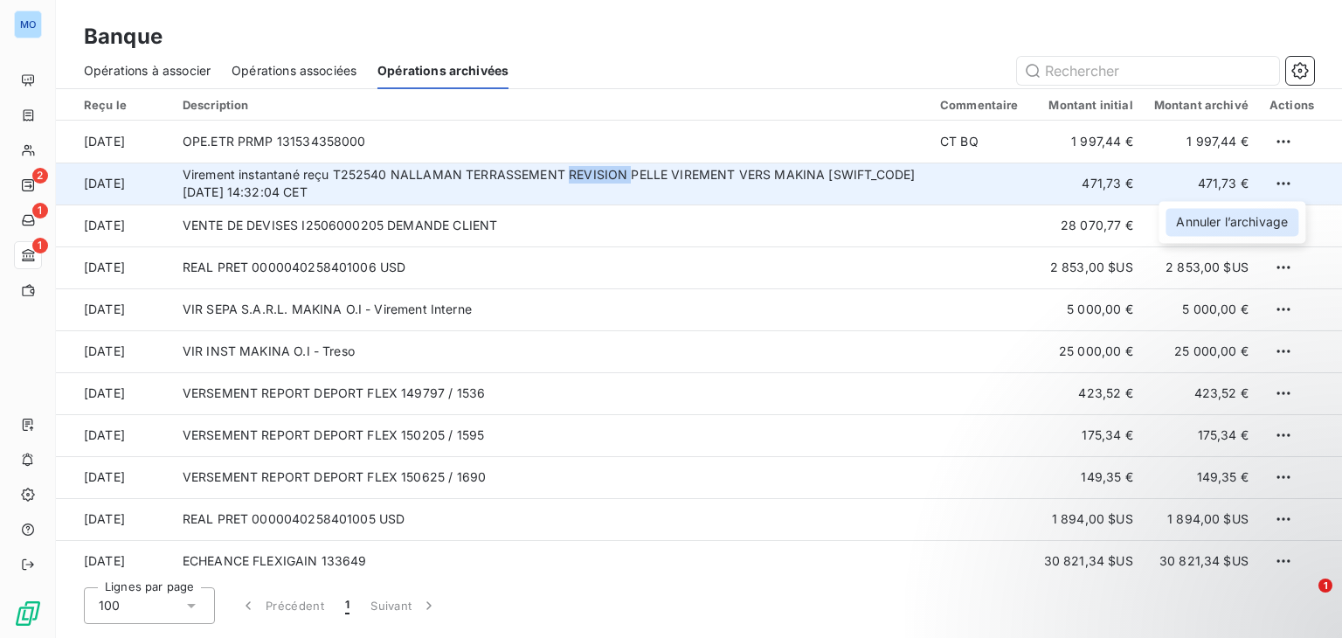
click at [1223, 221] on div "Annuler l’archivage" at bounding box center [1232, 222] width 133 height 28
click at [177, 73] on span "Opérations à associer" at bounding box center [147, 70] width 127 height 17
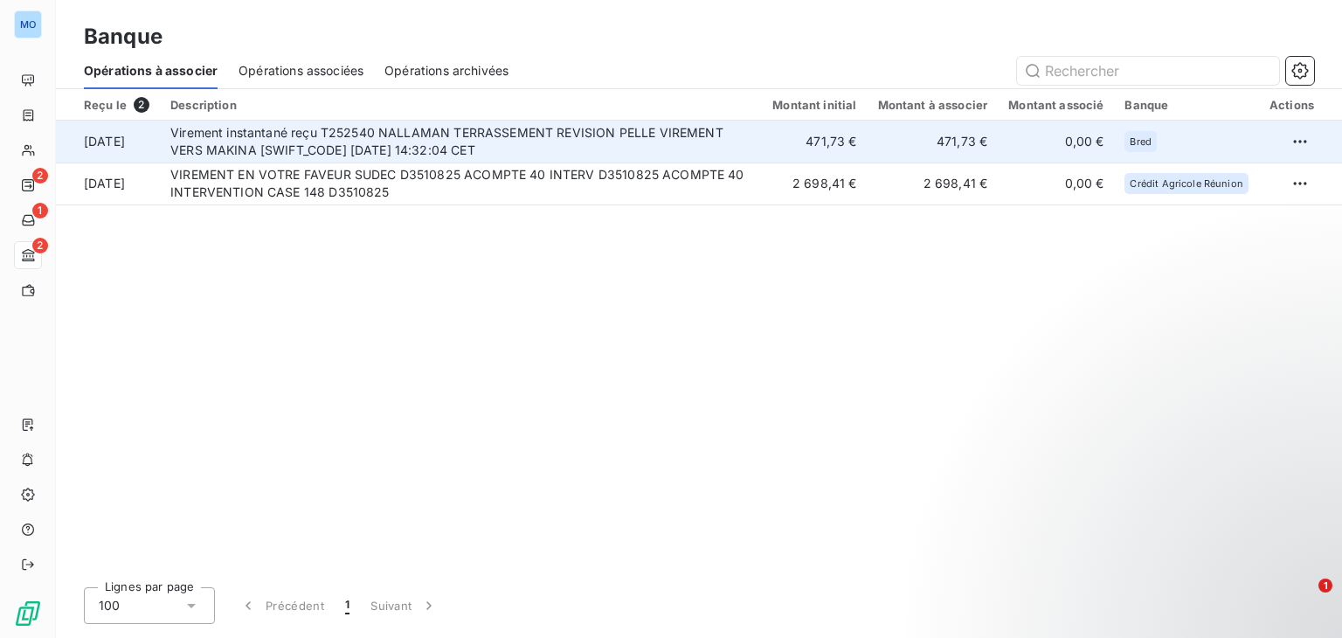
click at [432, 135] on td "Virement instantané reçu T252540 NALLAMAN TERRASSEMENT REVISION PELLE VIREMENT …" at bounding box center [461, 142] width 602 height 42
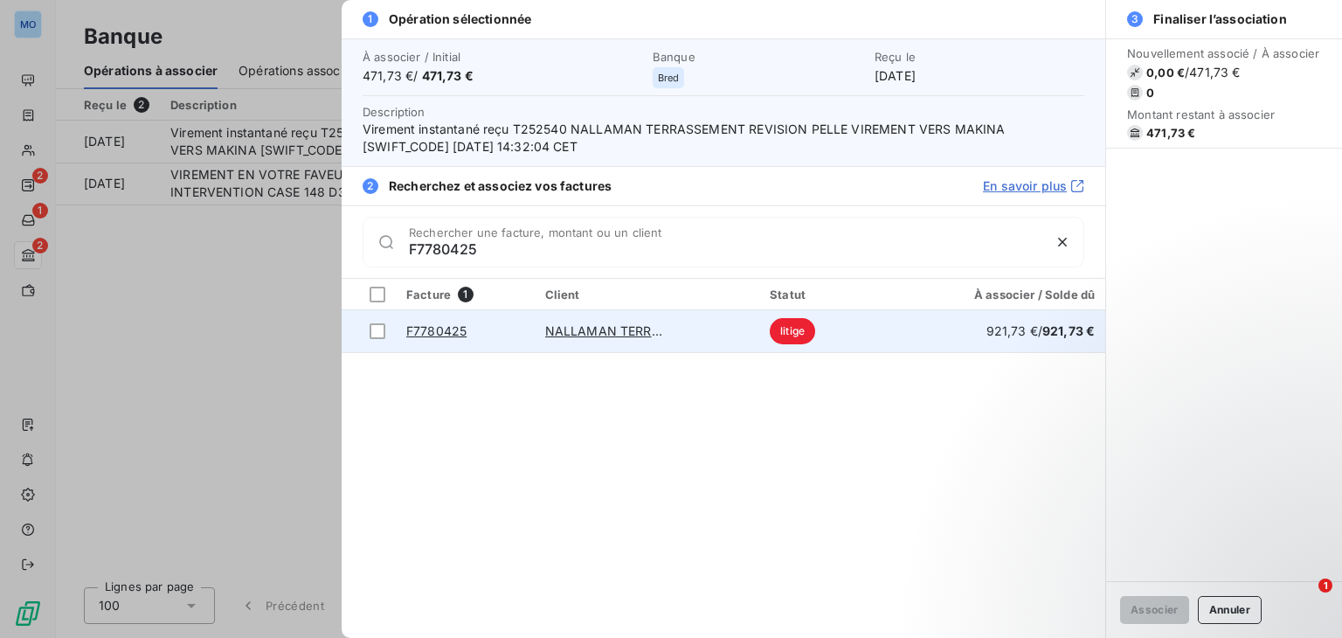
type input "F7780425"
click at [690, 333] on td "NALLAMAN TERRASSEMENT" at bounding box center [647, 331] width 225 height 42
click at [387, 327] on td at bounding box center [369, 331] width 54 height 42
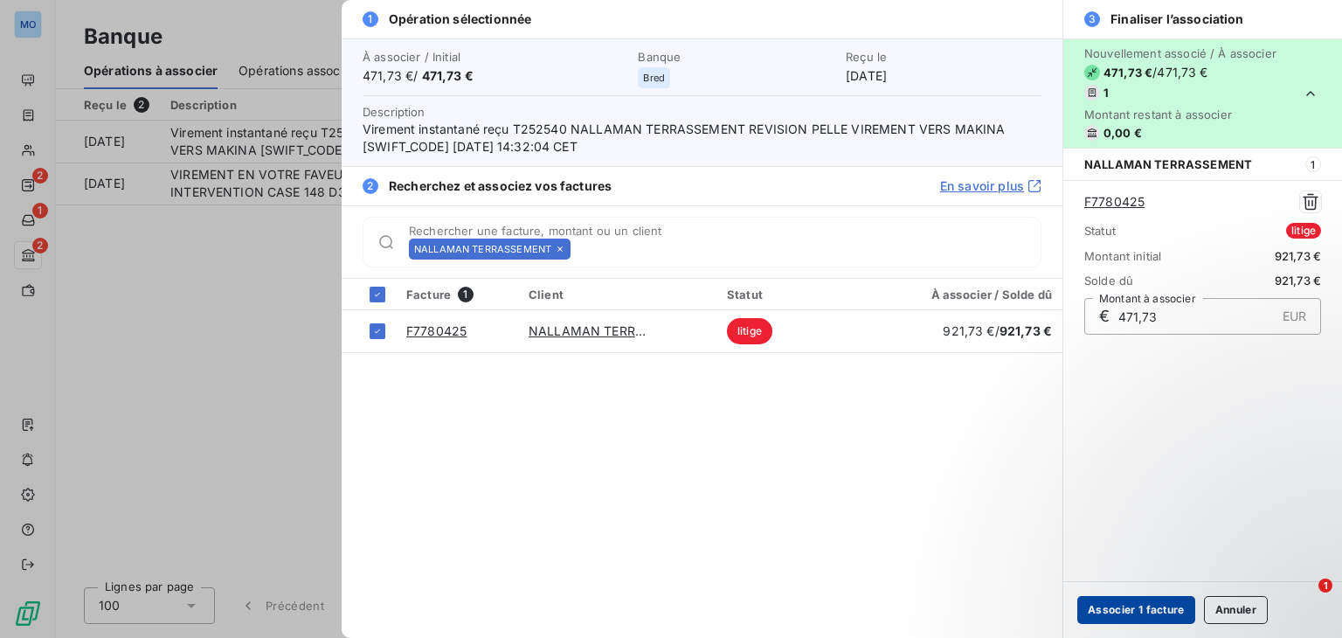
click at [1125, 605] on button "Associer 1 facture" at bounding box center [1136, 610] width 118 height 28
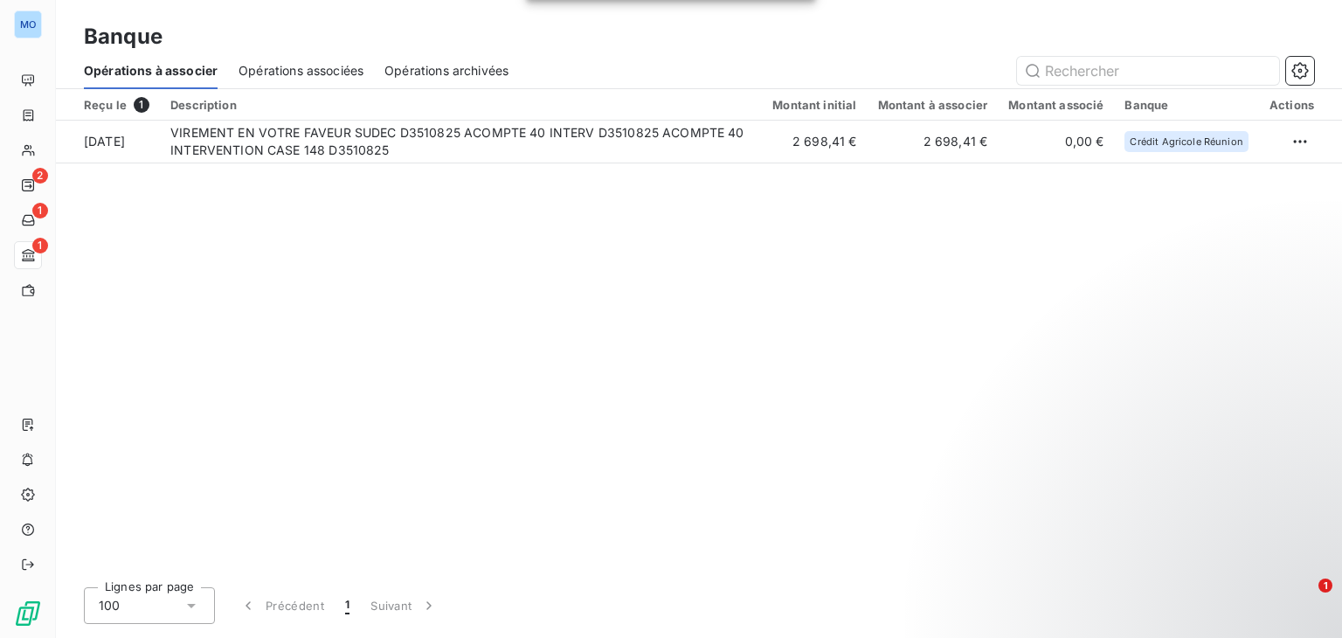
click at [351, 60] on div "Opérations associées" at bounding box center [301, 70] width 125 height 37
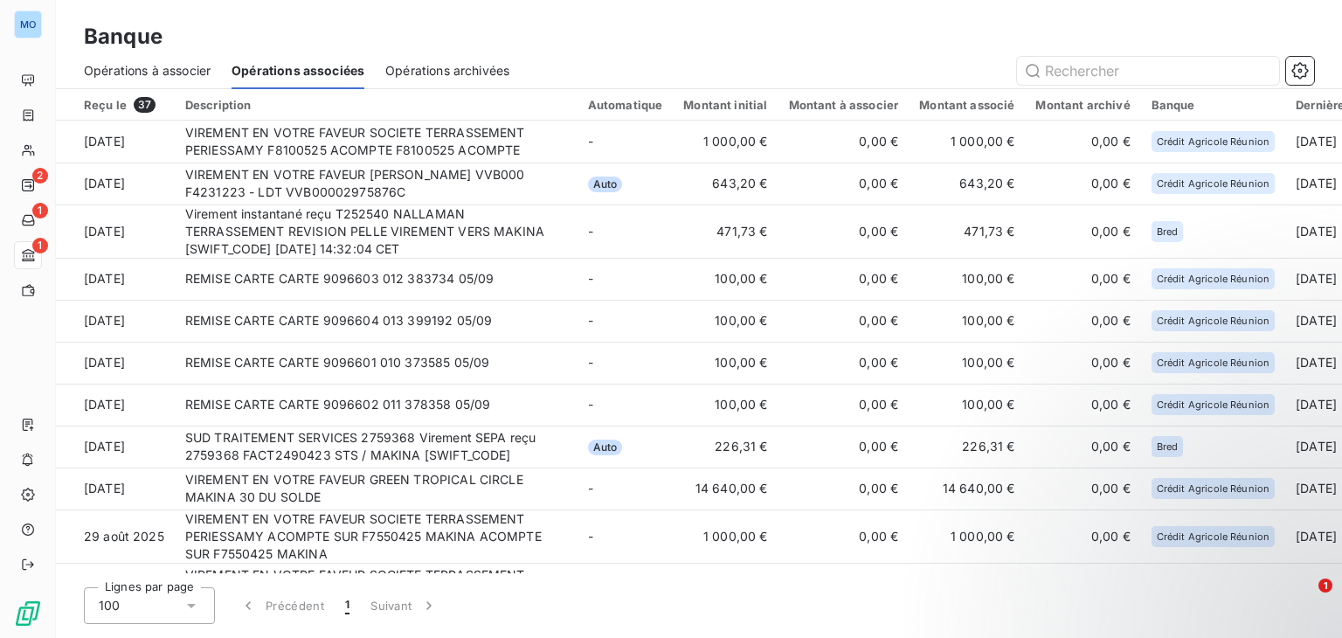
click at [422, 71] on span "Opérations archivées" at bounding box center [447, 70] width 124 height 17
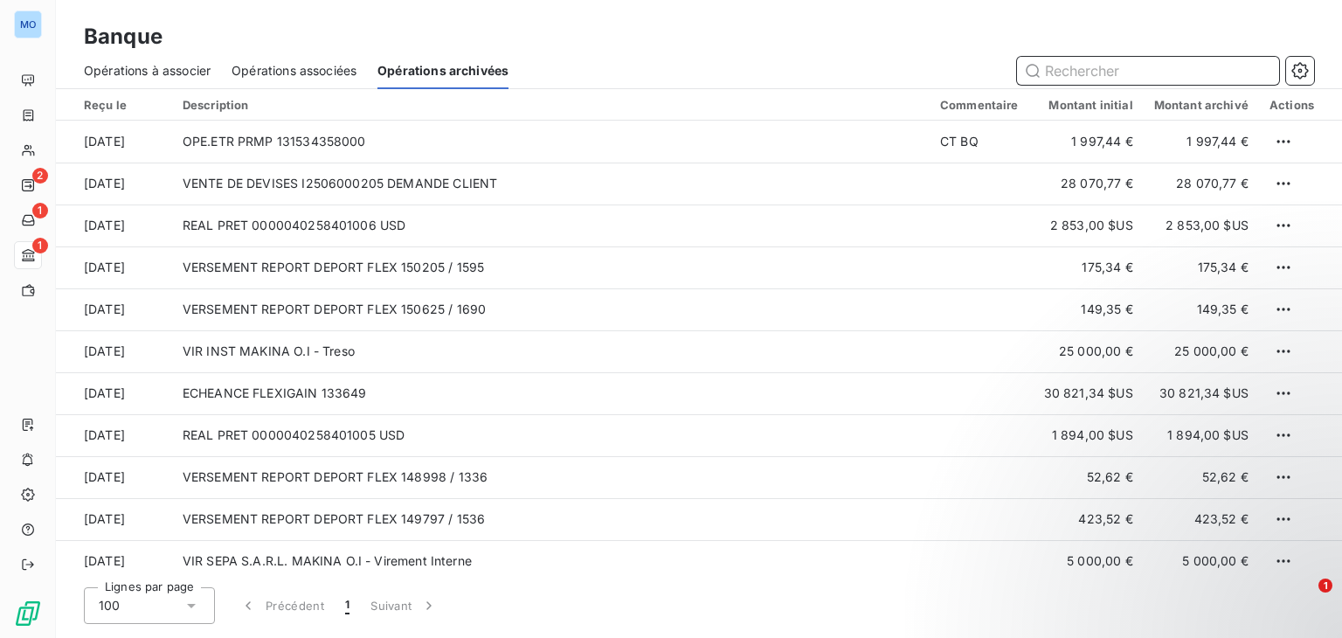
click at [311, 75] on span "Opérations associées" at bounding box center [294, 70] width 125 height 17
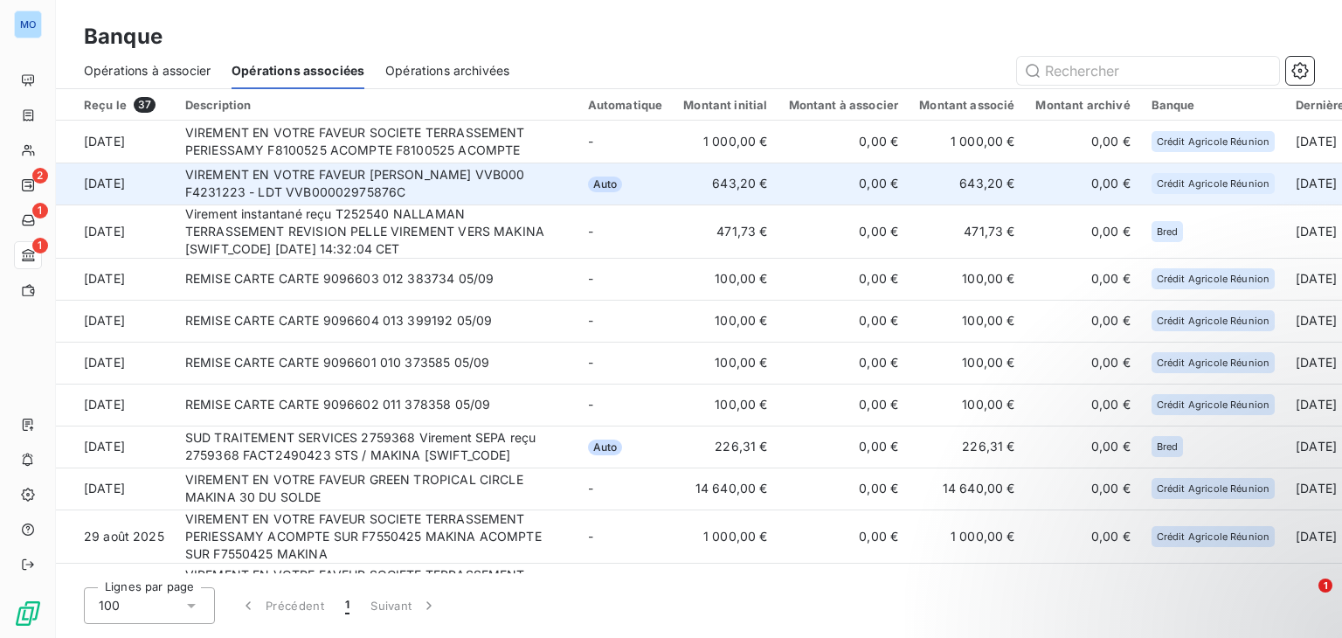
click at [675, 182] on td "643,20 €" at bounding box center [725, 184] width 105 height 42
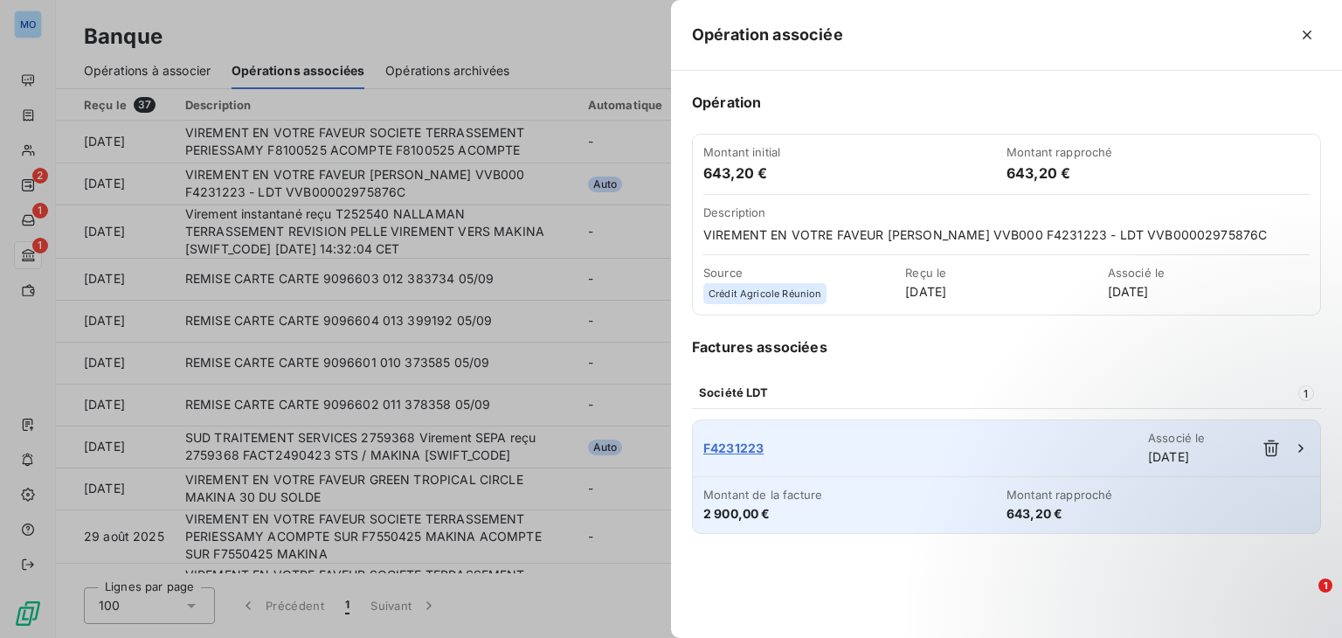
click at [744, 457] on span "F4231223" at bounding box center [925, 447] width 445 height 17
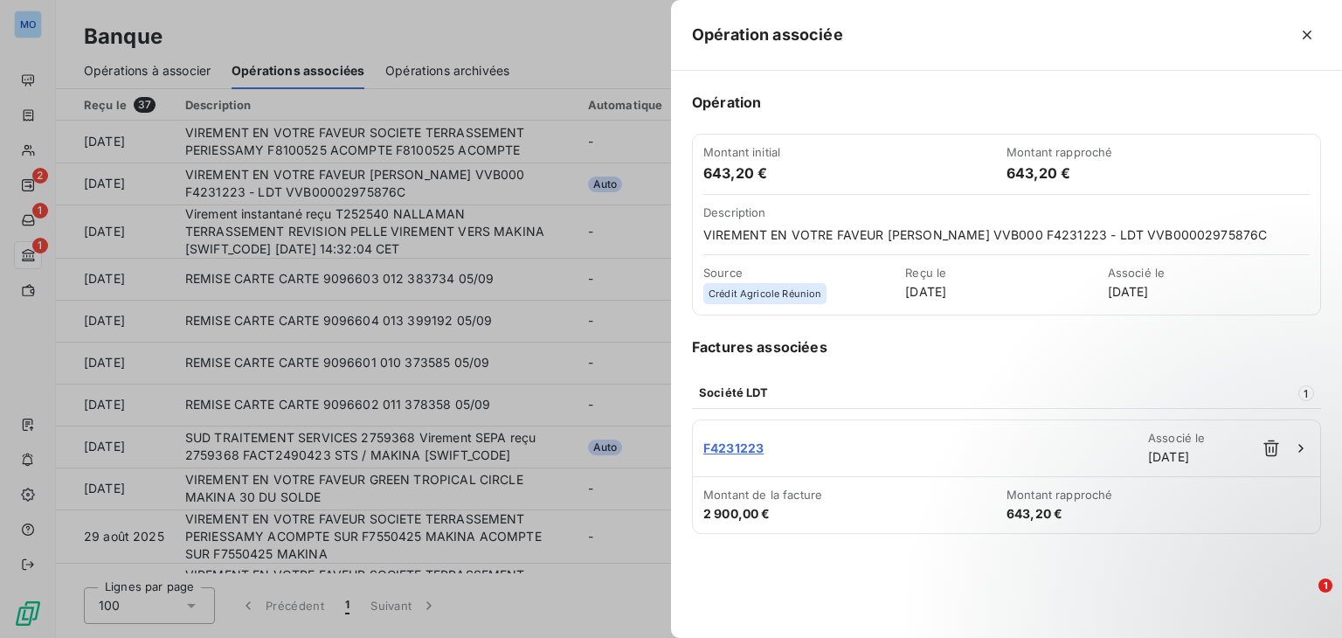
click at [600, 35] on div at bounding box center [671, 319] width 1342 height 638
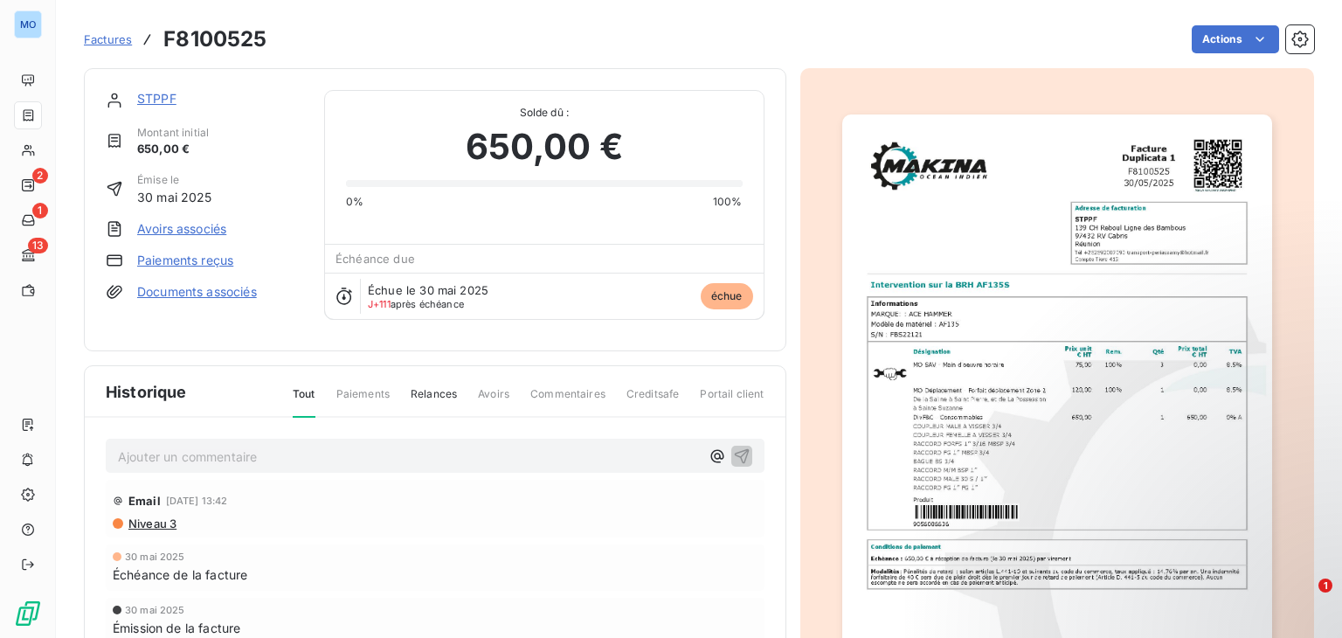
click at [161, 259] on link "Paiements reçus" at bounding box center [185, 260] width 96 height 17
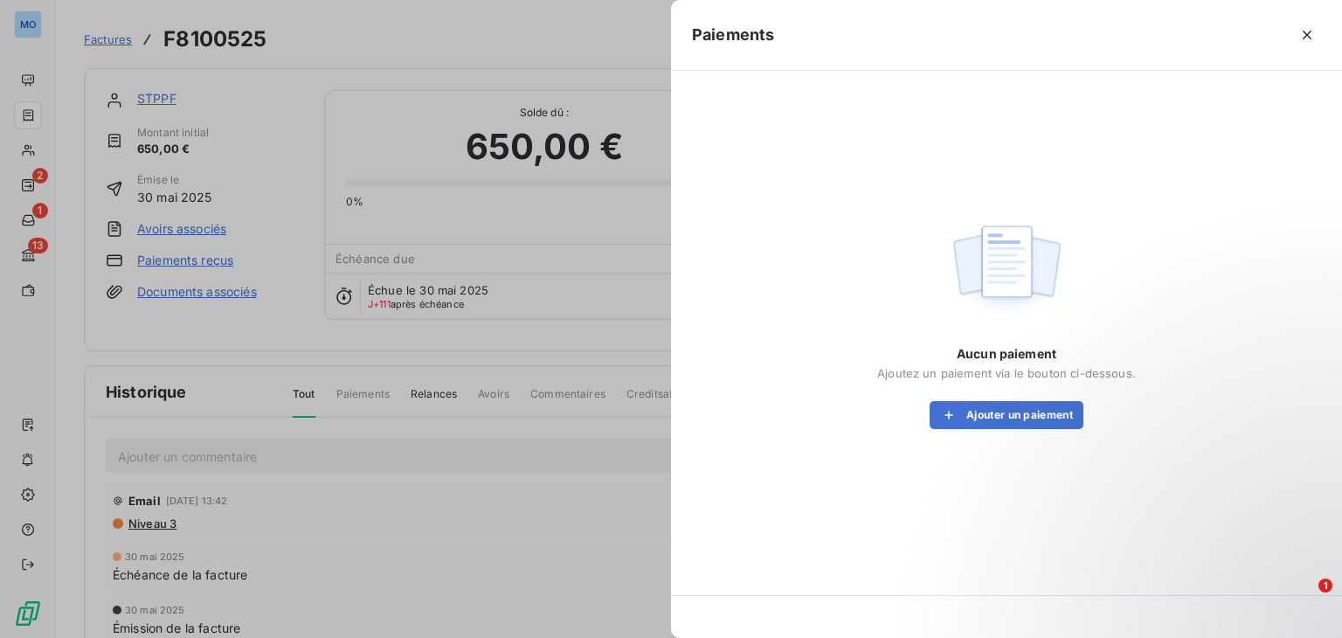
click at [509, 345] on div at bounding box center [671, 319] width 1342 height 638
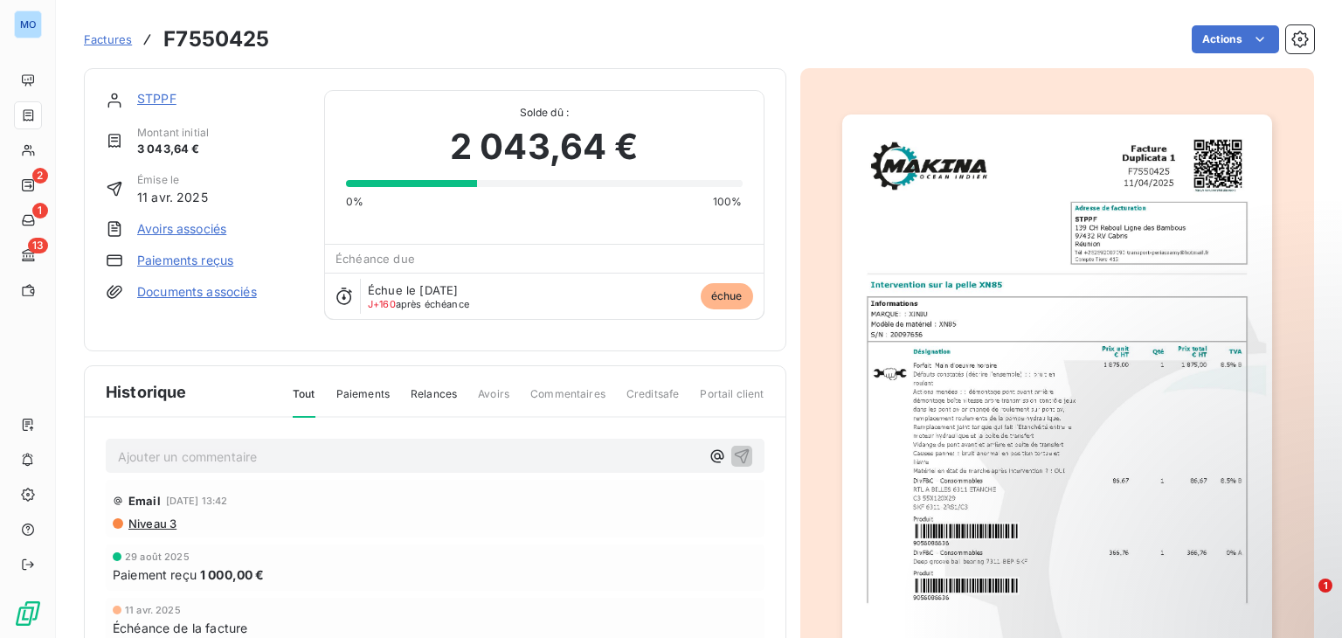
click at [202, 252] on link "Paiements reçus" at bounding box center [185, 260] width 96 height 17
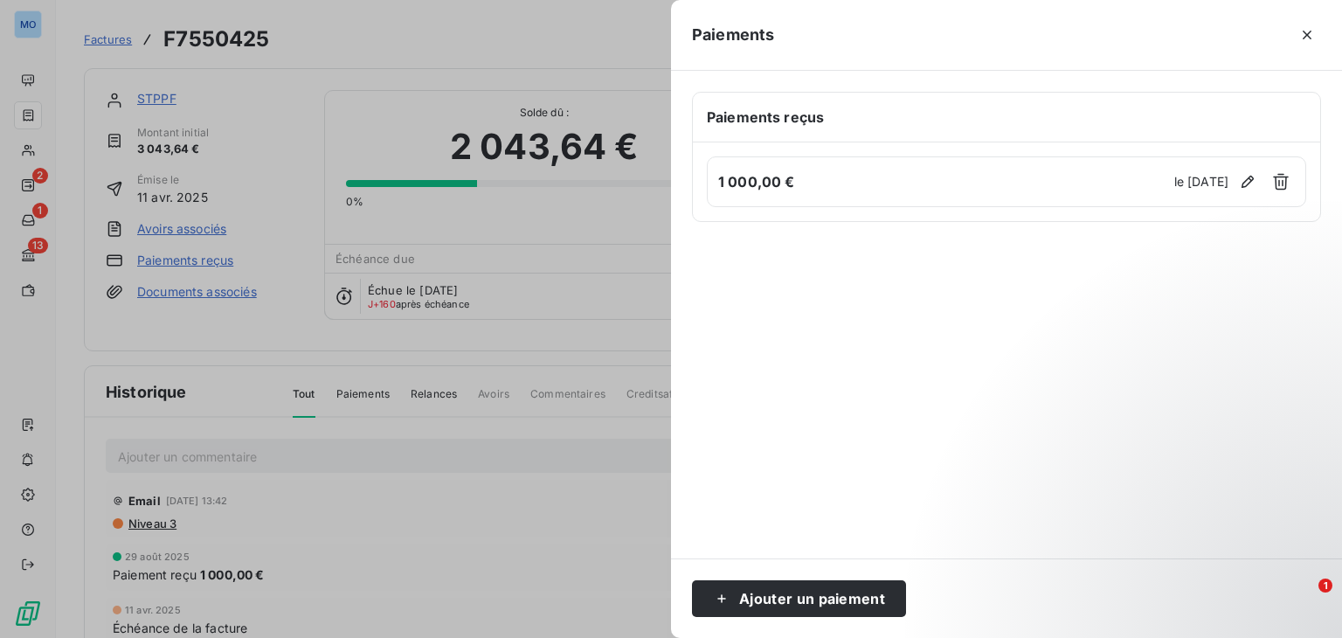
click at [419, 336] on div at bounding box center [671, 319] width 1342 height 638
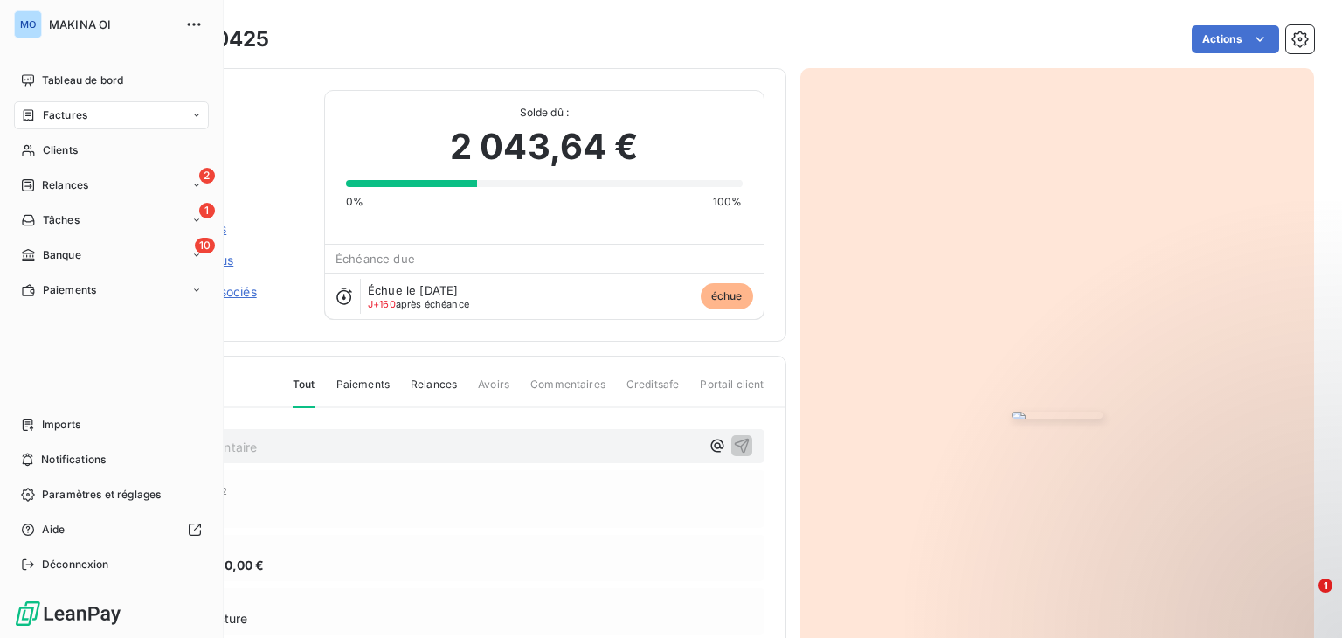
click at [102, 116] on div "Factures" at bounding box center [111, 115] width 195 height 28
click at [105, 155] on div "Factures" at bounding box center [122, 150] width 174 height 28
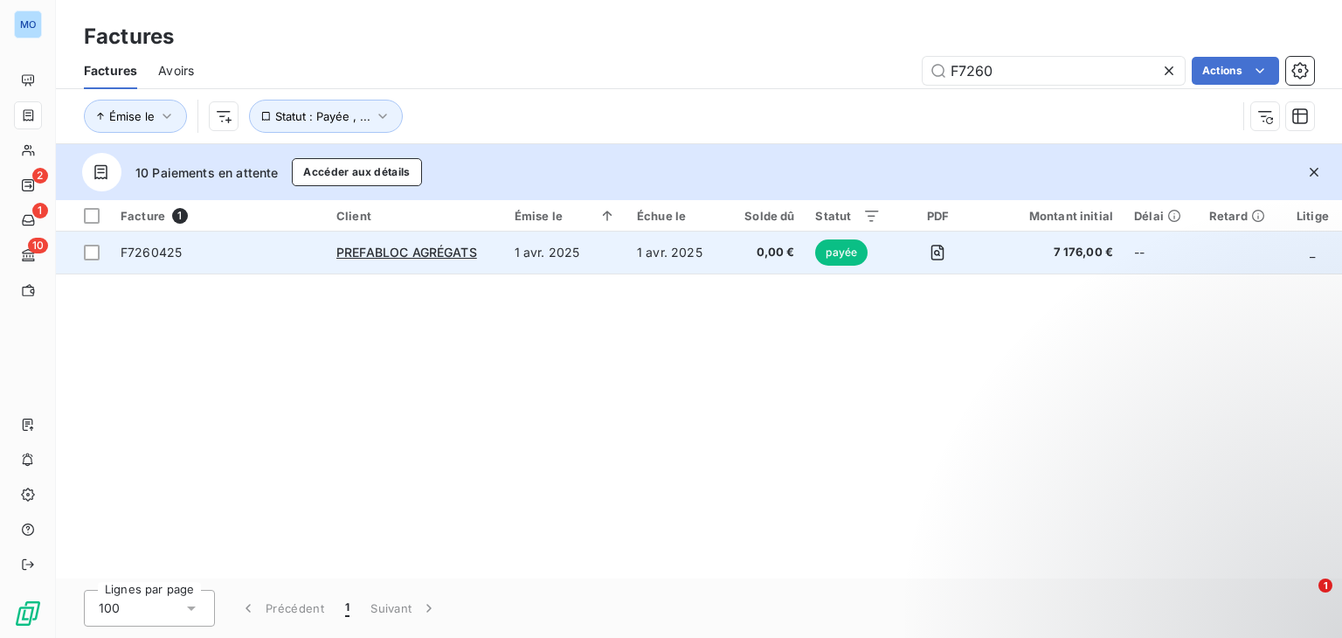
type input "F7260"
click at [618, 249] on td "1 avr. 2025" at bounding box center [565, 253] width 122 height 42
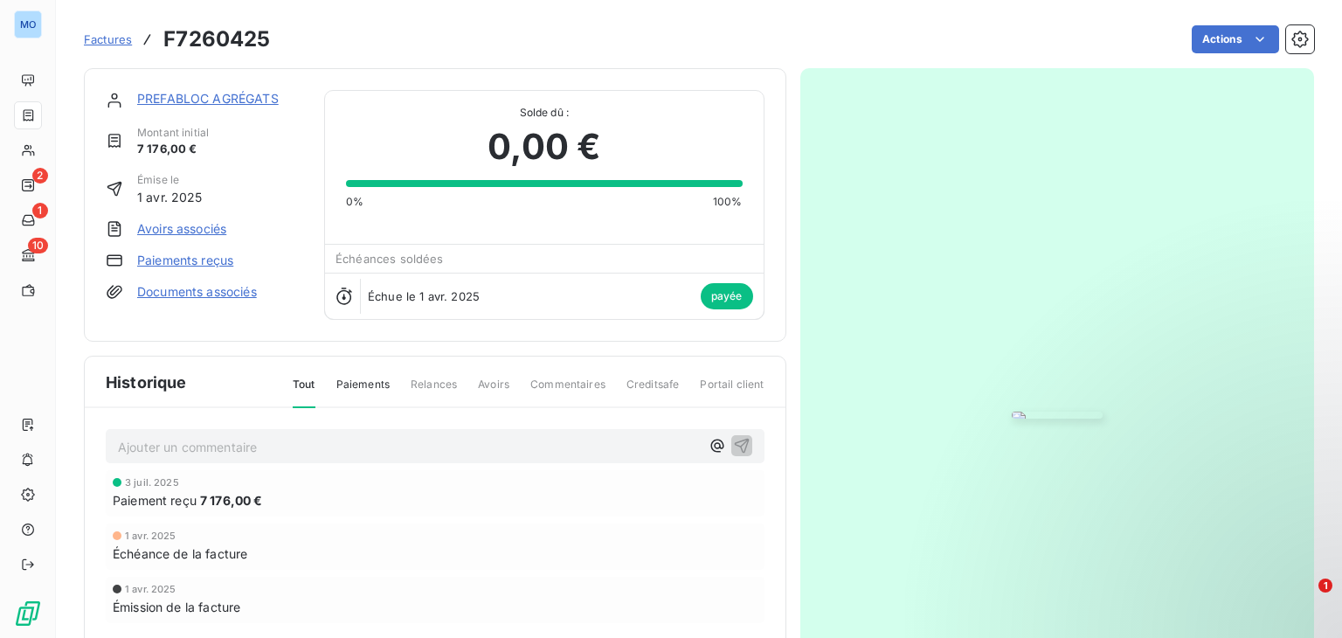
click at [206, 265] on link "Paiements reçus" at bounding box center [185, 260] width 96 height 17
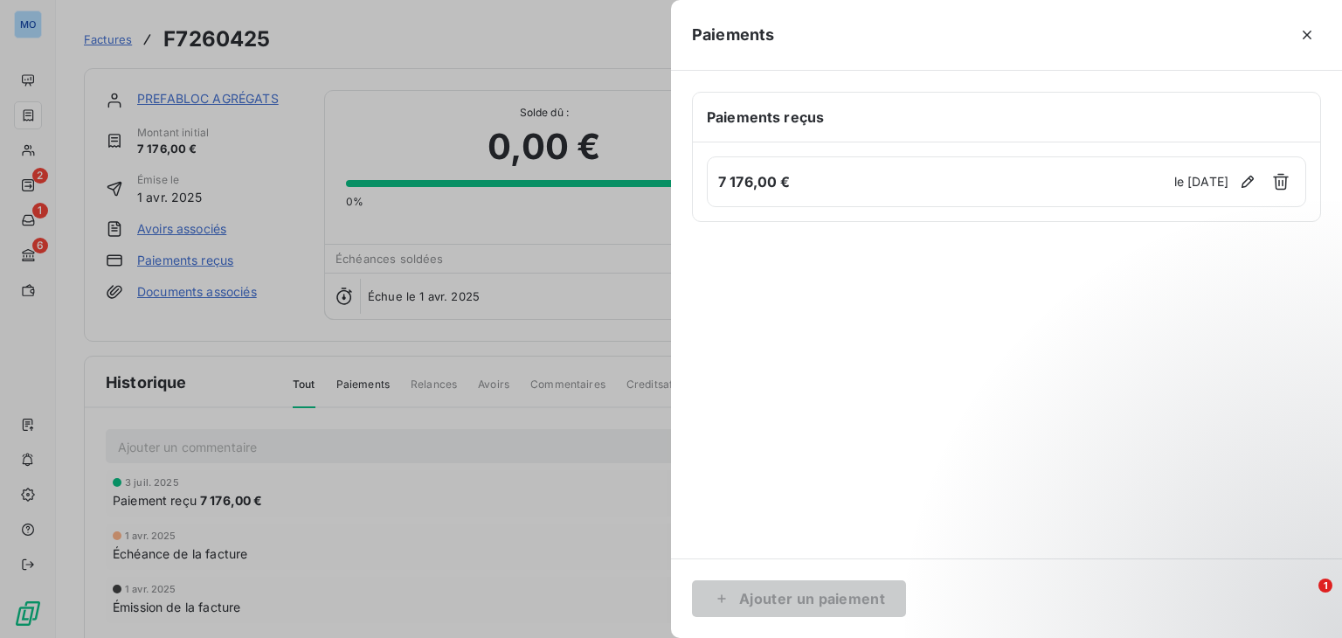
click at [306, 55] on div at bounding box center [671, 319] width 1342 height 638
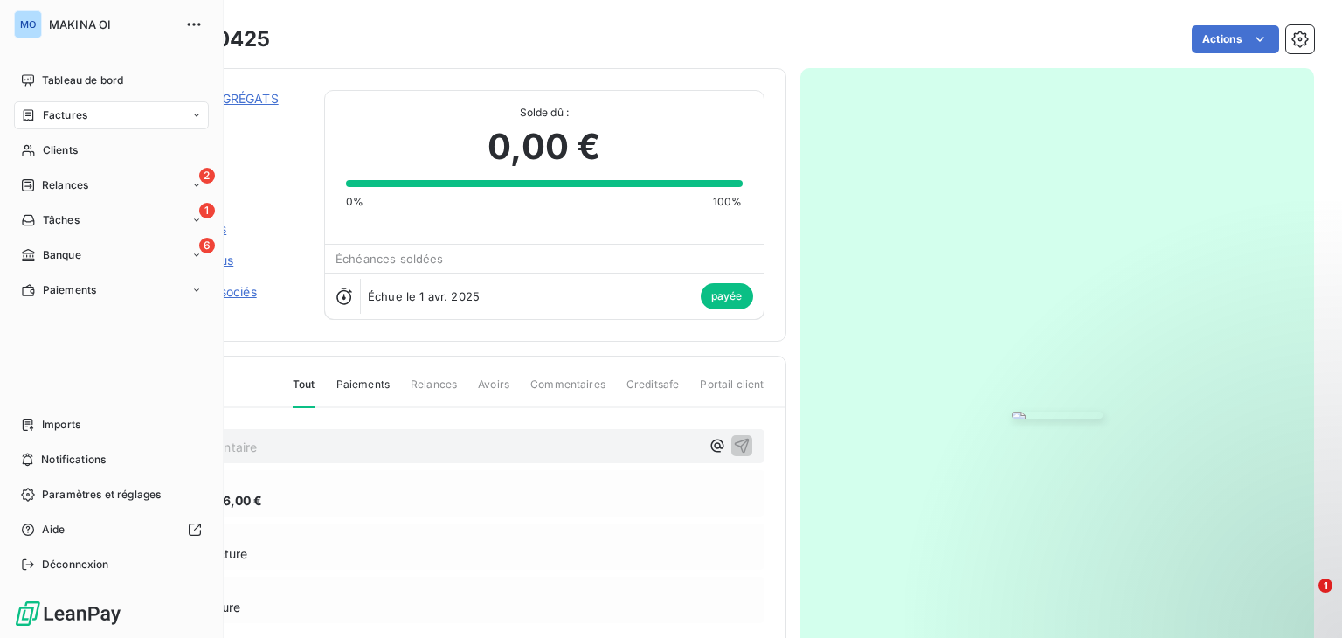
click at [129, 111] on div "Factures" at bounding box center [111, 115] width 195 height 28
click at [122, 148] on div "Factures" at bounding box center [122, 150] width 174 height 28
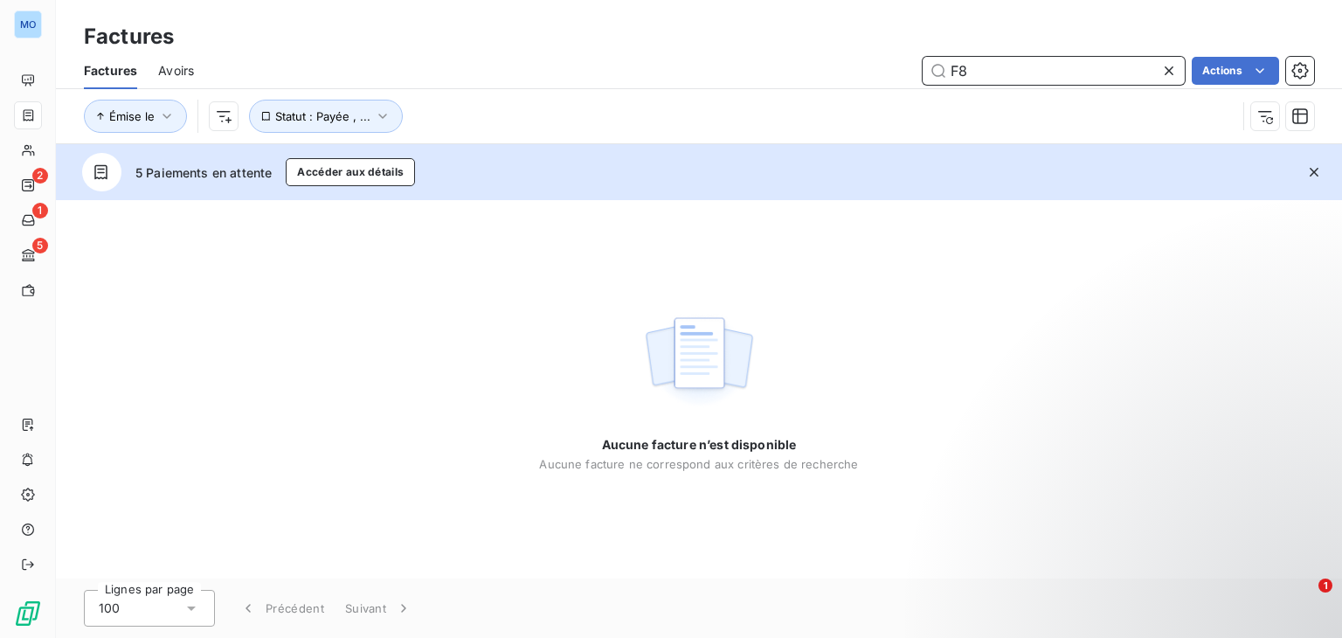
type input "F"
type input "U"
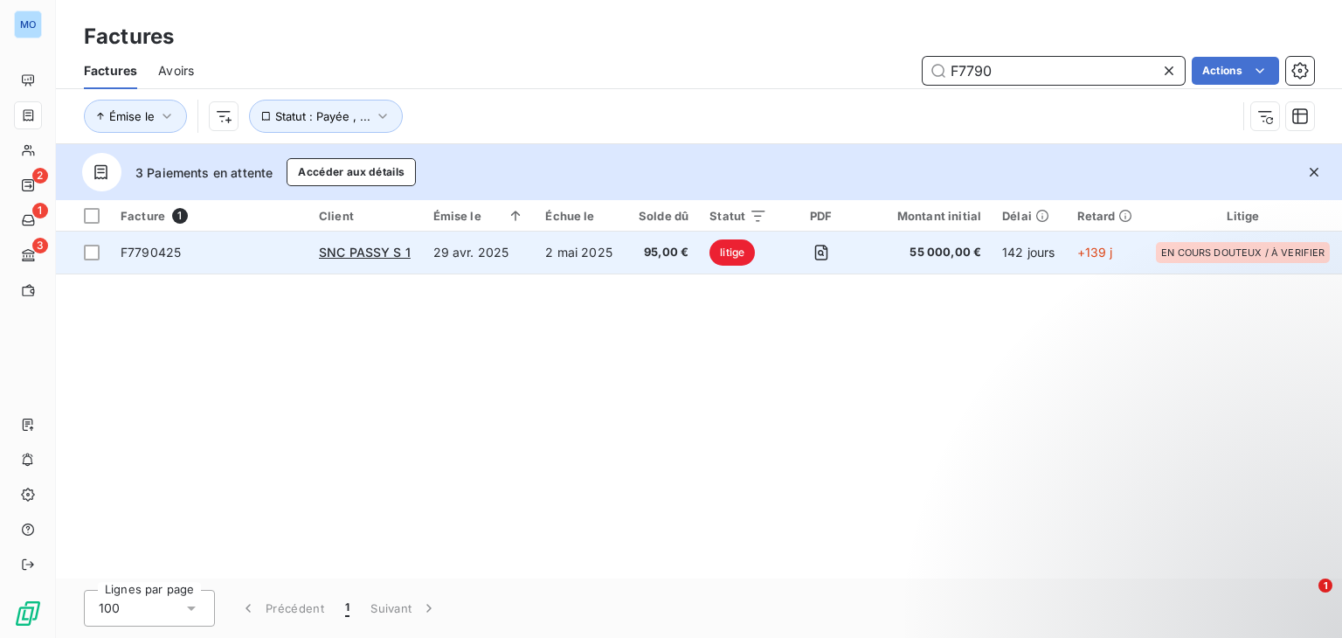
type input "F7790"
click at [529, 252] on td "29 avr. 2025" at bounding box center [479, 253] width 113 height 42
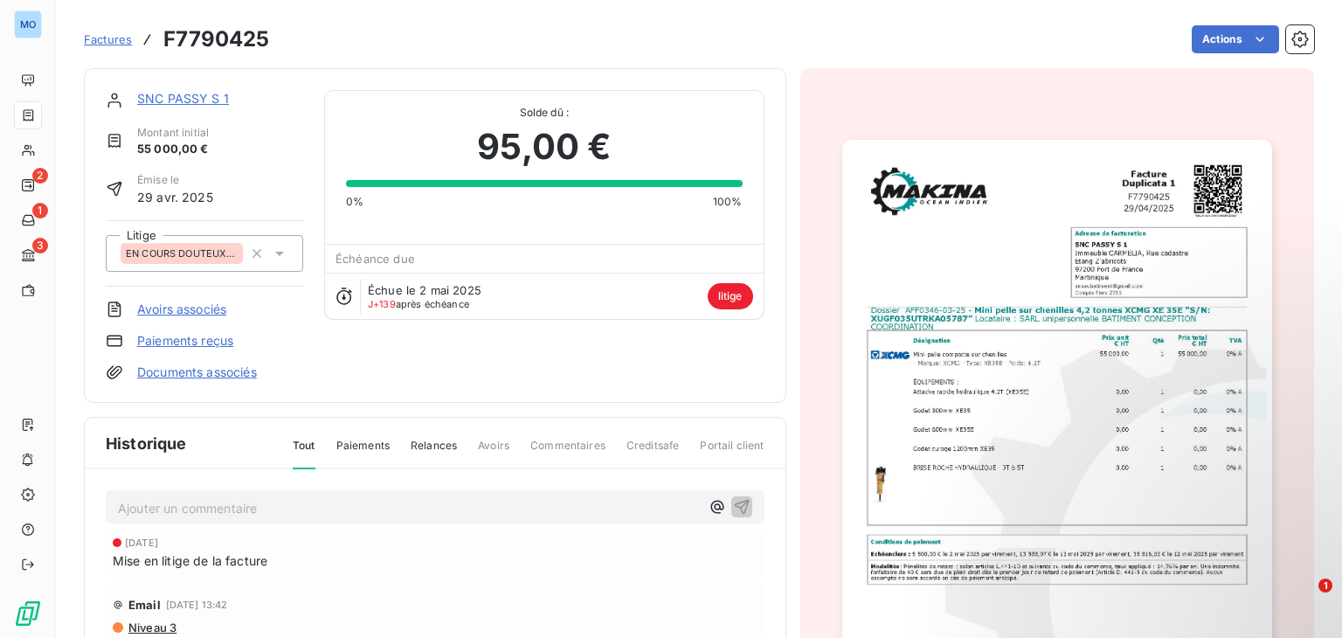
click at [185, 345] on link "Paiements reçus" at bounding box center [185, 340] width 96 height 17
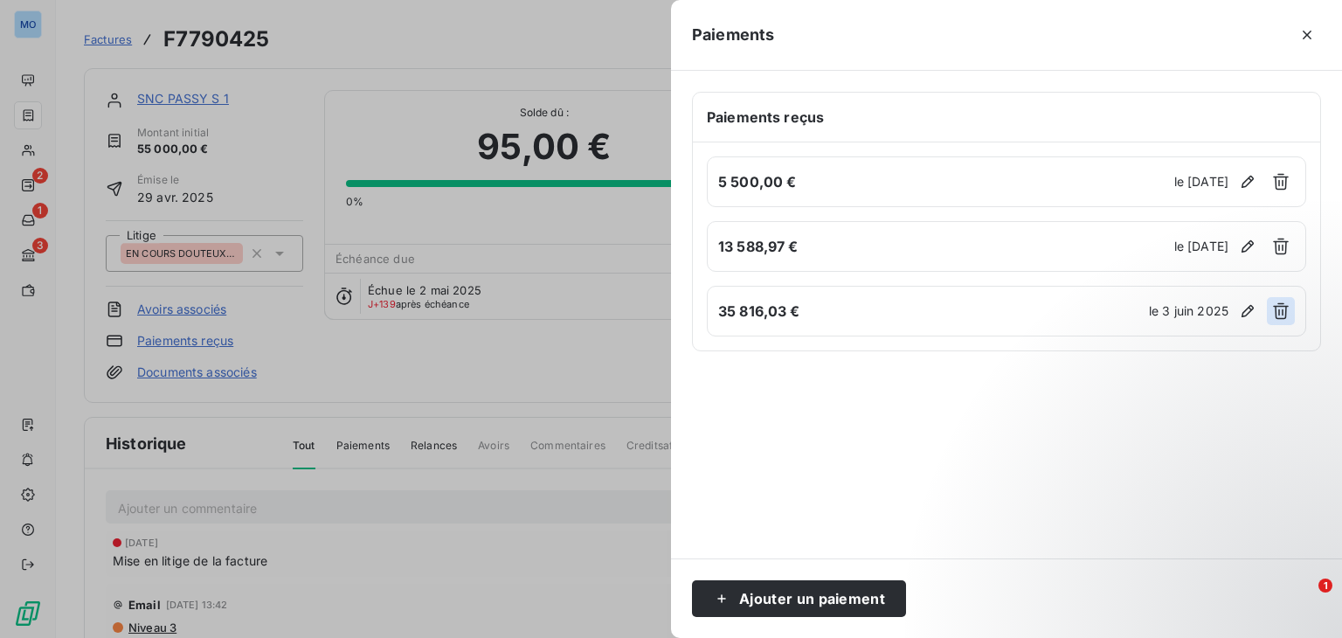
click at [1276, 314] on icon "button" at bounding box center [1280, 310] width 17 height 17
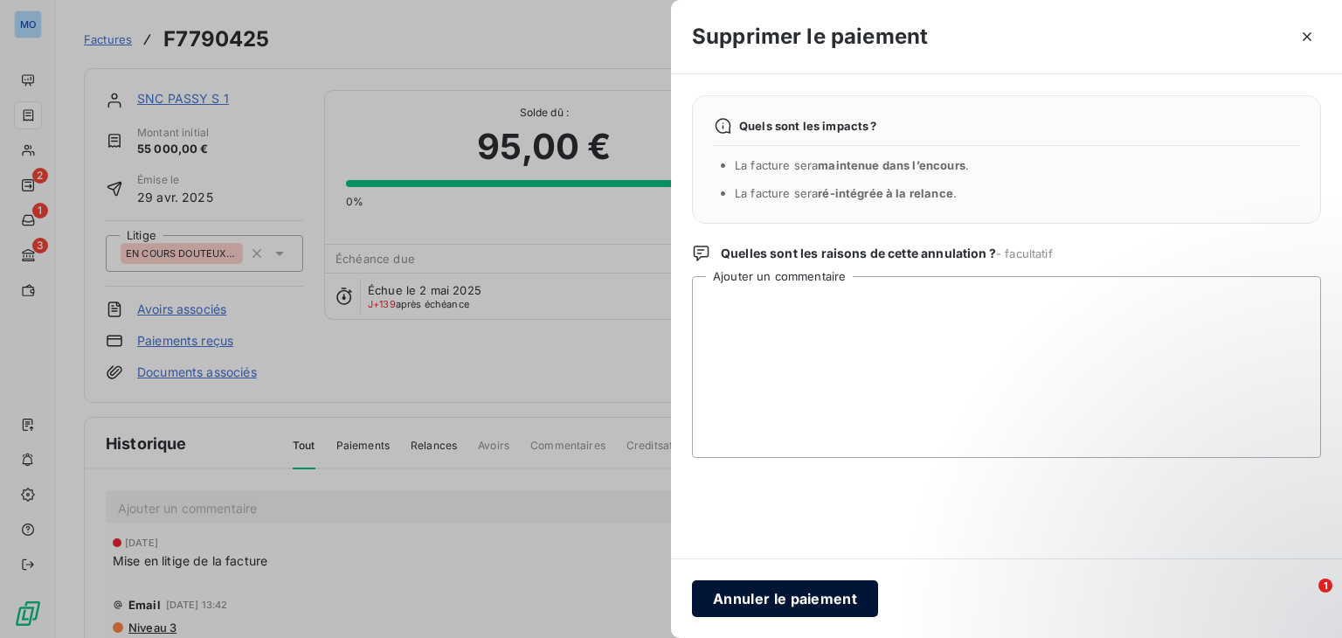
click at [744, 605] on button "Annuler le paiement" at bounding box center [785, 598] width 186 height 37
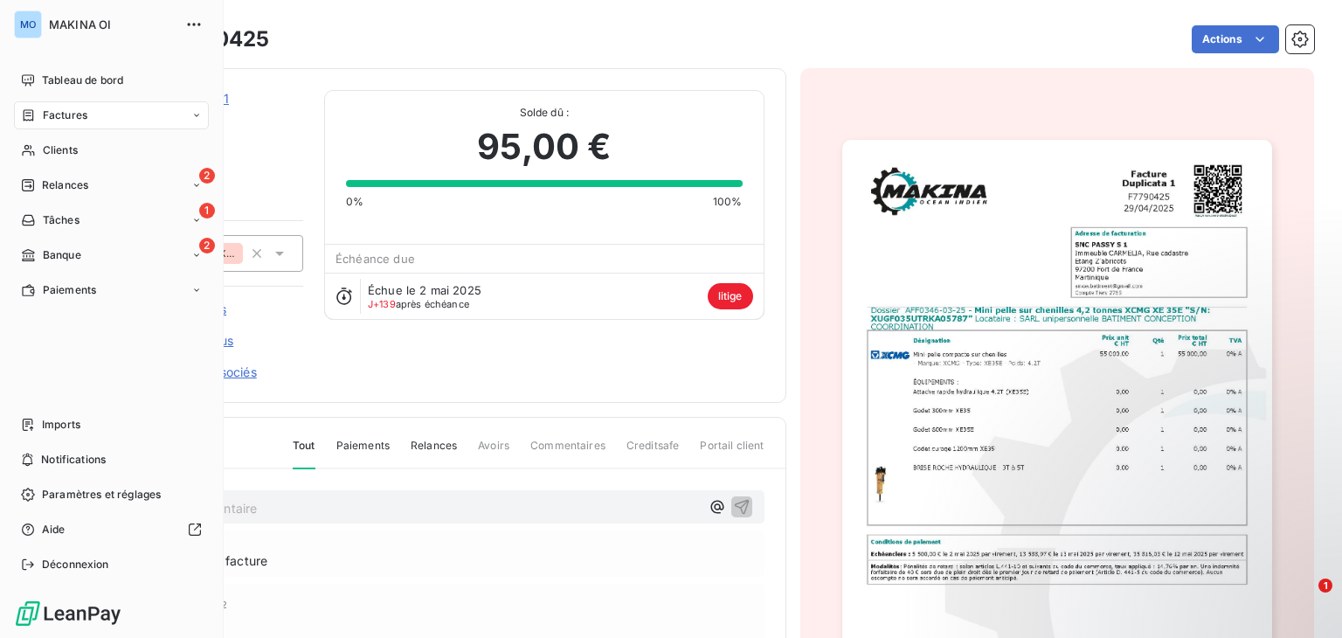
click at [115, 112] on div "Factures" at bounding box center [111, 115] width 195 height 28
click at [126, 146] on div "Factures" at bounding box center [122, 150] width 174 height 28
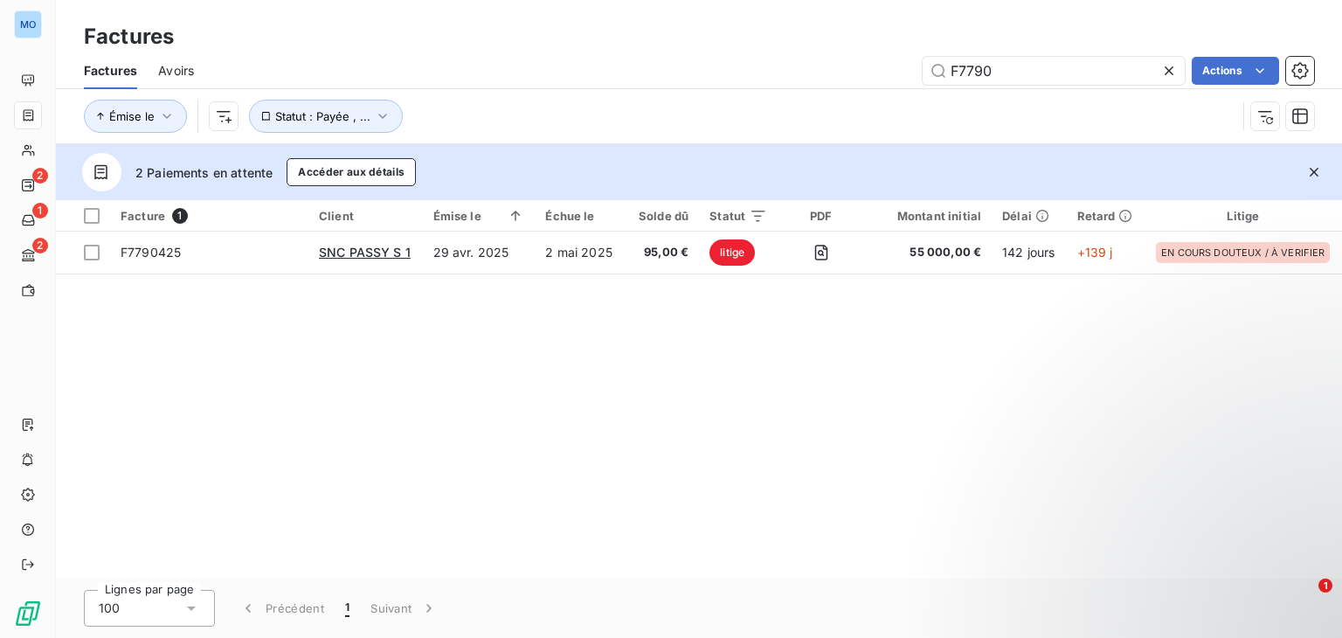
click at [1167, 72] on icon at bounding box center [1168, 70] width 17 height 17
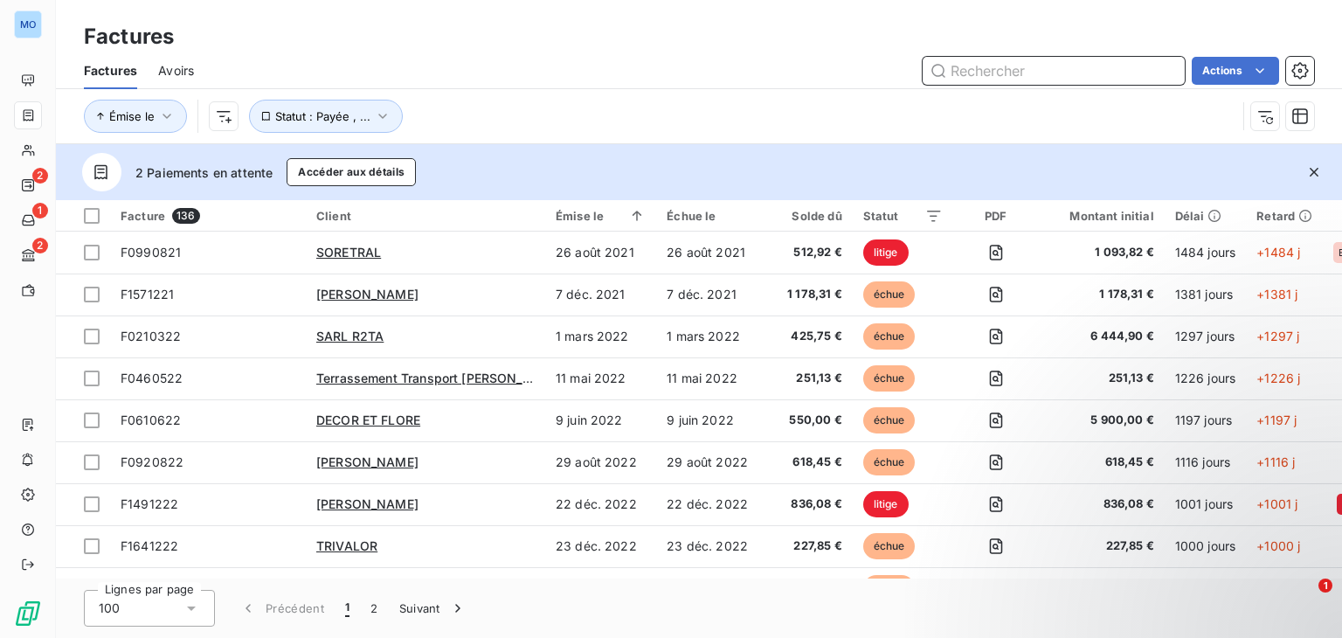
click at [1125, 73] on input "text" at bounding box center [1054, 71] width 262 height 28
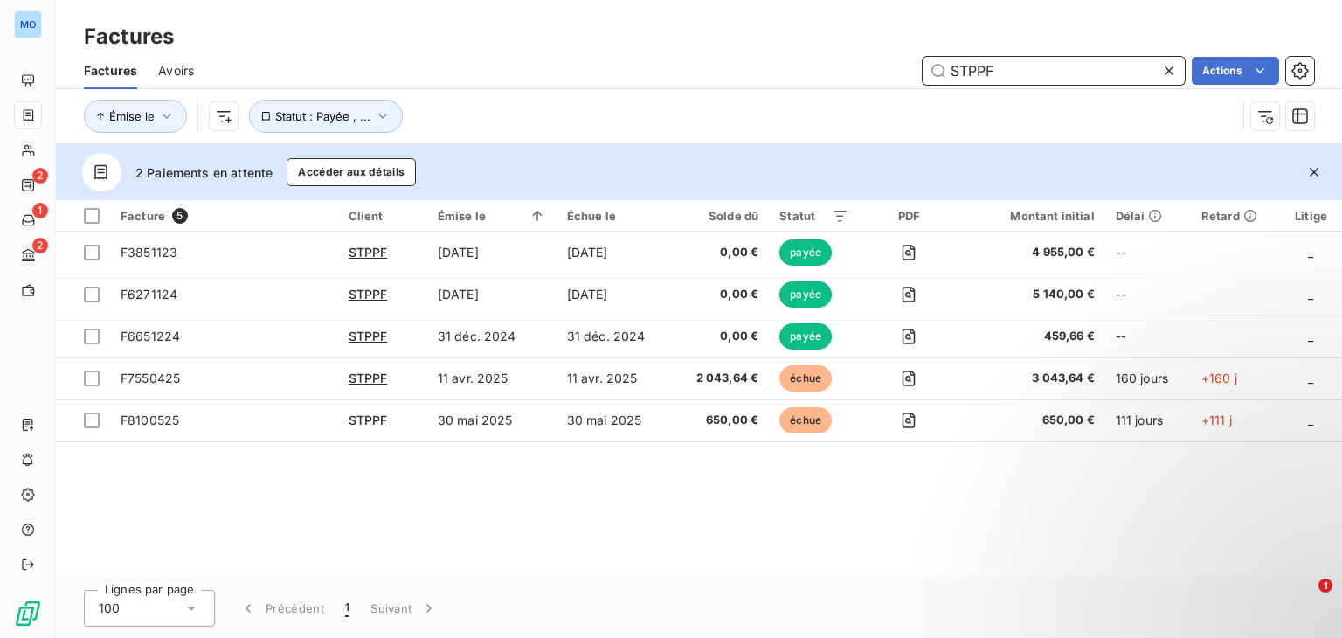
type input "STPPF"
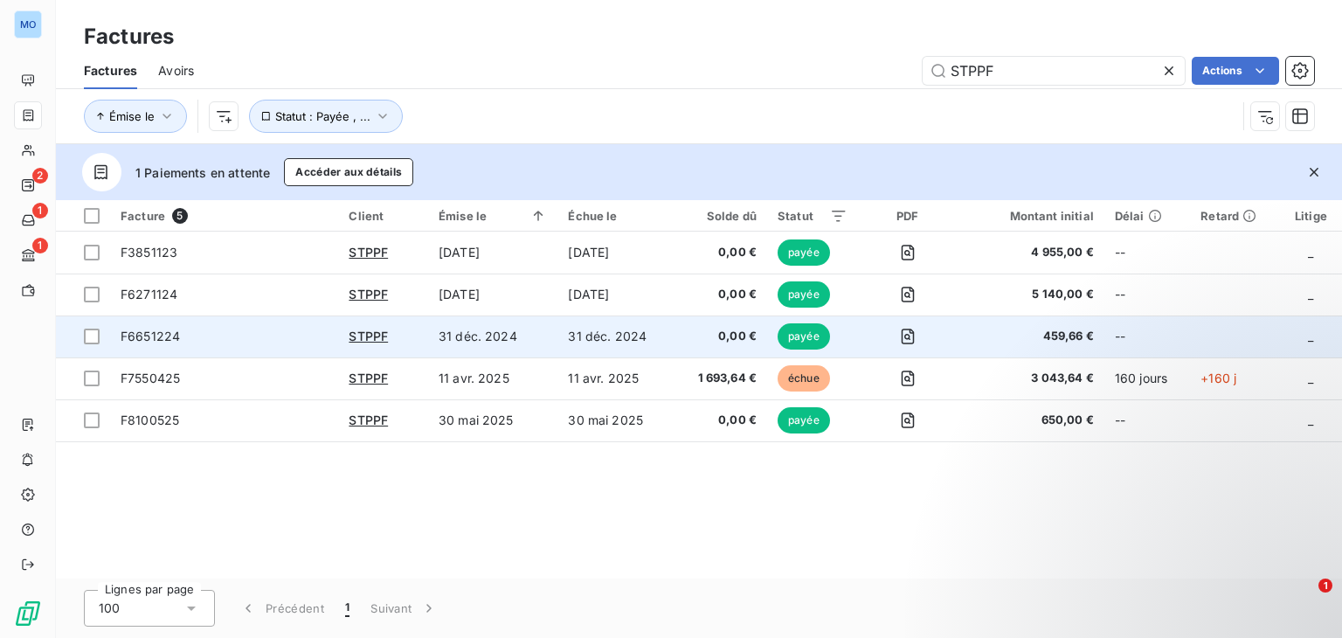
click at [696, 325] on td "0,00 €" at bounding box center [720, 336] width 93 height 42
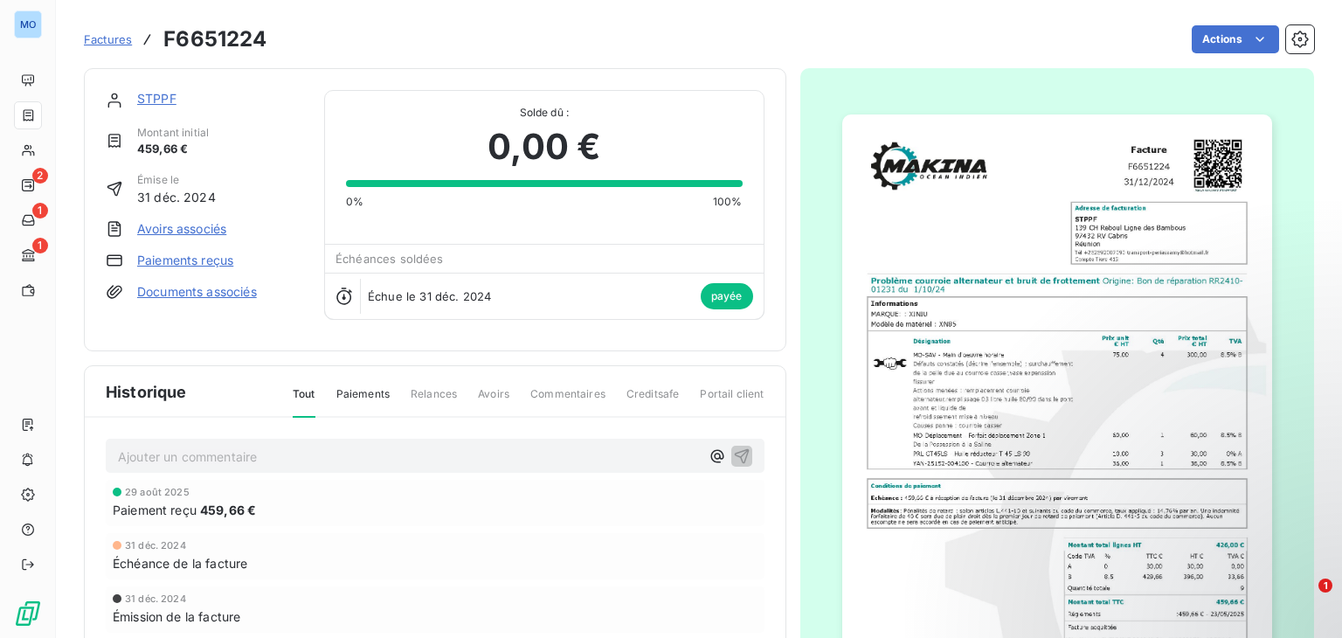
click at [202, 261] on link "Paiements reçus" at bounding box center [185, 260] width 96 height 17
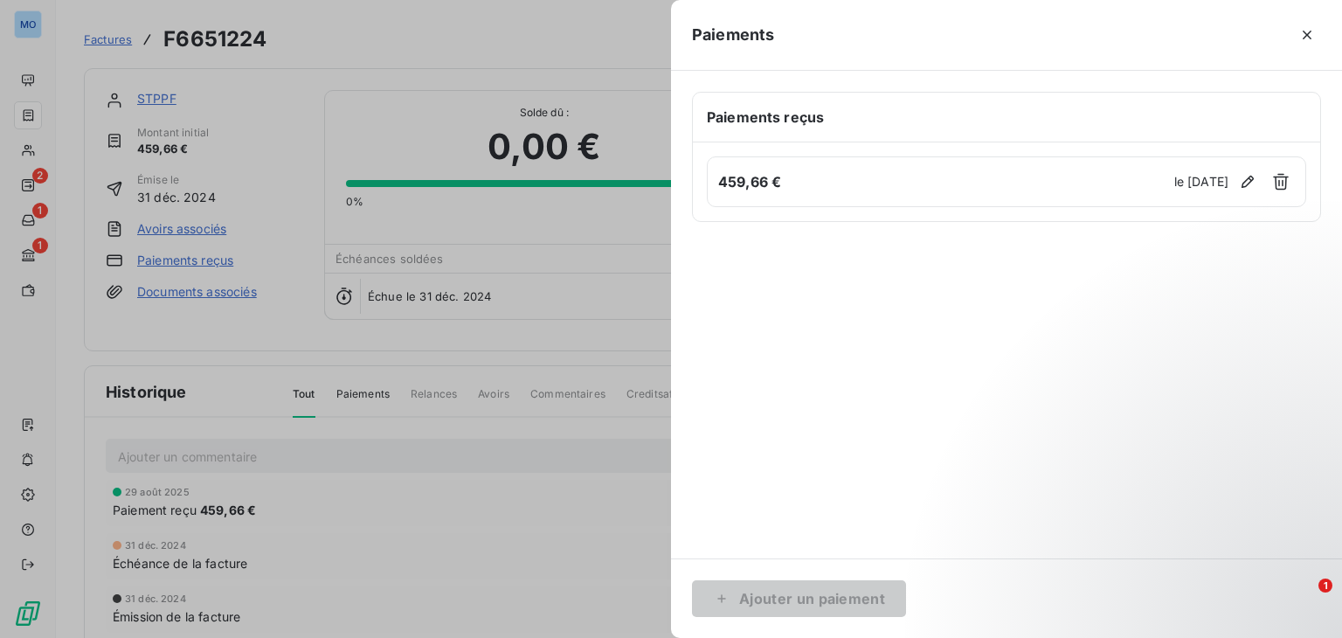
click at [1020, 183] on h6 "459,66 €" at bounding box center [943, 181] width 451 height 21
click at [760, 176] on h6 "459,66 €" at bounding box center [943, 181] width 451 height 21
click at [537, 428] on div at bounding box center [671, 319] width 1342 height 638
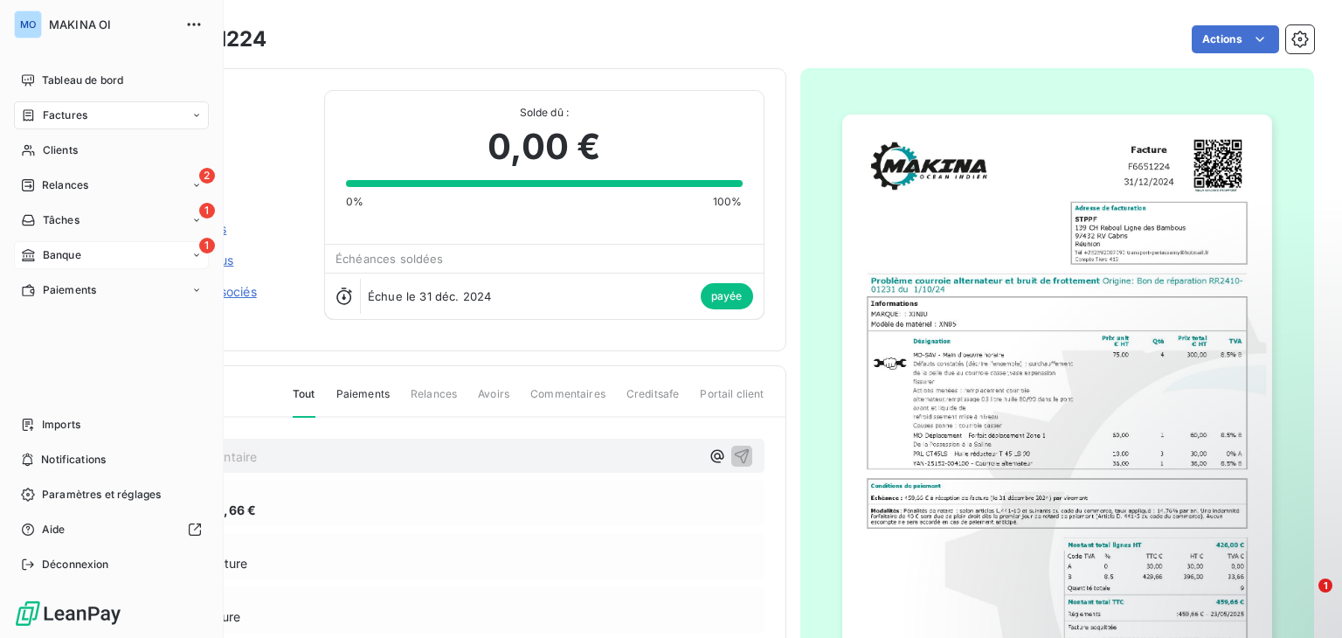
click at [136, 250] on div "1 Banque" at bounding box center [111, 255] width 195 height 28
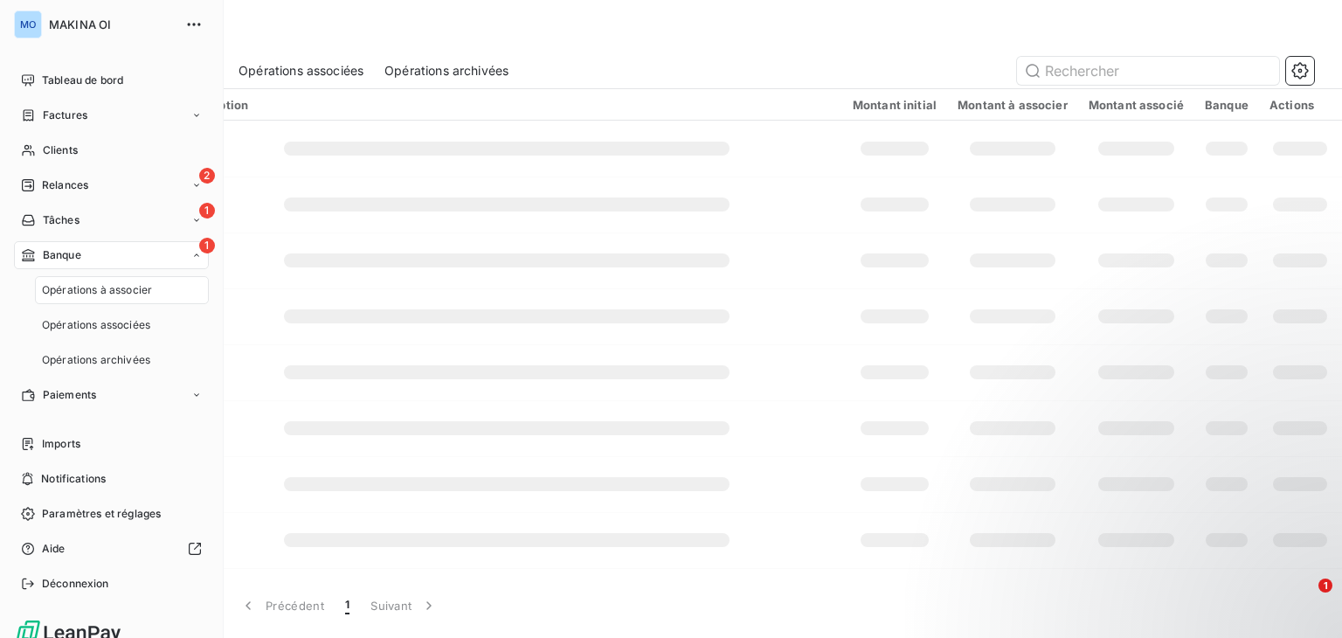
click at [136, 292] on span "Opérations à associer" at bounding box center [97, 290] width 110 height 16
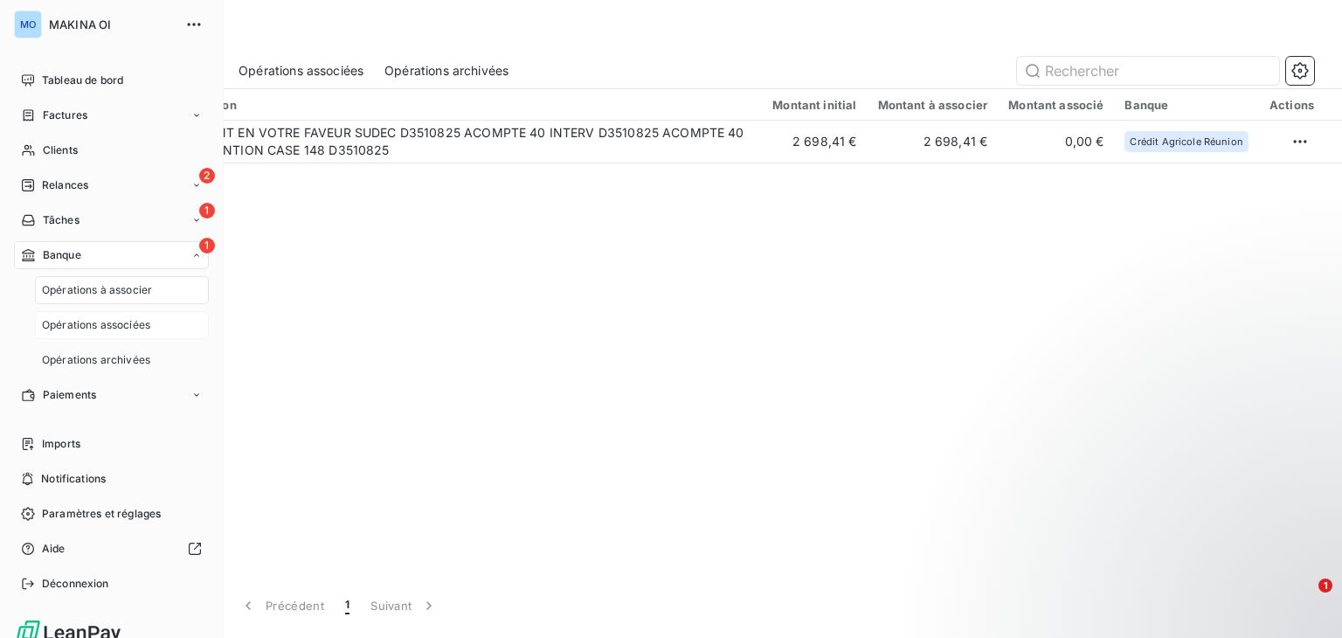
click at [136, 319] on span "Opérations associées" at bounding box center [96, 325] width 108 height 16
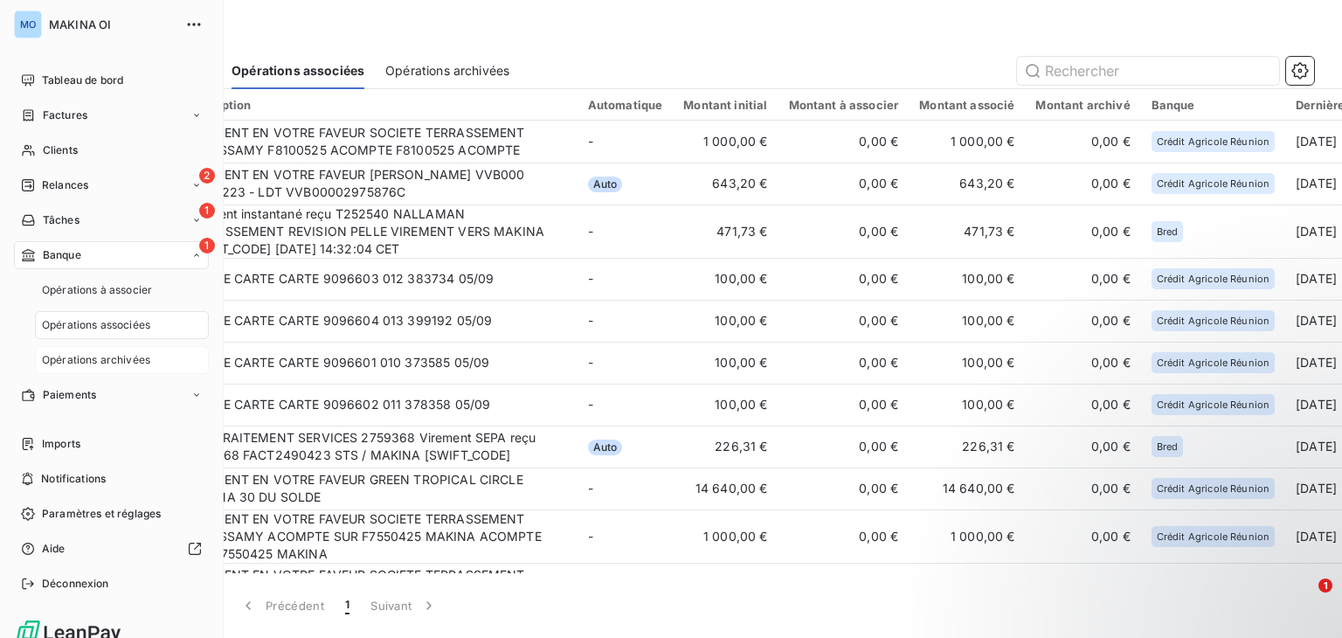
click at [136, 349] on div "Opérations archivées" at bounding box center [122, 360] width 174 height 28
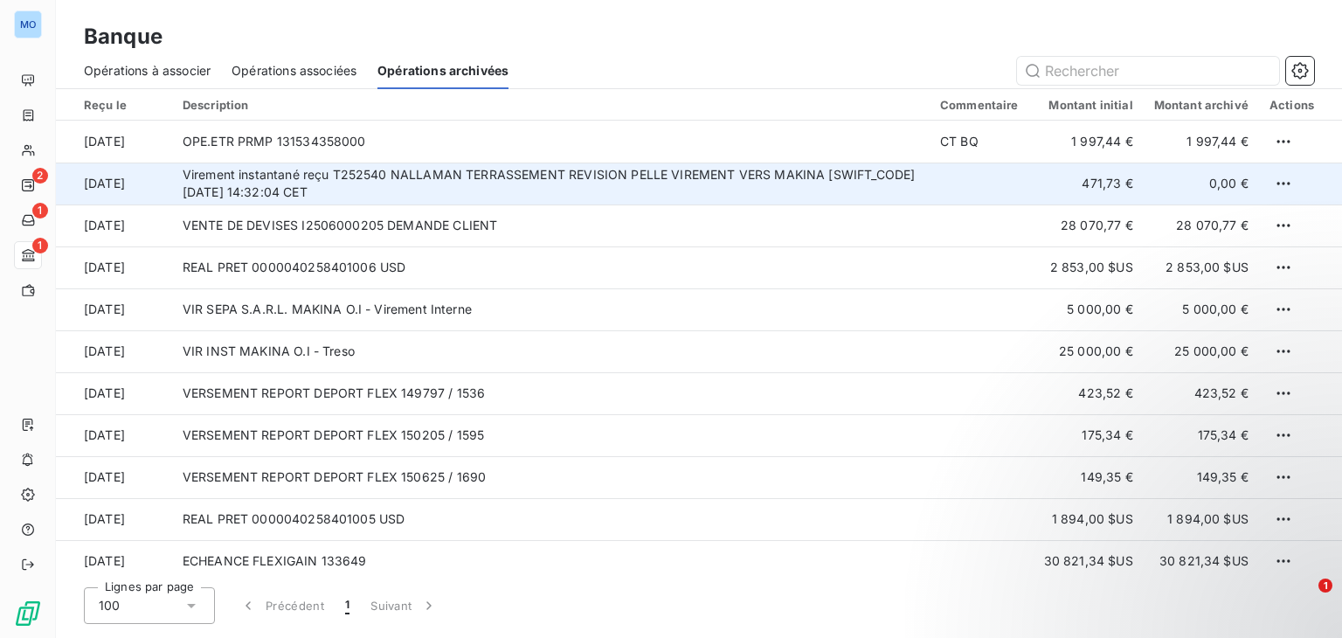
click at [528, 196] on td "Virement instantané reçu T252540 NALLAMAN TERRASSEMENT REVISION PELLE VIREMENT …" at bounding box center [551, 184] width 758 height 42
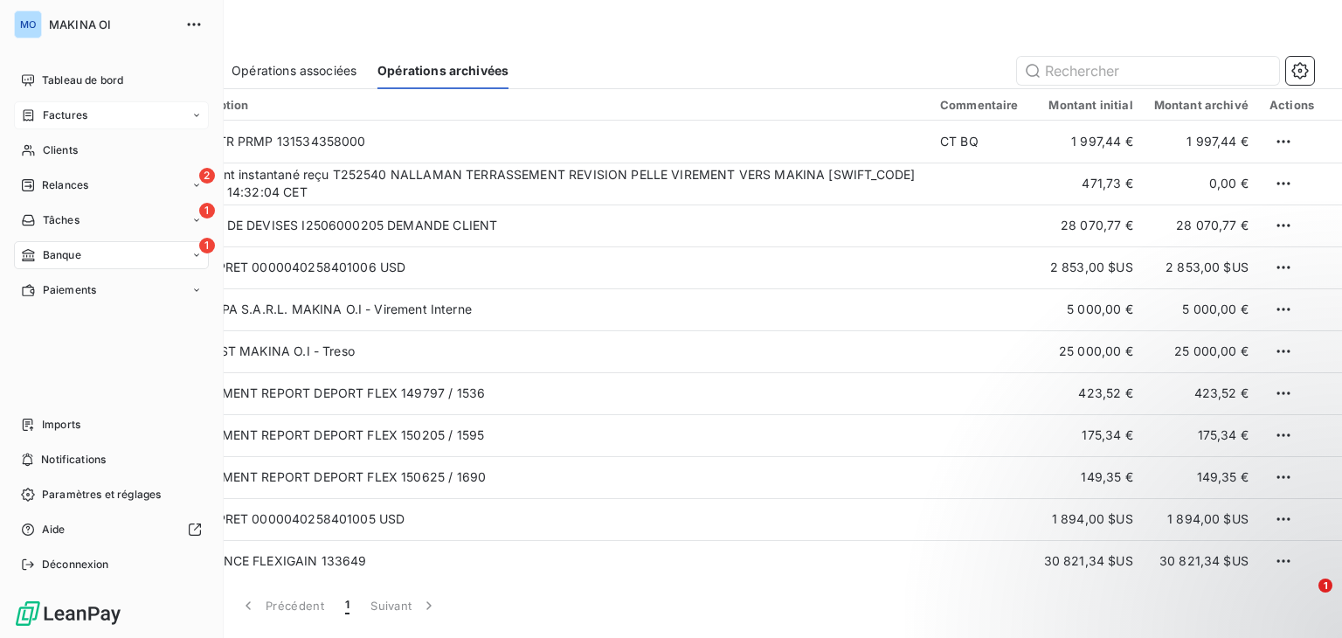
click at [94, 123] on div "Factures" at bounding box center [111, 115] width 195 height 28
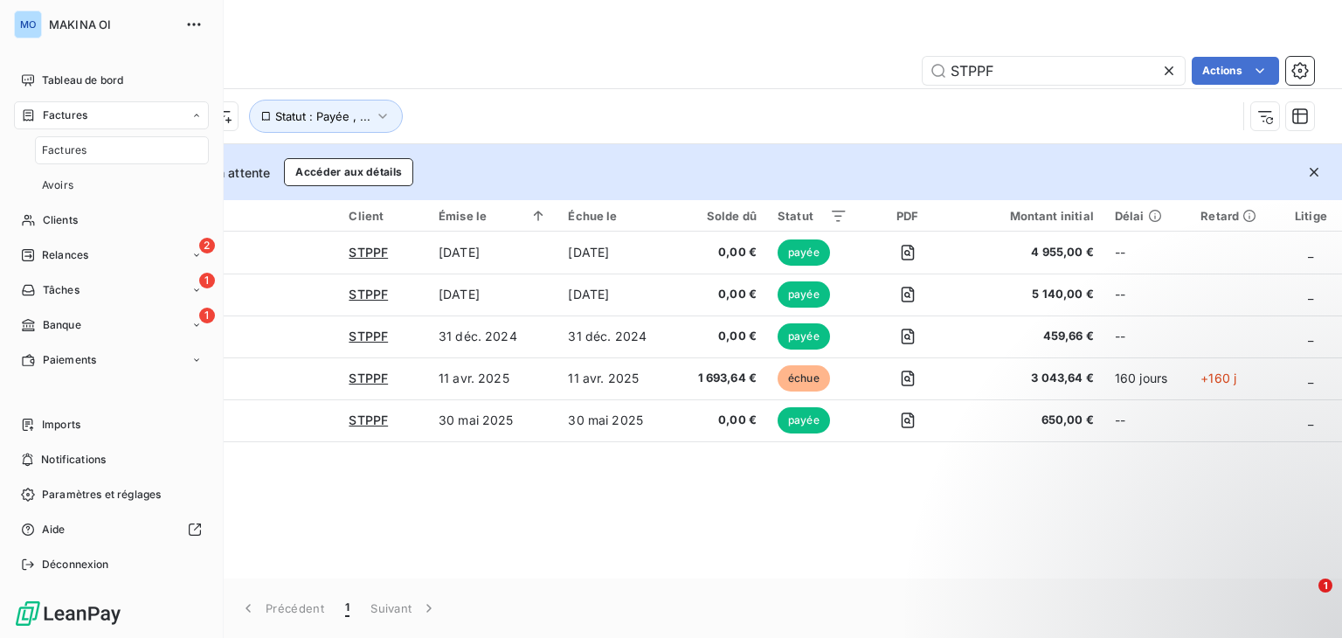
click at [96, 151] on div "Factures" at bounding box center [122, 150] width 174 height 28
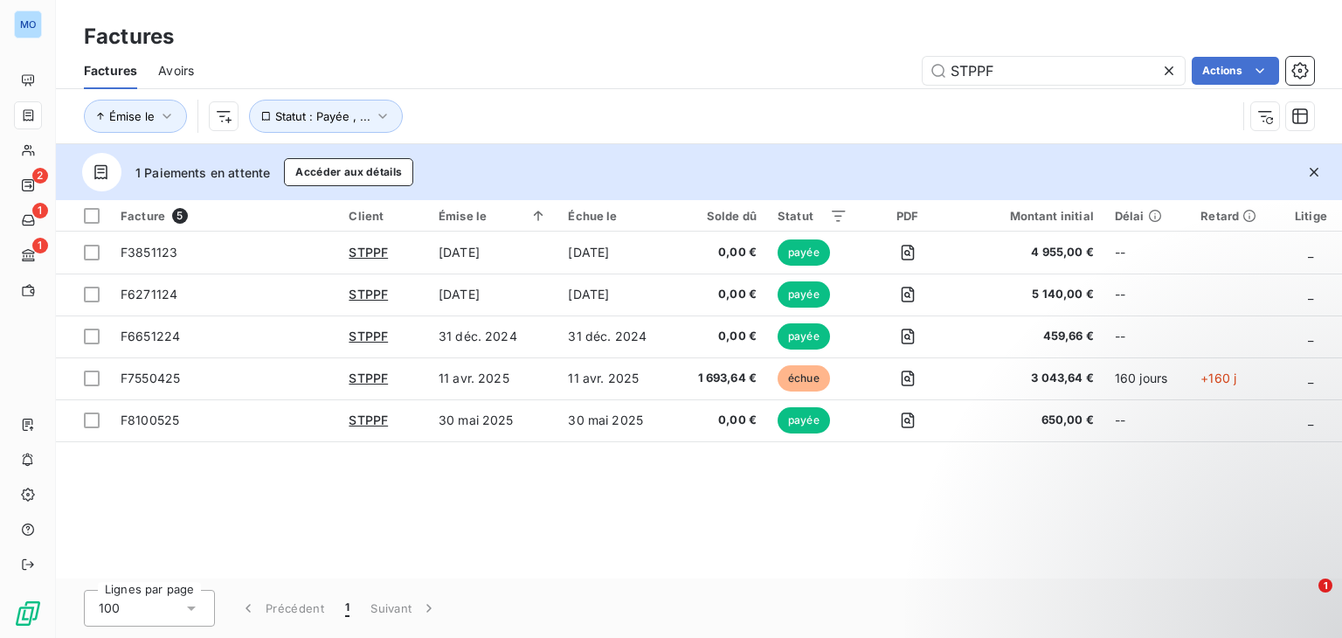
click at [1171, 72] on icon at bounding box center [1168, 70] width 17 height 17
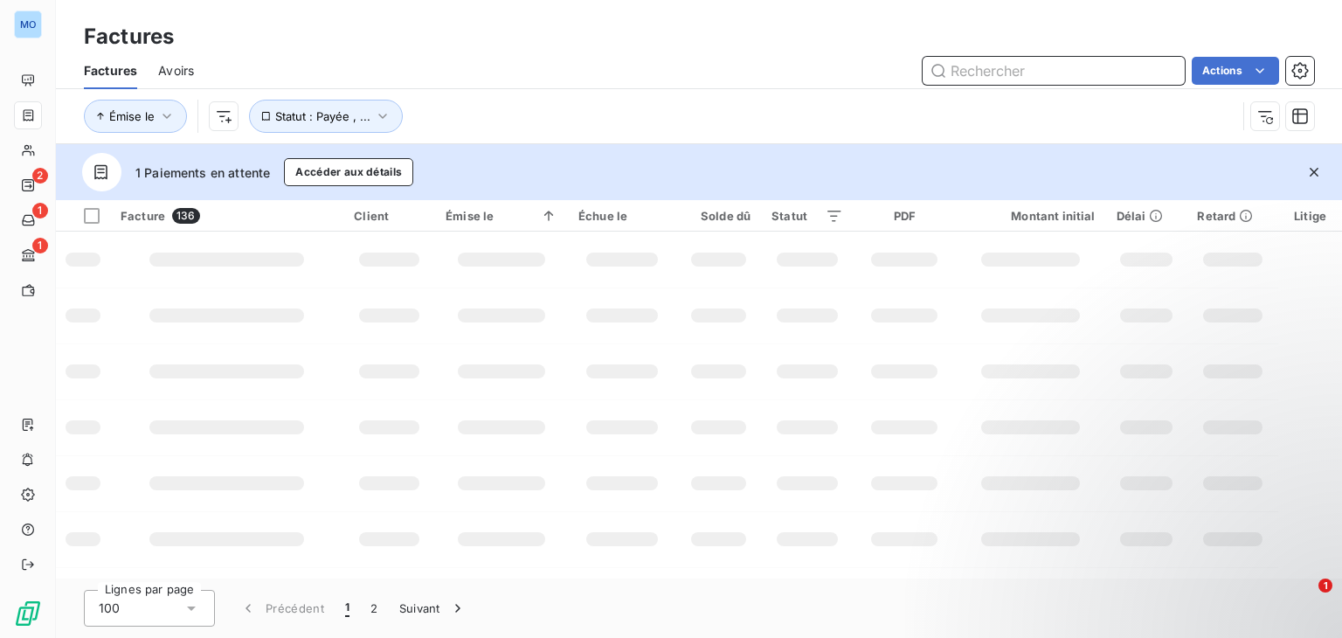
paste input "F7780425"
click at [1026, 73] on input "text" at bounding box center [1054, 71] width 262 height 28
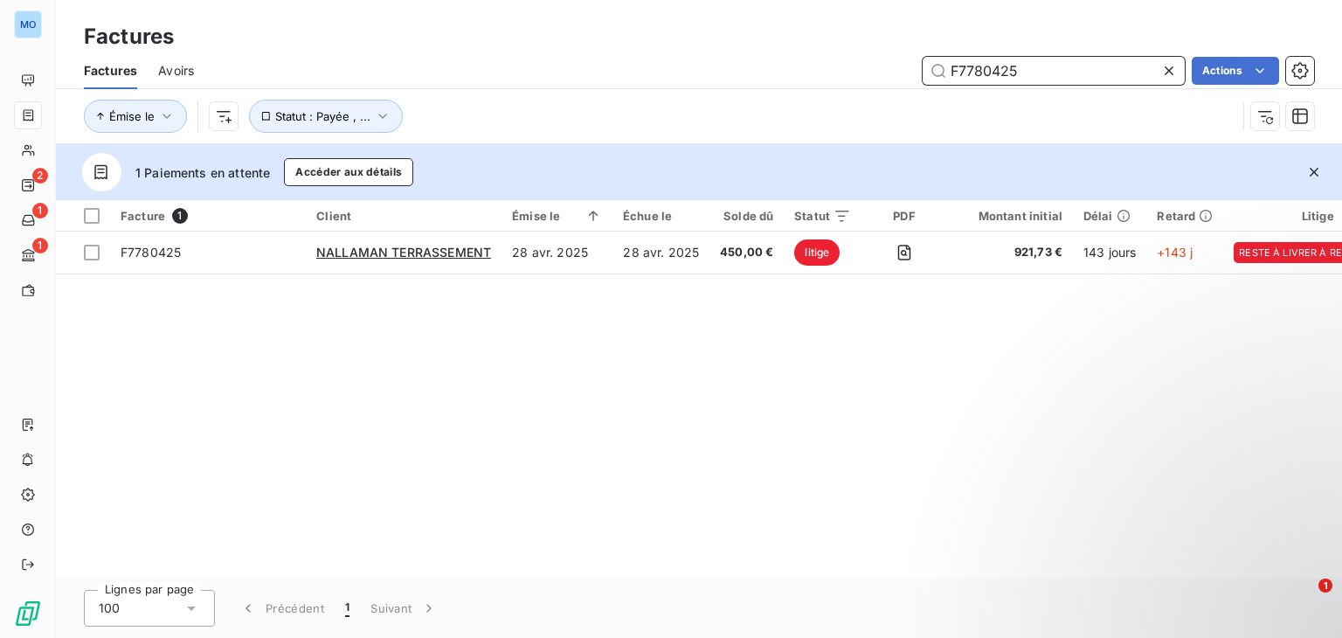
click at [1011, 66] on input "F7780425" at bounding box center [1054, 71] width 262 height 28
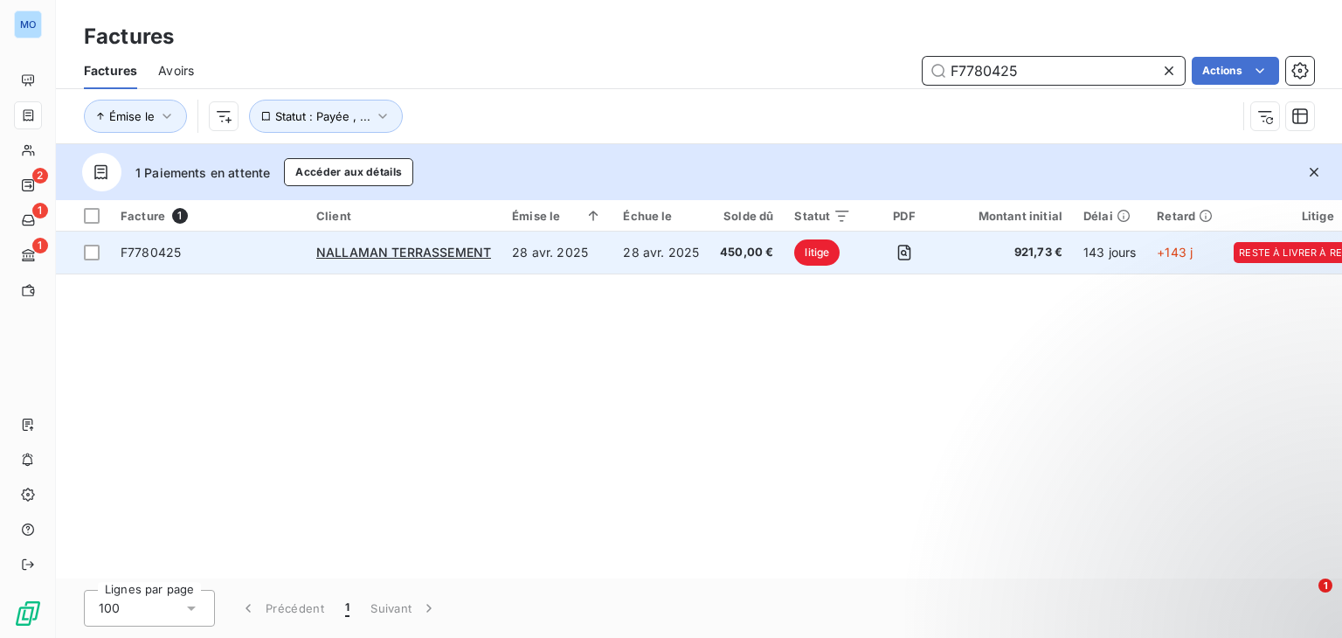
type input "F7780425"
click at [528, 262] on td "28 avr. 2025" at bounding box center [557, 253] width 111 height 42
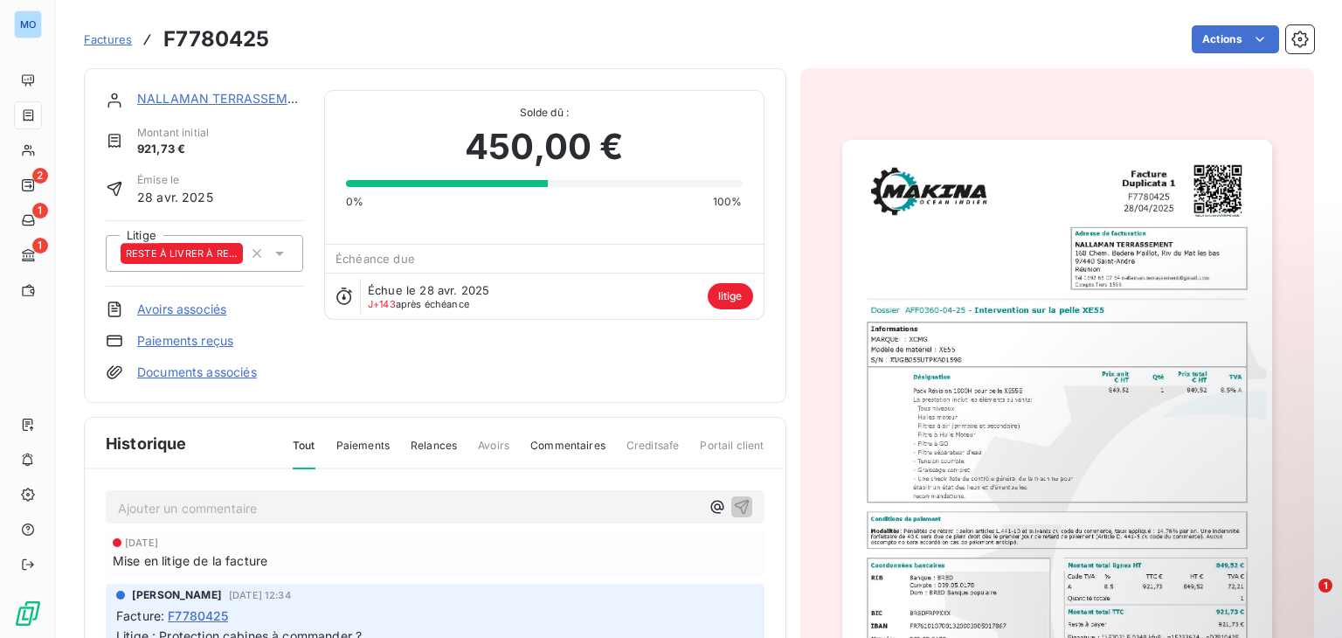
click at [234, 342] on div "Paiements reçus" at bounding box center [204, 340] width 197 height 17
click at [218, 341] on link "Paiements reçus" at bounding box center [185, 340] width 96 height 17
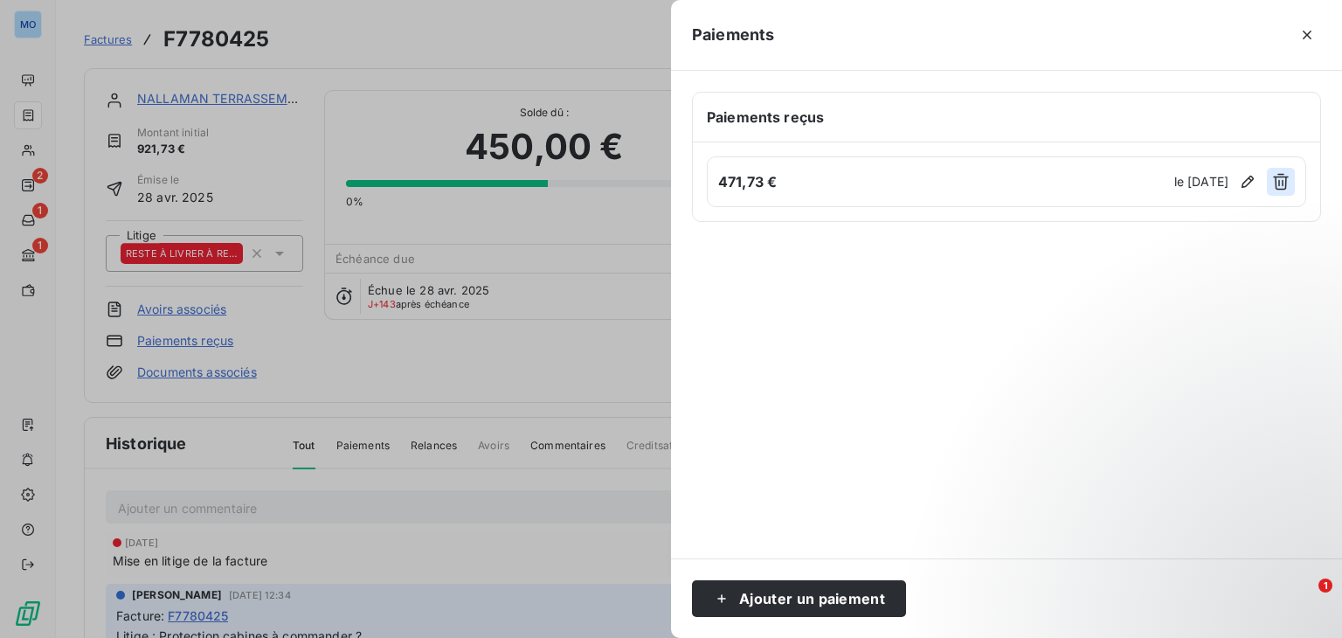
click at [1282, 177] on icon "button" at bounding box center [1280, 181] width 17 height 17
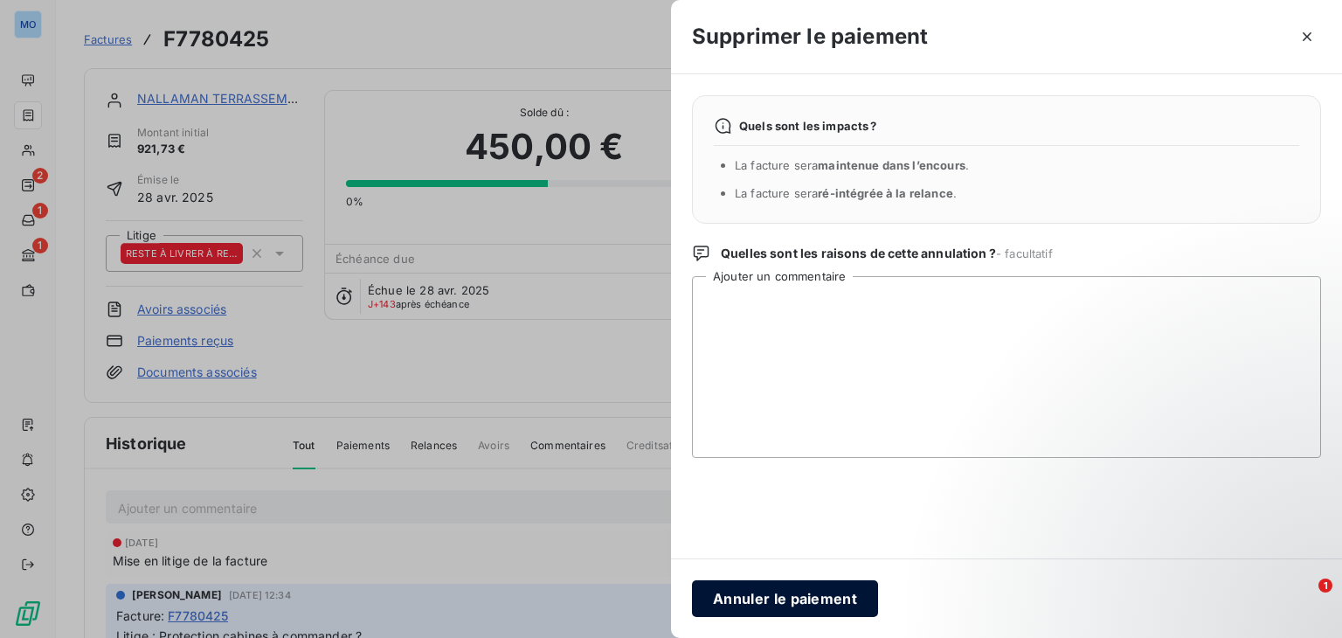
click at [779, 599] on button "Annuler le paiement" at bounding box center [785, 598] width 186 height 37
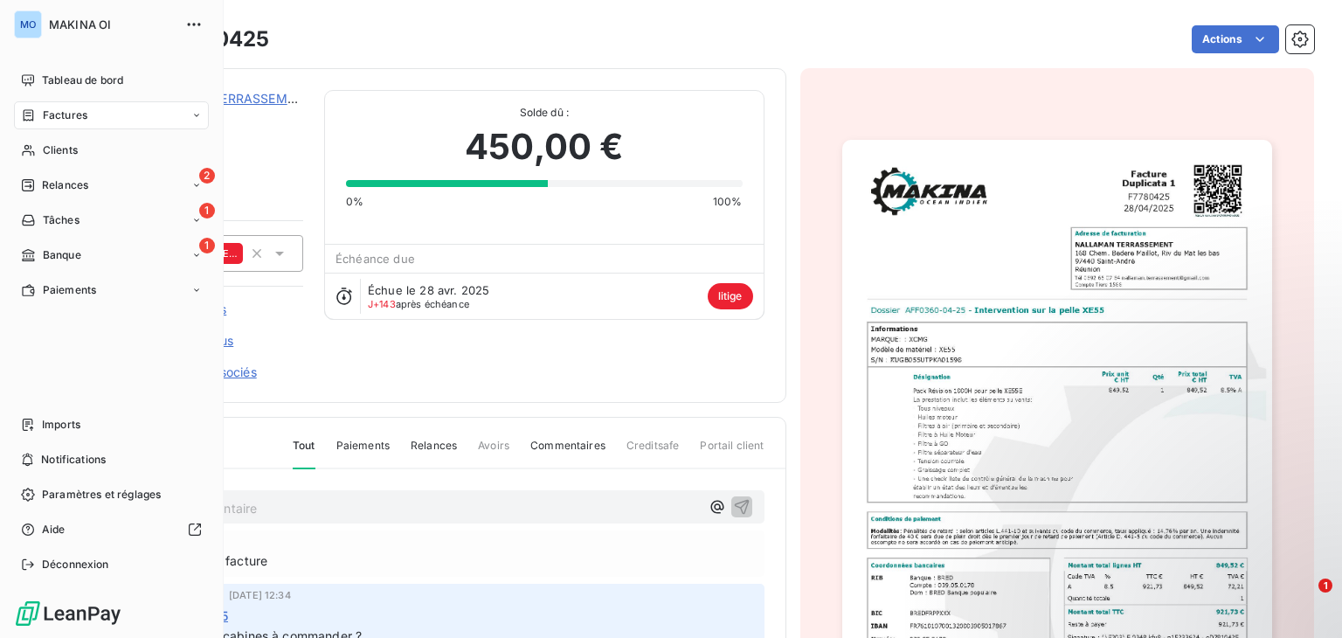
click at [100, 116] on div "Factures" at bounding box center [111, 115] width 195 height 28
click at [100, 151] on div "Factures" at bounding box center [122, 150] width 174 height 28
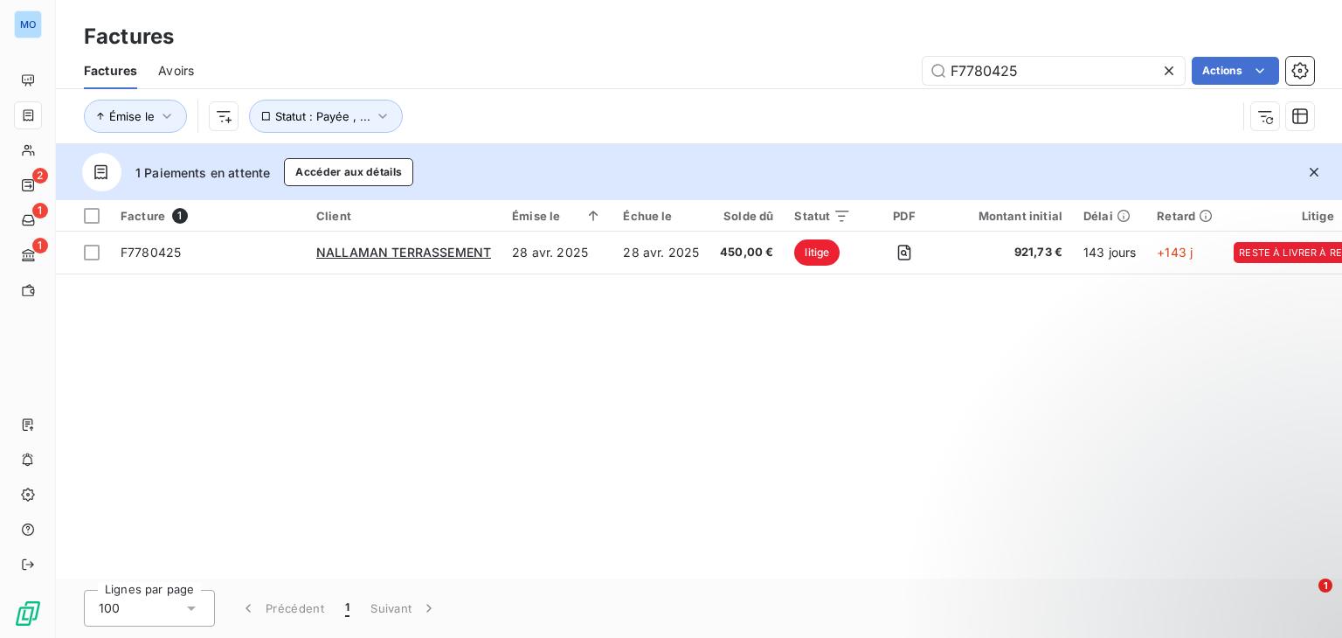
click at [1174, 66] on icon at bounding box center [1168, 70] width 17 height 17
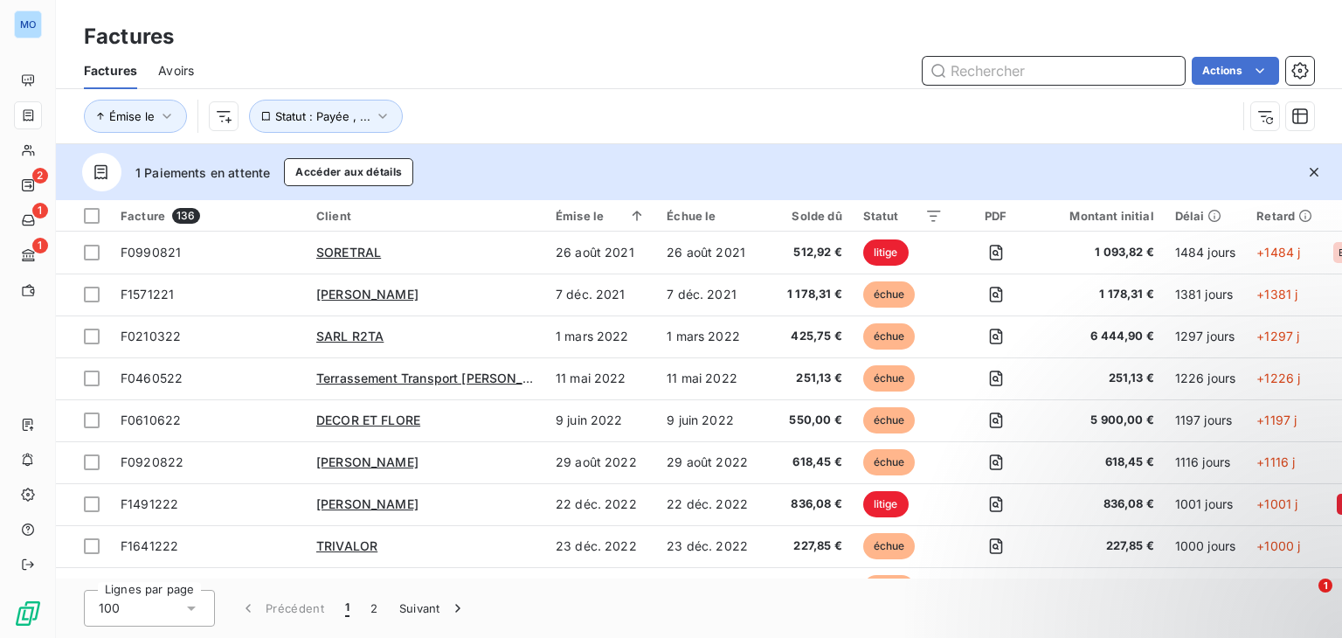
click at [1069, 76] on input "text" at bounding box center [1054, 71] width 262 height 28
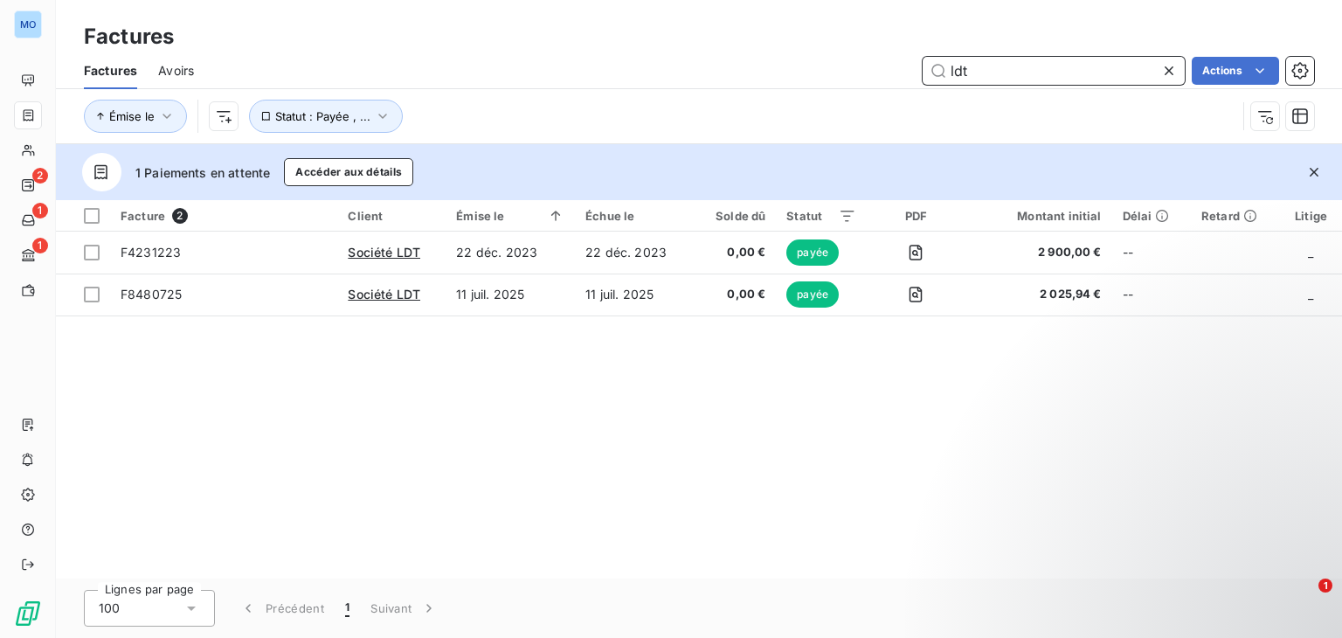
type input "ldt"
click at [1168, 69] on icon at bounding box center [1169, 70] width 9 height 9
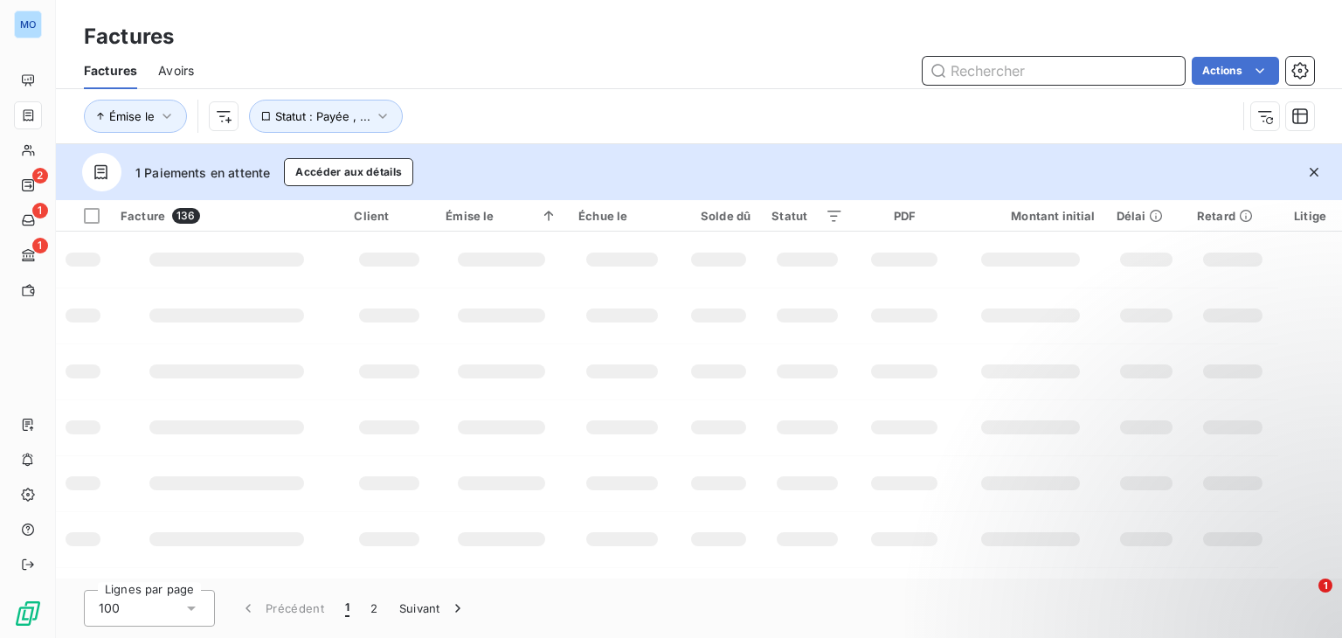
click at [996, 67] on input "text" at bounding box center [1054, 71] width 262 height 28
paste input "F4231223"
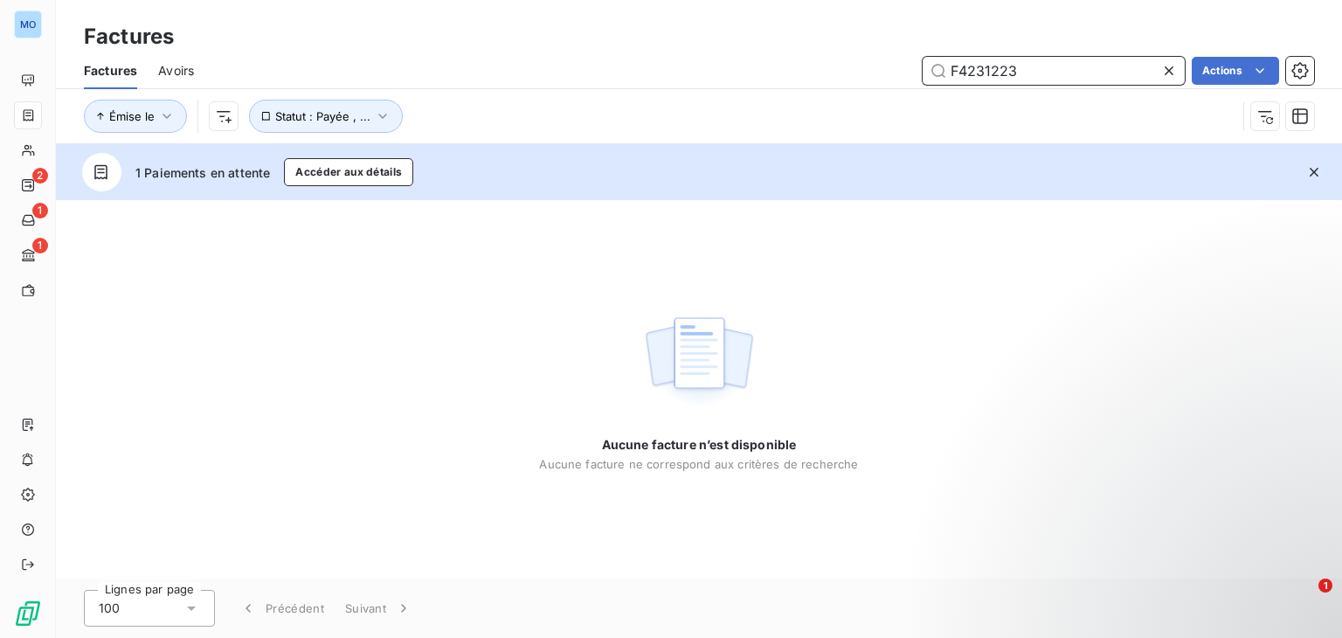
type input "F4231223"
